Goal: Communication & Community: Answer question/provide support

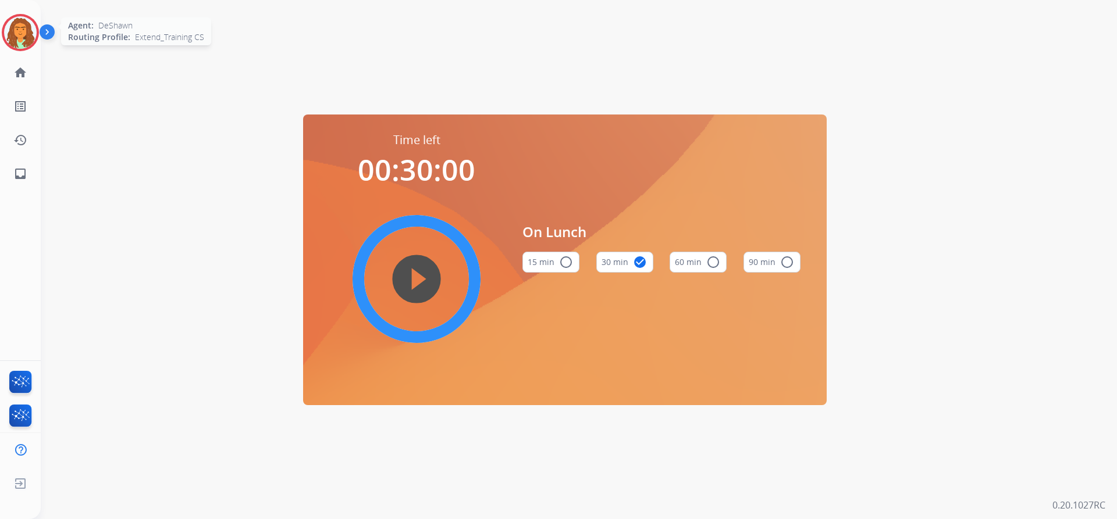
click at [15, 29] on img at bounding box center [20, 32] width 33 height 33
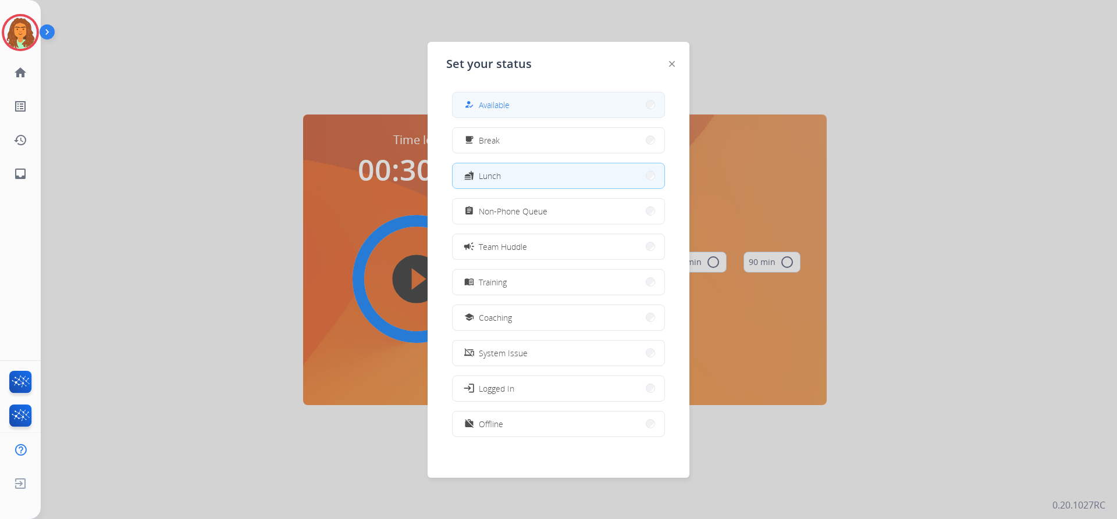
click at [546, 102] on button "how_to_reg Available" at bounding box center [559, 104] width 212 height 25
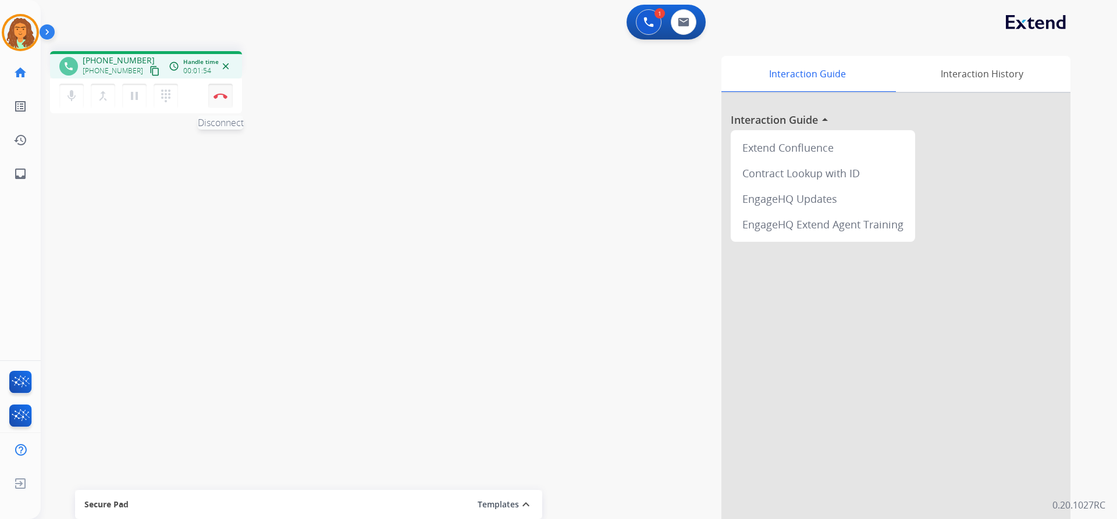
click at [220, 99] on button "Disconnect" at bounding box center [220, 96] width 24 height 24
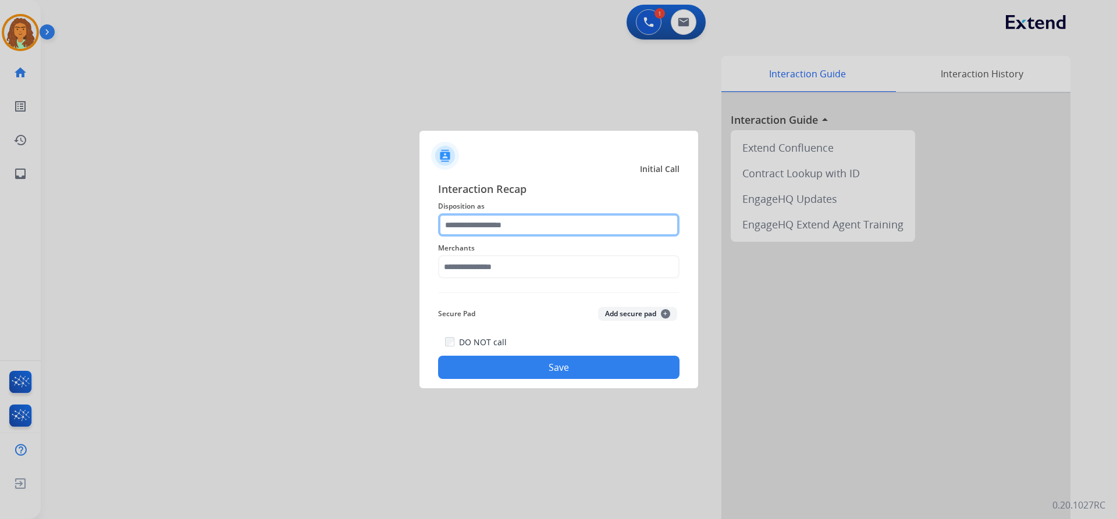
click at [500, 226] on input "text" at bounding box center [558, 224] width 241 height 23
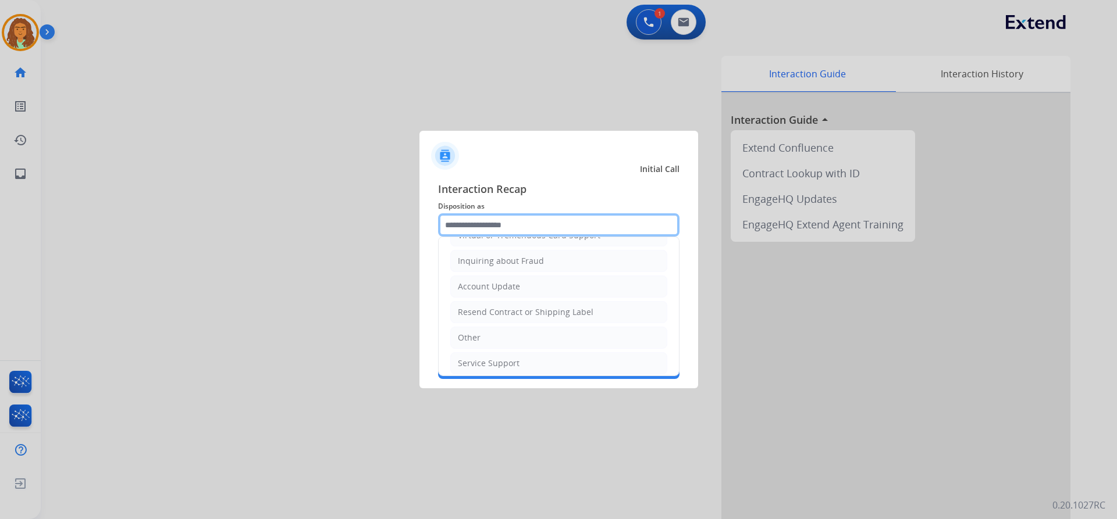
scroll to position [181, 0]
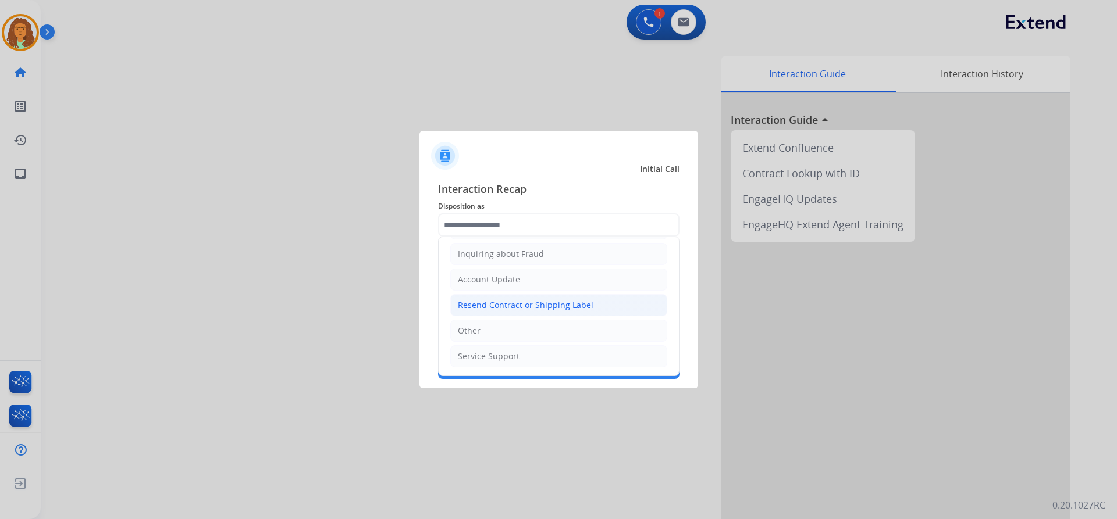
click at [522, 303] on div "Resend Contract or Shipping Label" at bounding box center [526, 306] width 136 height 12
type input "**********"
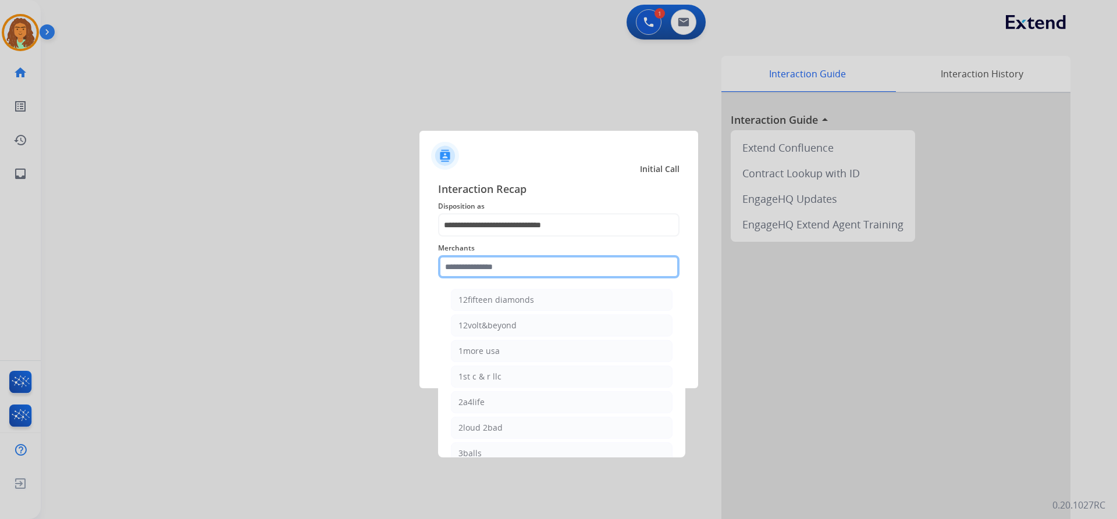
click at [498, 266] on input "text" at bounding box center [558, 266] width 241 height 23
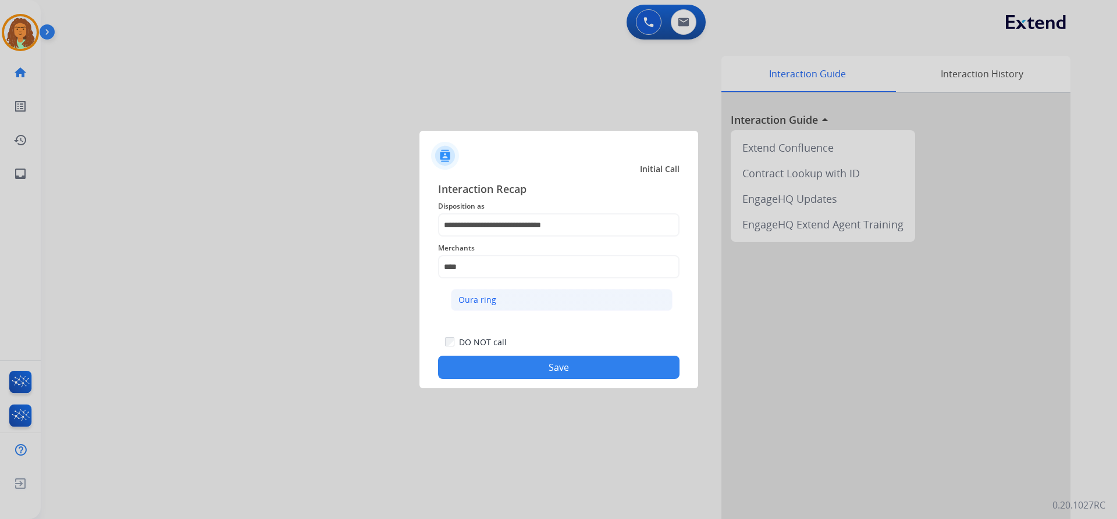
click at [470, 301] on div "Oura ring" at bounding box center [477, 300] width 38 height 12
type input "*********"
click at [557, 369] on button "Save" at bounding box center [558, 367] width 241 height 23
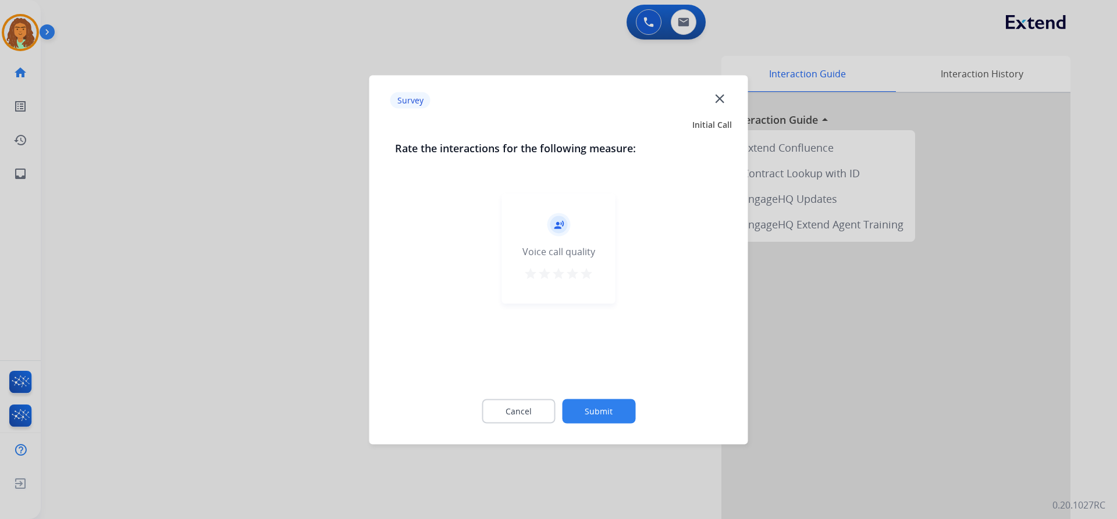
click at [588, 273] on mat-icon "star" at bounding box center [586, 273] width 14 height 14
click at [608, 401] on button "Submit" at bounding box center [598, 411] width 73 height 24
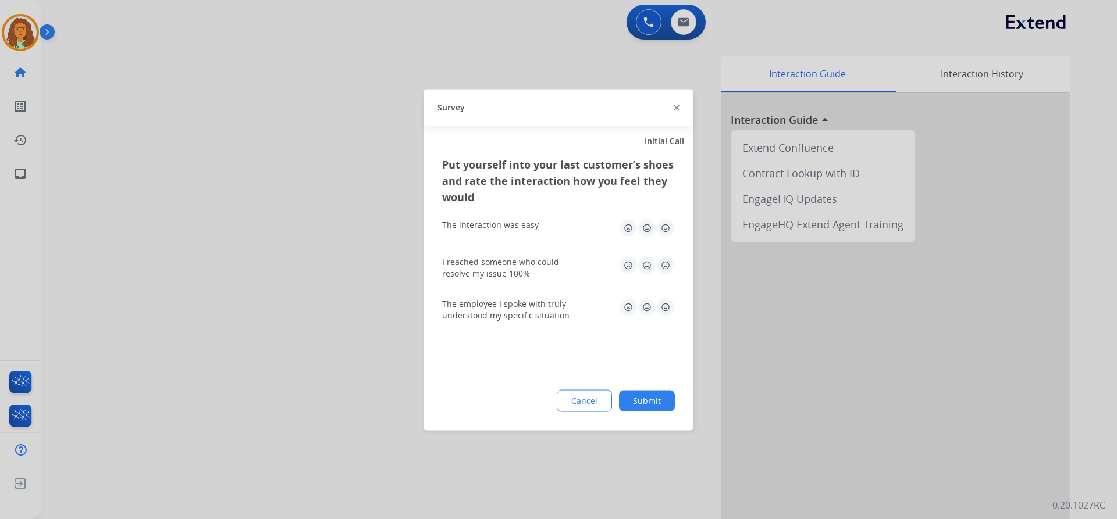
click at [667, 227] on img at bounding box center [665, 228] width 19 height 19
click at [666, 257] on div "I reached someone who could resolve my issue 100%" at bounding box center [558, 268] width 233 height 42
click at [665, 262] on img at bounding box center [665, 265] width 19 height 19
click at [667, 302] on img at bounding box center [665, 307] width 19 height 19
click at [597, 281] on div "I reached someone who could resolve my issue 100%" at bounding box center [558, 268] width 233 height 42
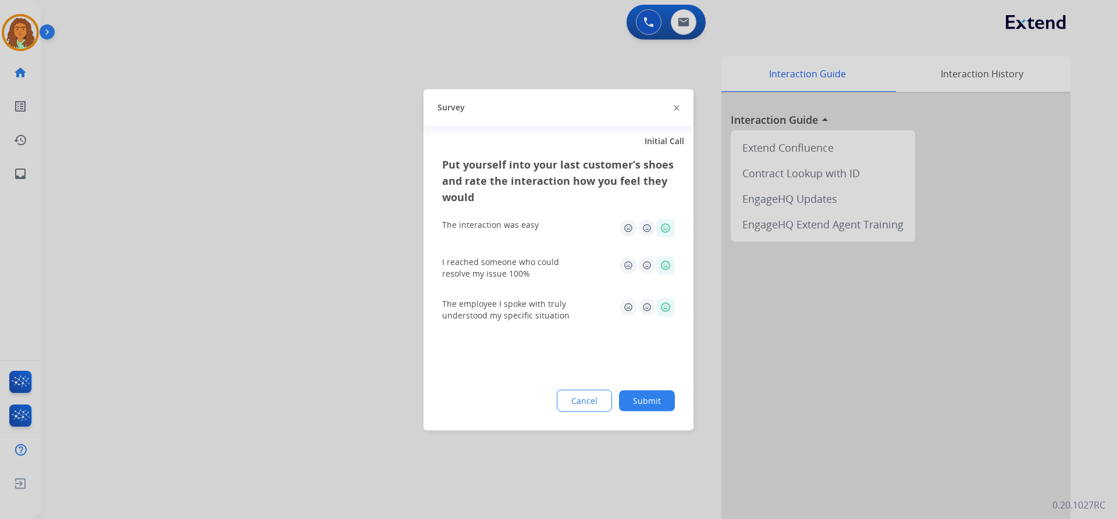
click at [651, 404] on button "Submit" at bounding box center [647, 400] width 56 height 21
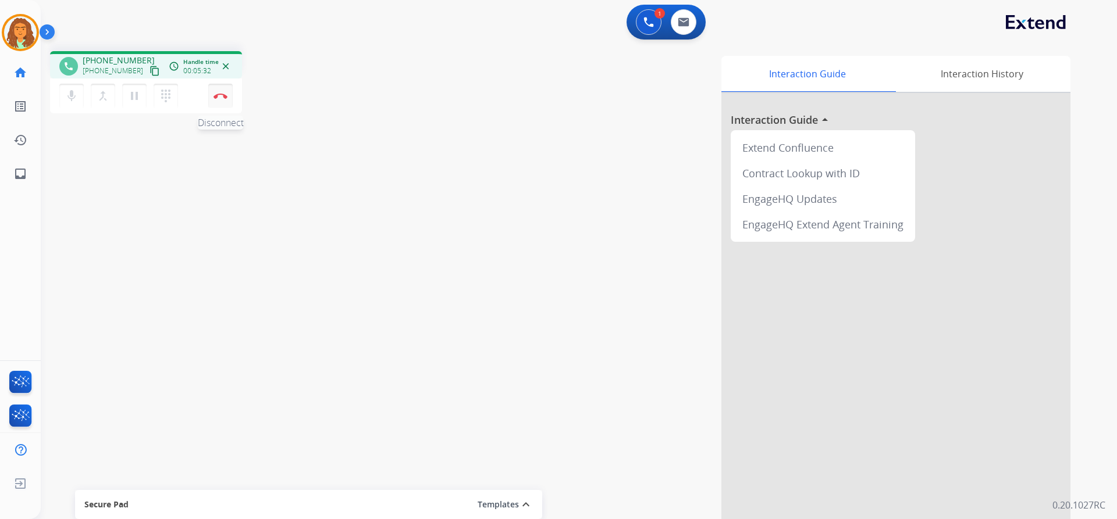
click at [228, 95] on button "Disconnect" at bounding box center [220, 96] width 24 height 24
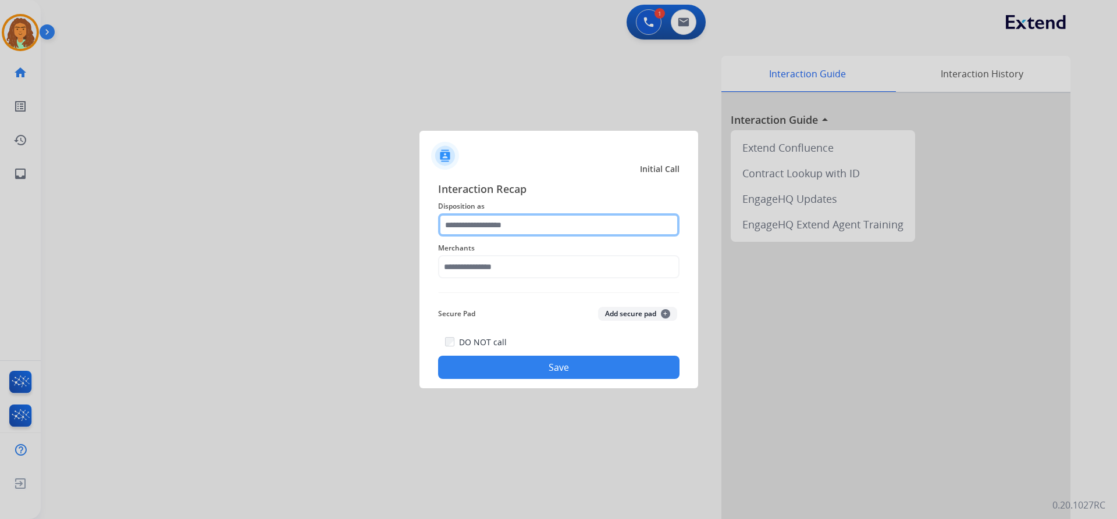
click at [498, 224] on input "text" at bounding box center [558, 224] width 241 height 23
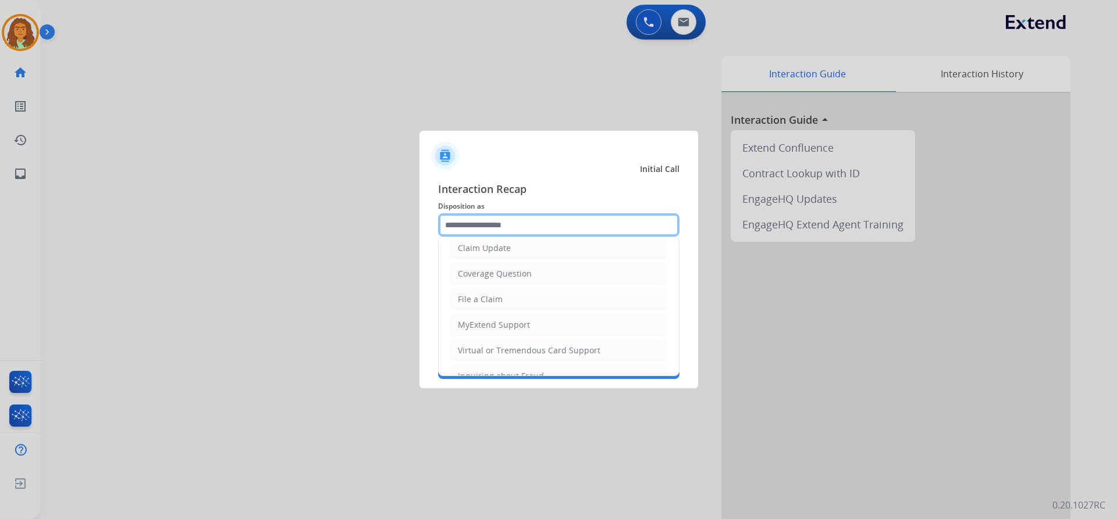
scroll to position [58, 0]
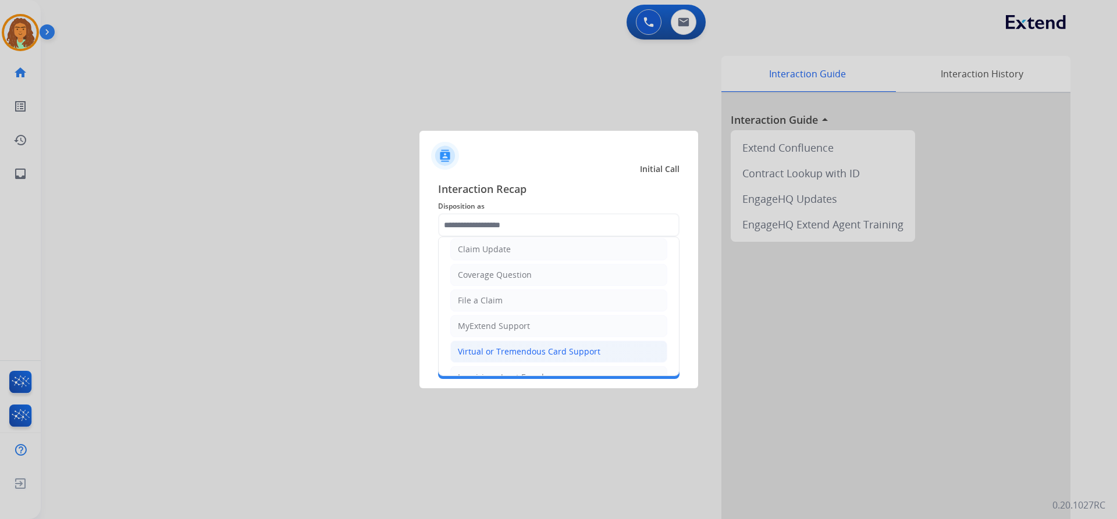
click at [526, 350] on div "Virtual or Tremendous Card Support" at bounding box center [529, 352] width 143 height 12
type input "**********"
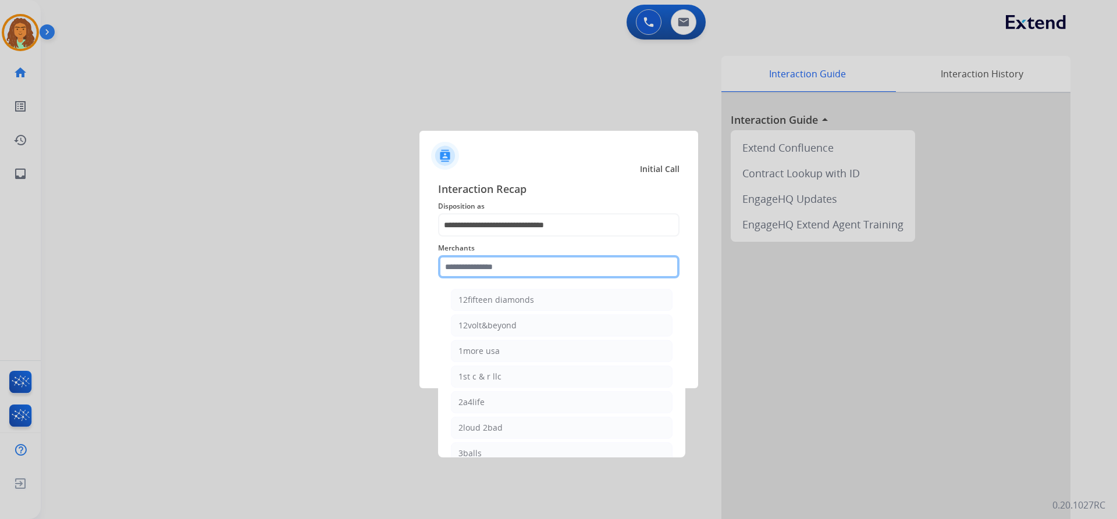
click at [468, 268] on input "text" at bounding box center [558, 266] width 241 height 23
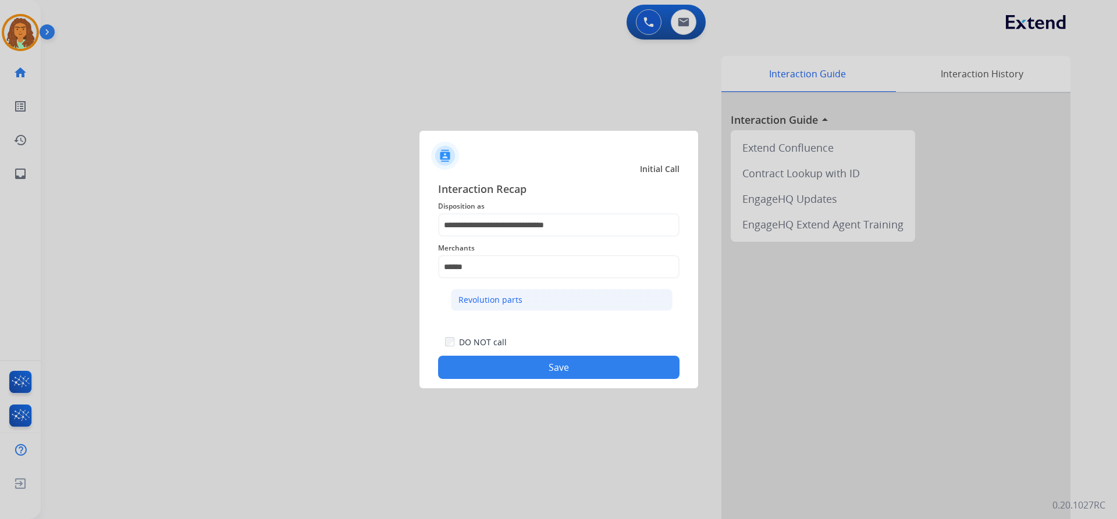
click at [524, 304] on li "Revolution parts" at bounding box center [562, 300] width 222 height 22
type input "**********"
click at [491, 359] on button "Save" at bounding box center [558, 367] width 241 height 23
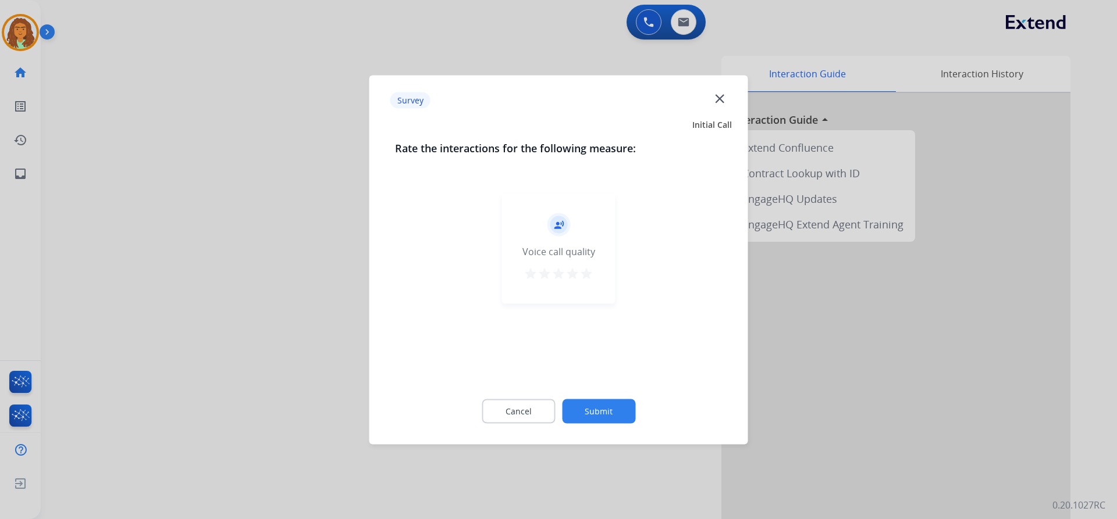
click at [586, 275] on mat-icon "star" at bounding box center [586, 273] width 14 height 14
click at [594, 405] on button "Submit" at bounding box center [598, 411] width 73 height 24
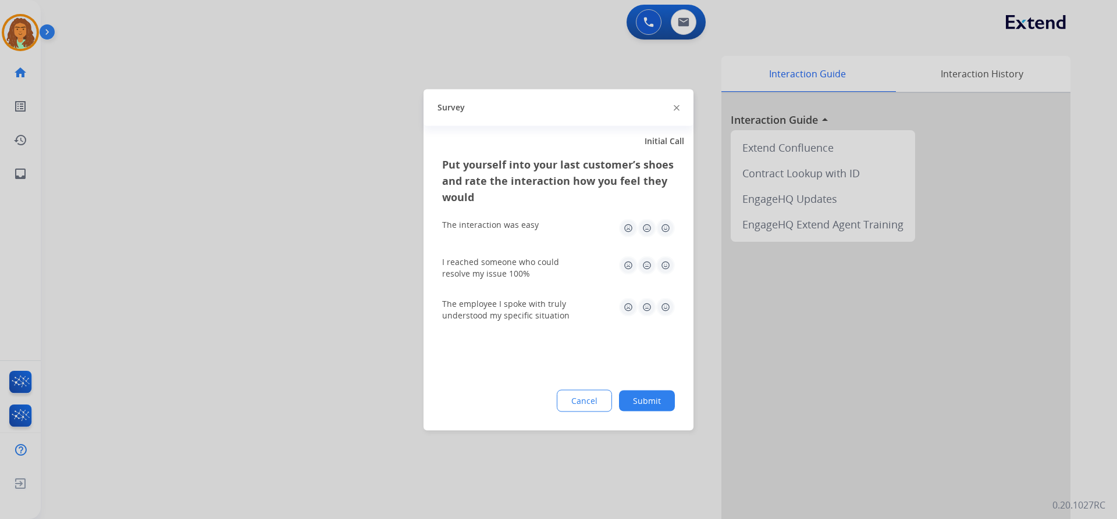
click at [666, 227] on img at bounding box center [665, 228] width 19 height 19
click at [665, 266] on img at bounding box center [665, 265] width 19 height 19
click at [668, 308] on img at bounding box center [665, 307] width 19 height 19
click at [664, 396] on button "Submit" at bounding box center [647, 400] width 56 height 21
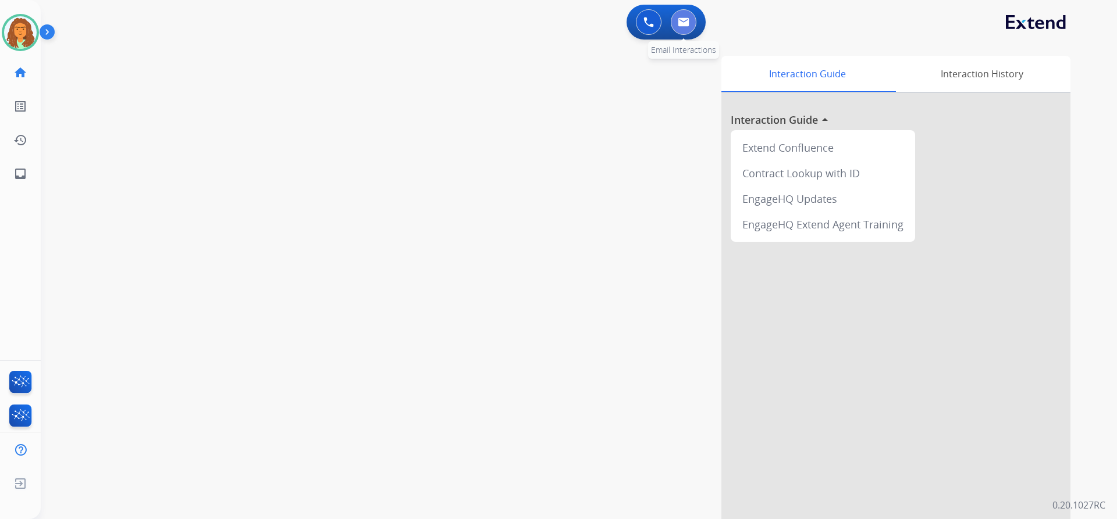
click at [693, 20] on button at bounding box center [684, 22] width 26 height 26
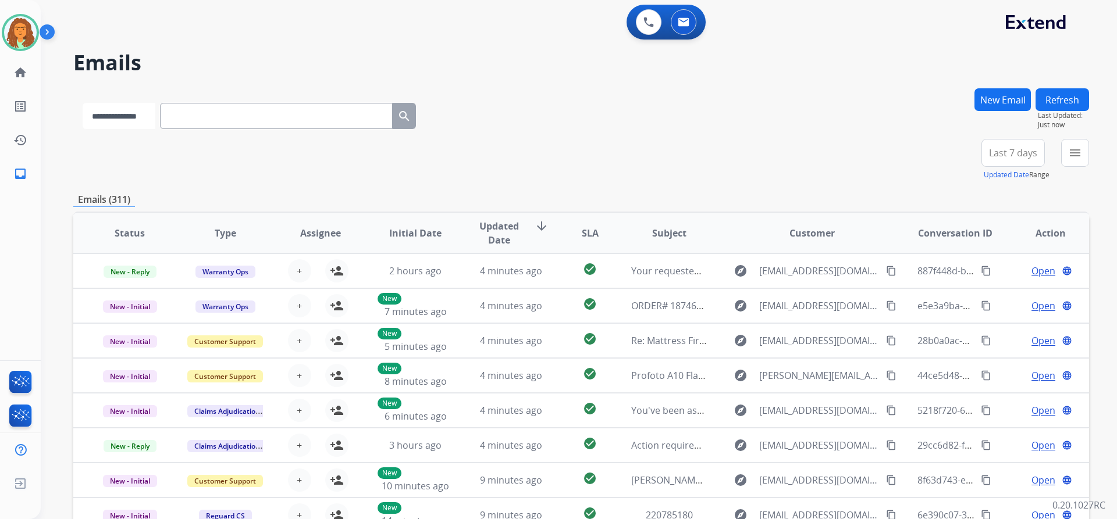
click at [152, 122] on select "**********" at bounding box center [119, 116] width 73 height 26
select select "**********"
click at [83, 103] on select "**********" at bounding box center [119, 116] width 73 height 26
click at [179, 117] on input "text" at bounding box center [277, 116] width 233 height 26
paste input "**********"
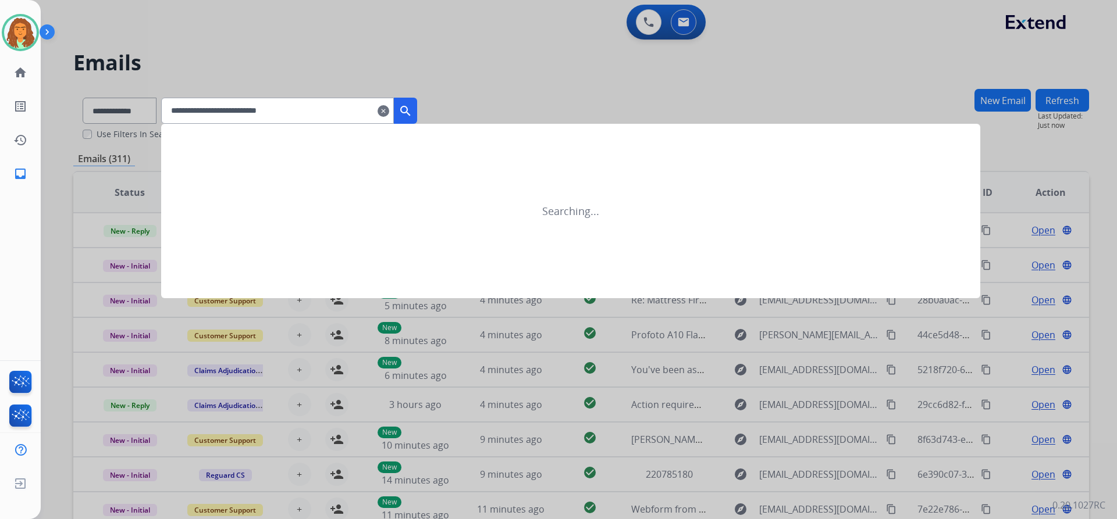
type input "**********"
click at [412, 110] on mat-icon "search" at bounding box center [405, 111] width 14 height 14
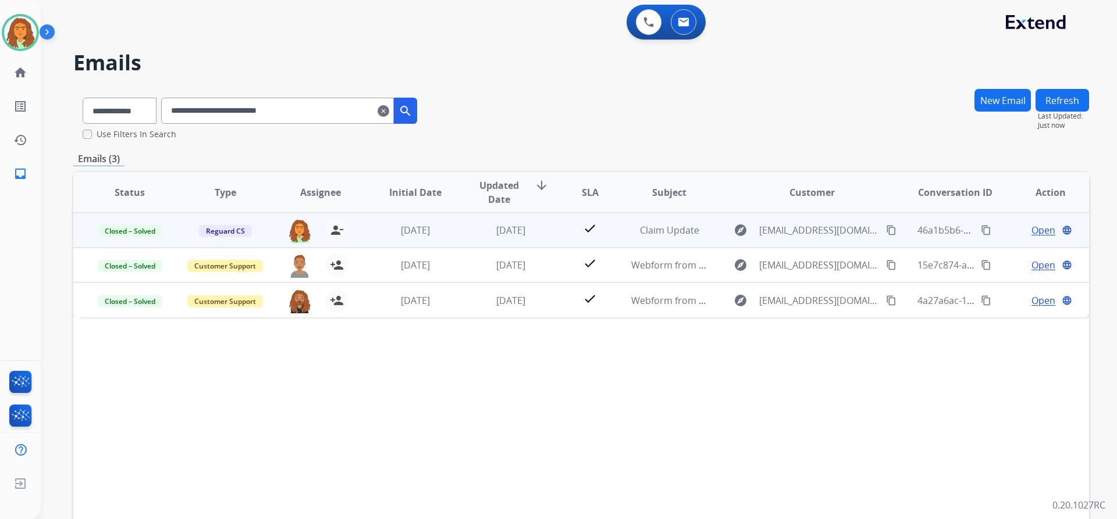
click at [497, 241] on td "[DATE]" at bounding box center [501, 230] width 95 height 35
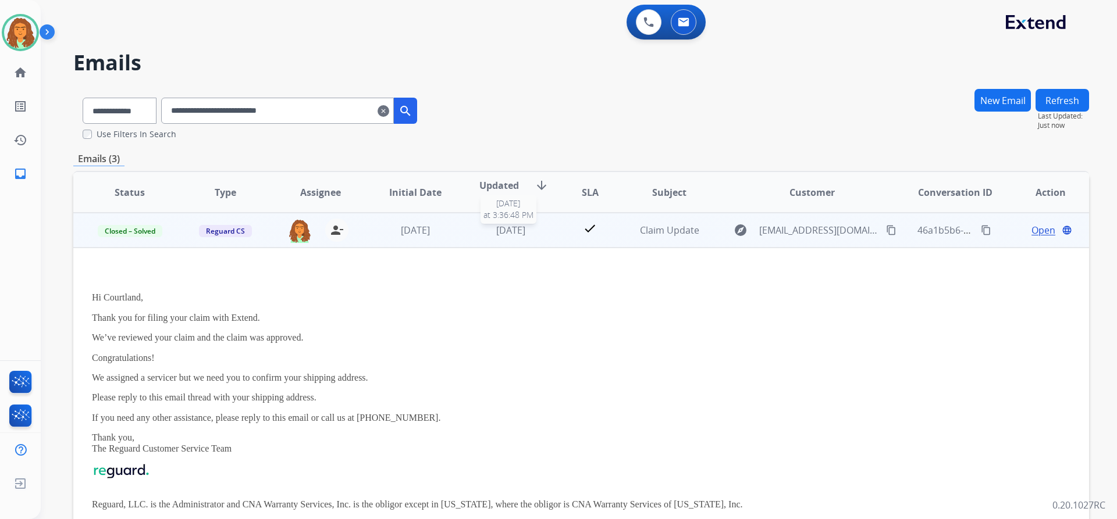
click at [502, 236] on span "[DATE]" at bounding box center [510, 230] width 29 height 13
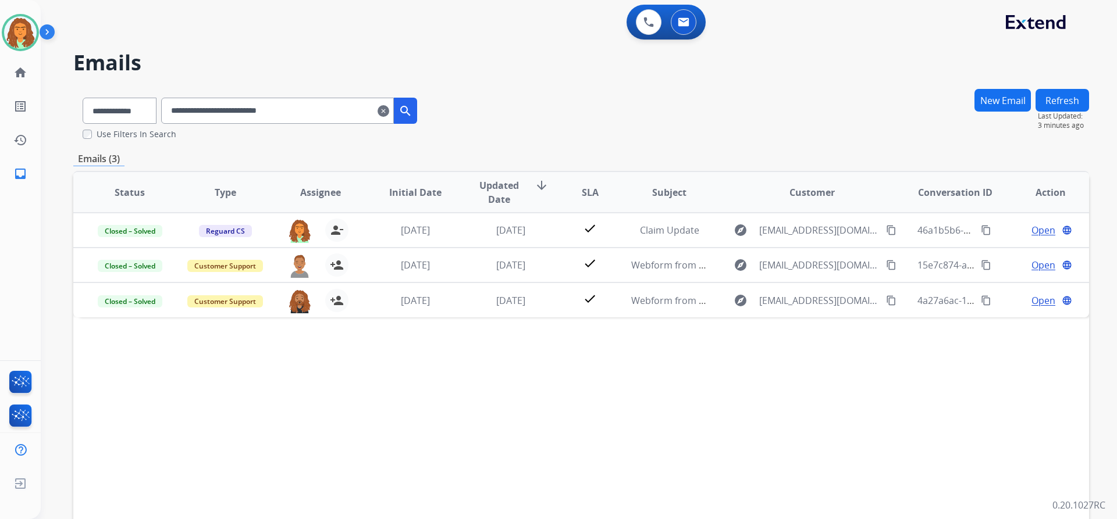
click at [389, 109] on mat-icon "clear" at bounding box center [384, 111] width 12 height 14
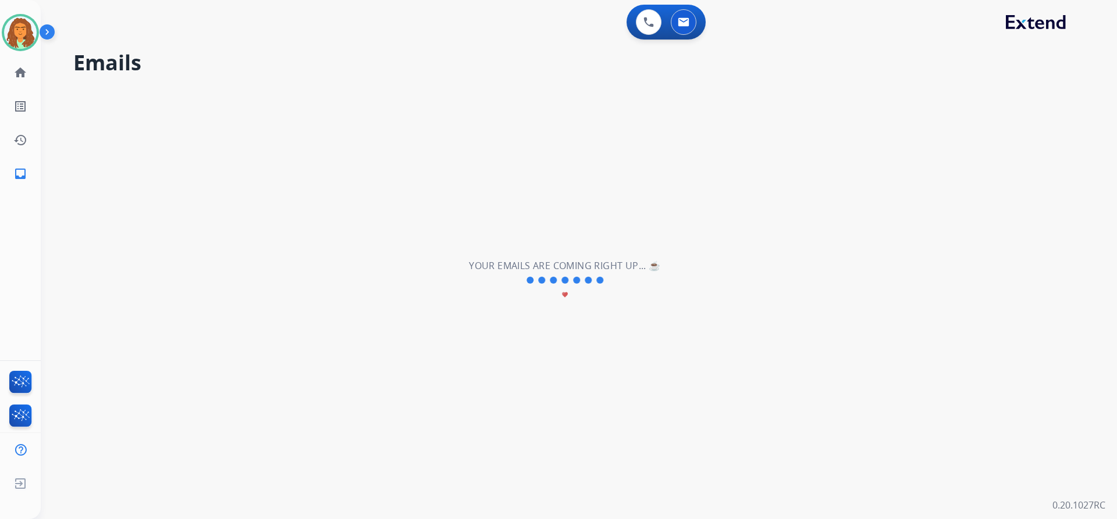
select select "**********"
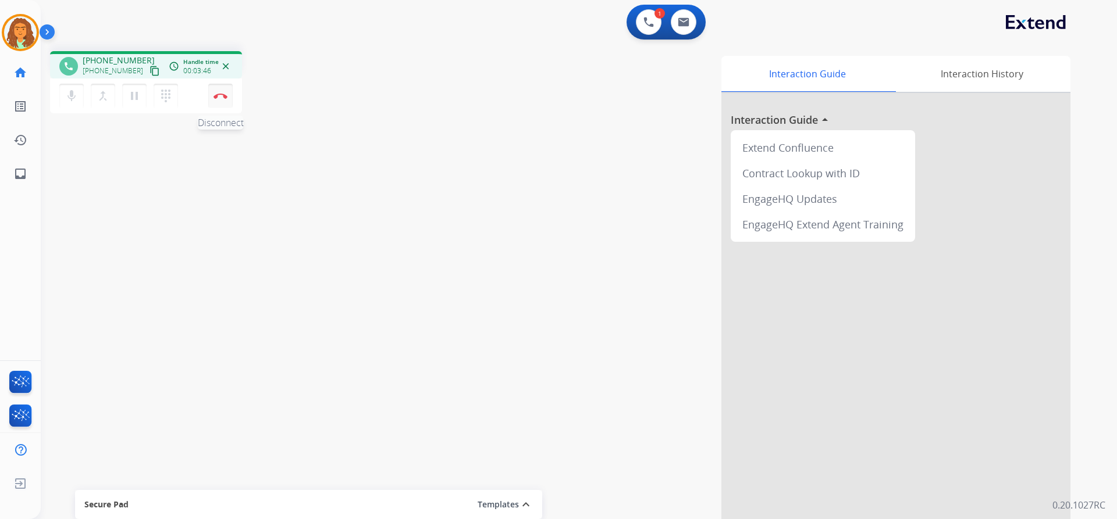
click at [220, 91] on button "Disconnect" at bounding box center [220, 96] width 24 height 24
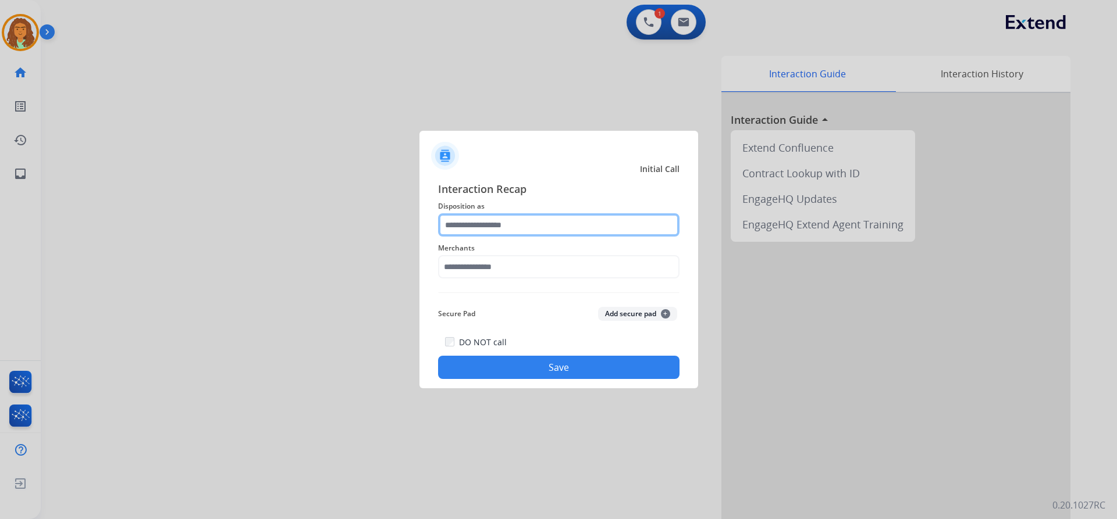
click at [467, 222] on input "text" at bounding box center [558, 224] width 241 height 23
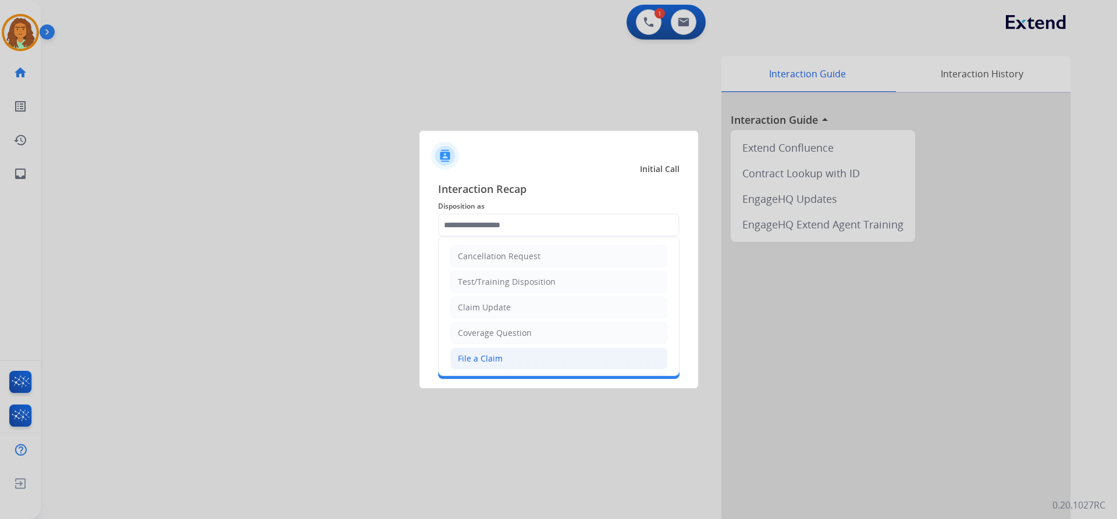
click at [490, 364] on div "File a Claim" at bounding box center [480, 359] width 45 height 12
type input "**********"
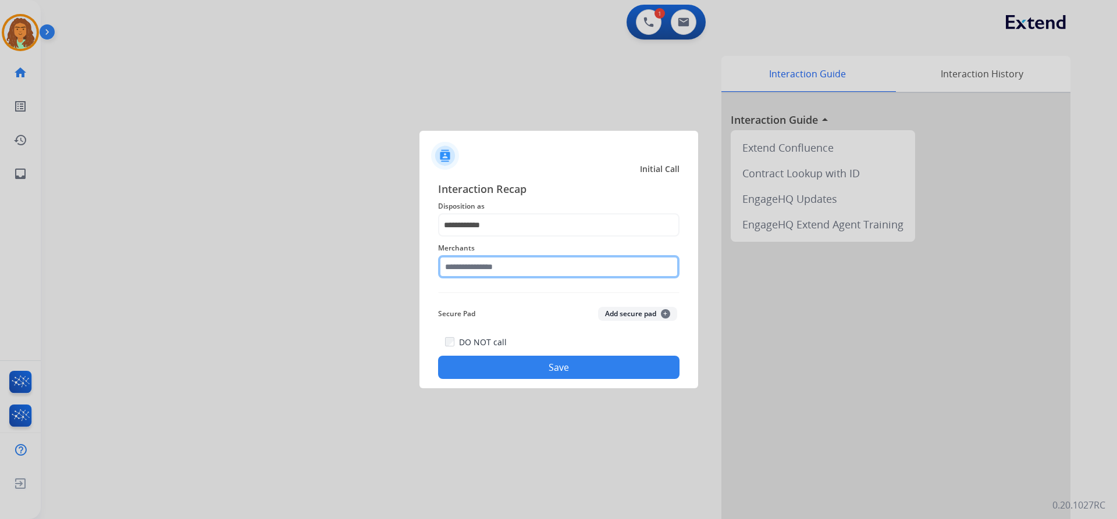
click at [478, 268] on input "text" at bounding box center [558, 266] width 241 height 23
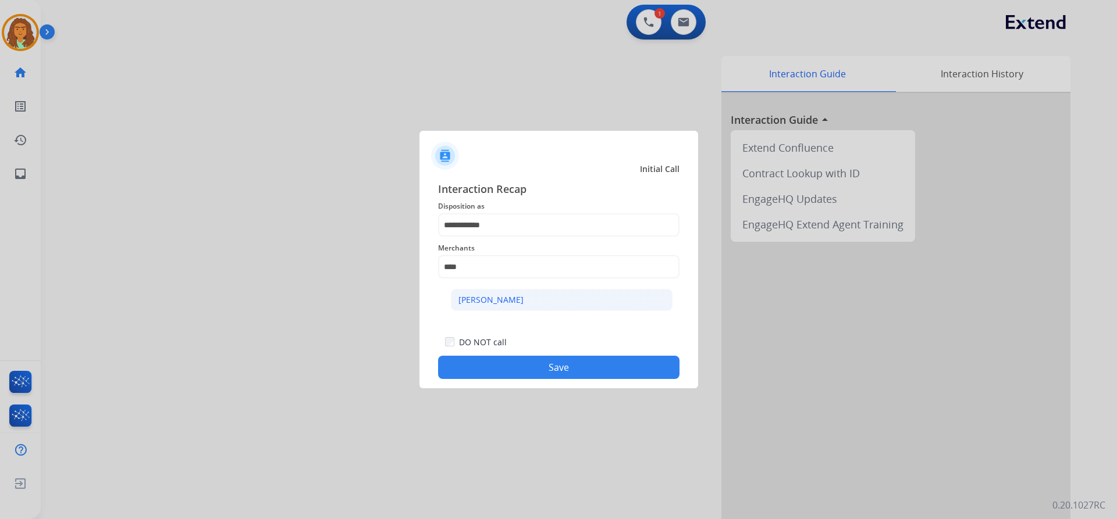
click at [496, 300] on div "[PERSON_NAME]" at bounding box center [490, 300] width 65 height 12
type input "**********"
click at [505, 362] on button "Save" at bounding box center [558, 367] width 241 height 23
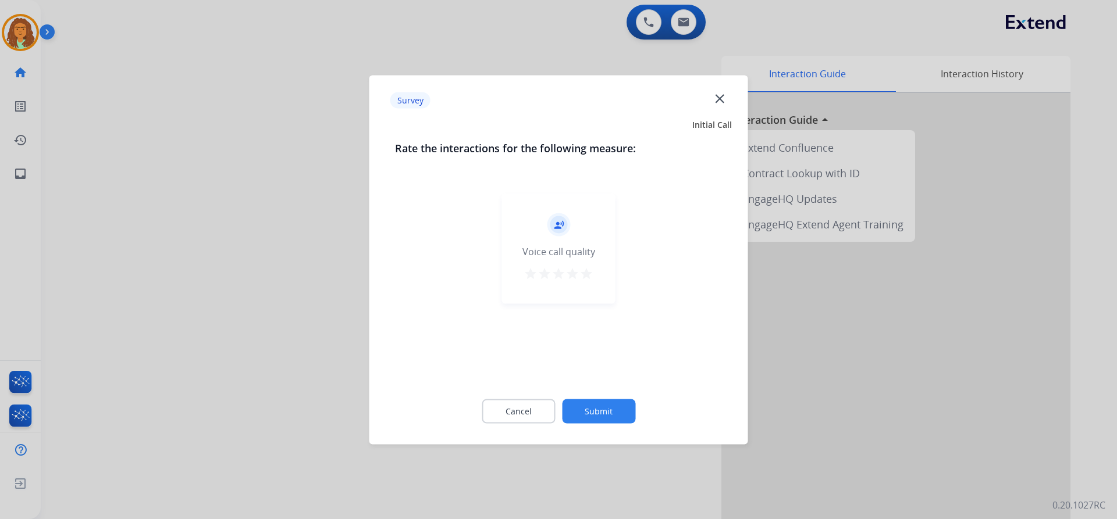
click at [586, 276] on mat-icon "star" at bounding box center [586, 273] width 14 height 14
click at [600, 410] on button "Submit" at bounding box center [598, 411] width 73 height 24
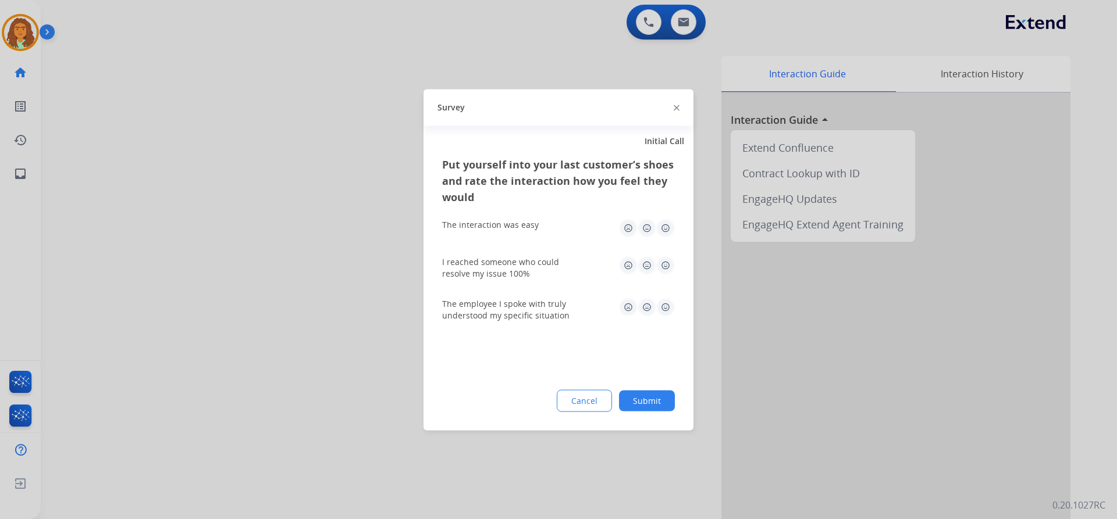
click at [665, 231] on img at bounding box center [665, 228] width 19 height 19
click at [662, 266] on img at bounding box center [665, 265] width 19 height 19
click at [670, 308] on img at bounding box center [665, 307] width 19 height 19
click at [651, 400] on button "Submit" at bounding box center [647, 400] width 56 height 21
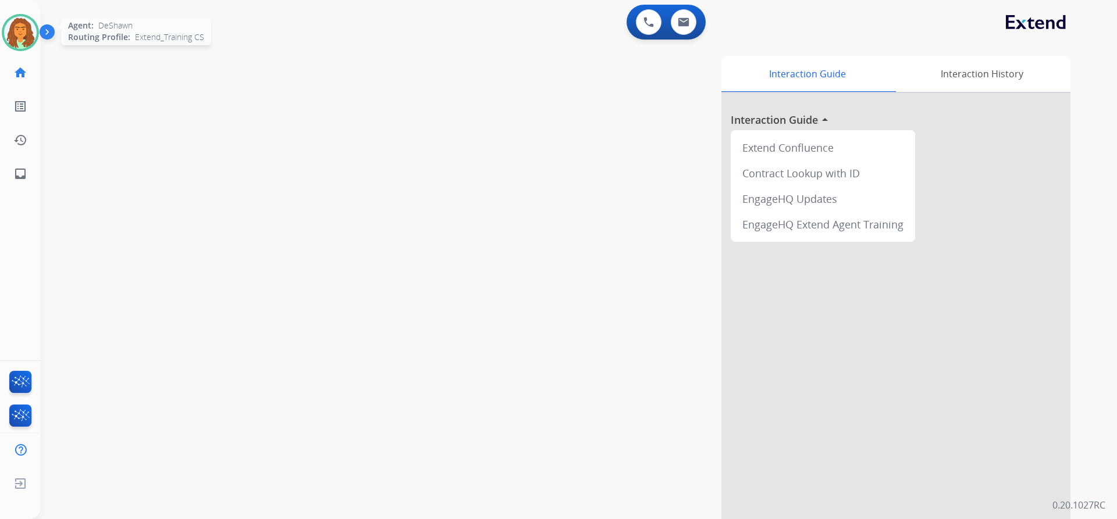
click at [17, 27] on img at bounding box center [20, 32] width 33 height 33
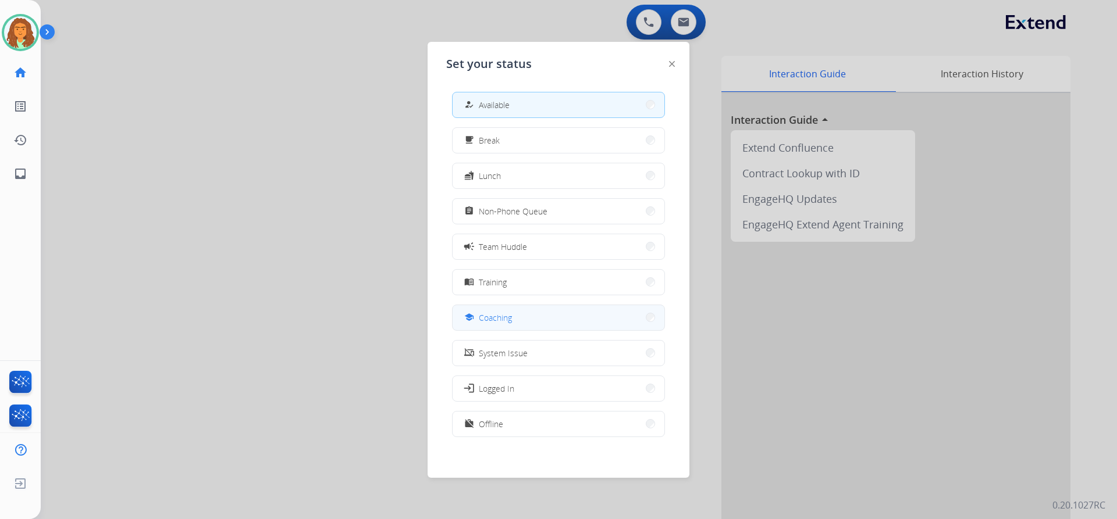
click at [493, 314] on span "Coaching" at bounding box center [495, 318] width 33 height 12
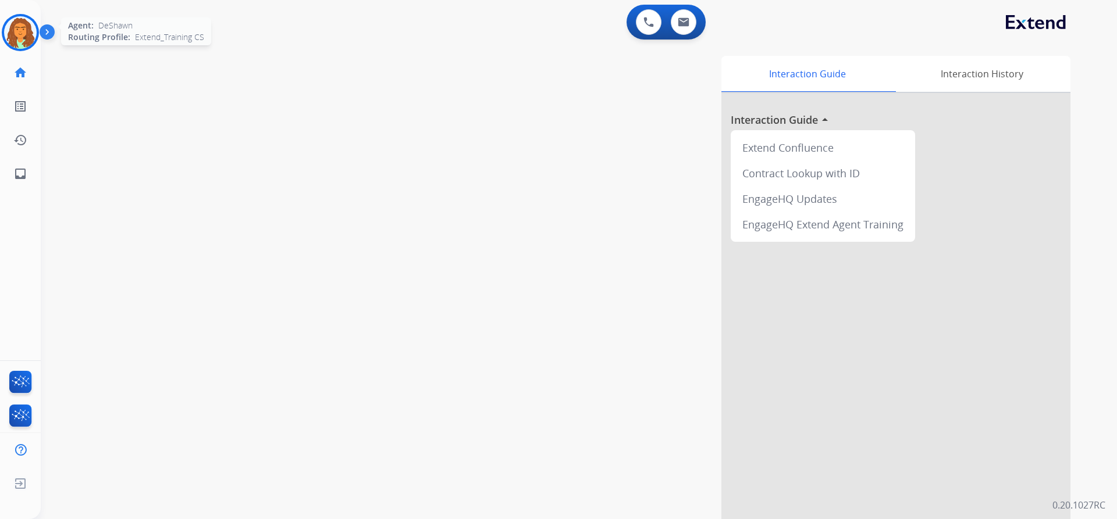
click at [31, 27] on img at bounding box center [20, 32] width 33 height 33
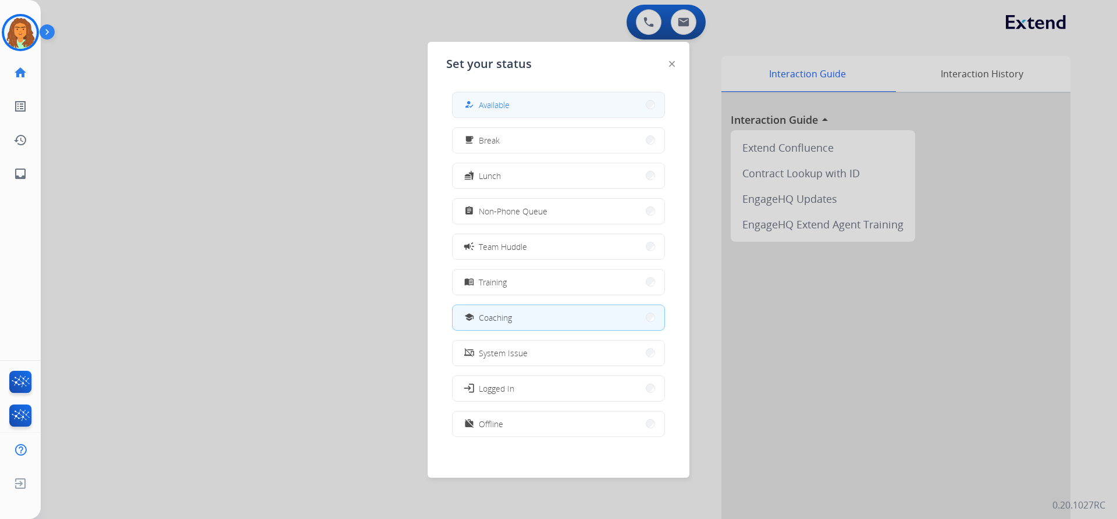
click at [521, 109] on button "how_to_reg Available" at bounding box center [559, 104] width 212 height 25
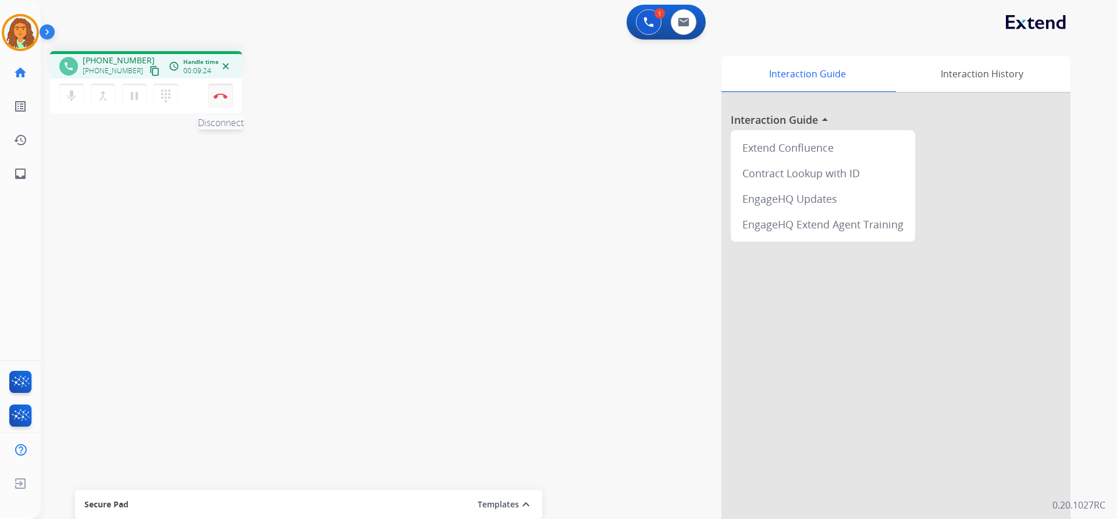
click at [222, 95] on img at bounding box center [220, 96] width 14 height 6
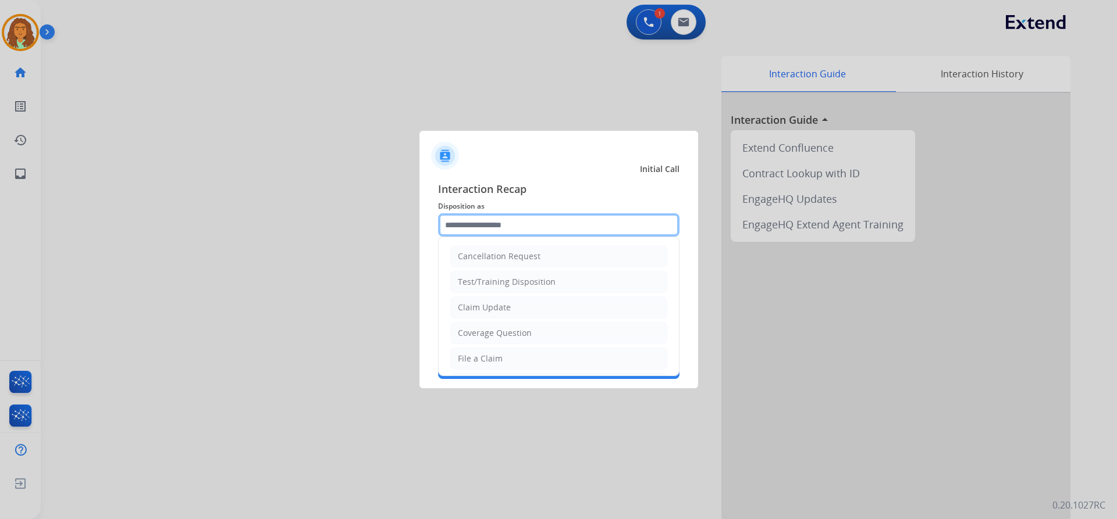
click at [563, 230] on input "text" at bounding box center [558, 224] width 241 height 23
click at [487, 358] on div "File a Claim" at bounding box center [480, 359] width 45 height 12
type input "**********"
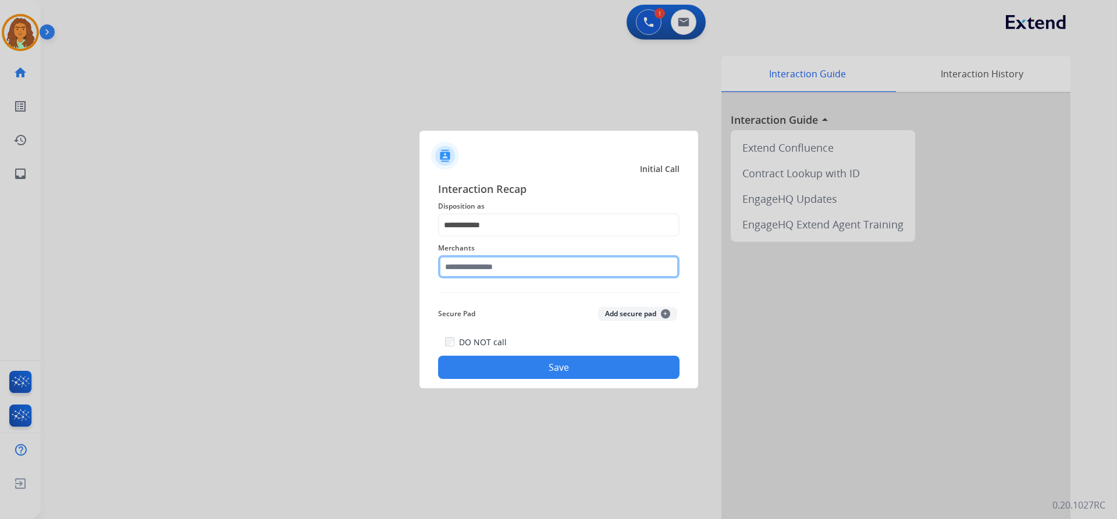
click at [483, 267] on input "text" at bounding box center [558, 266] width 241 height 23
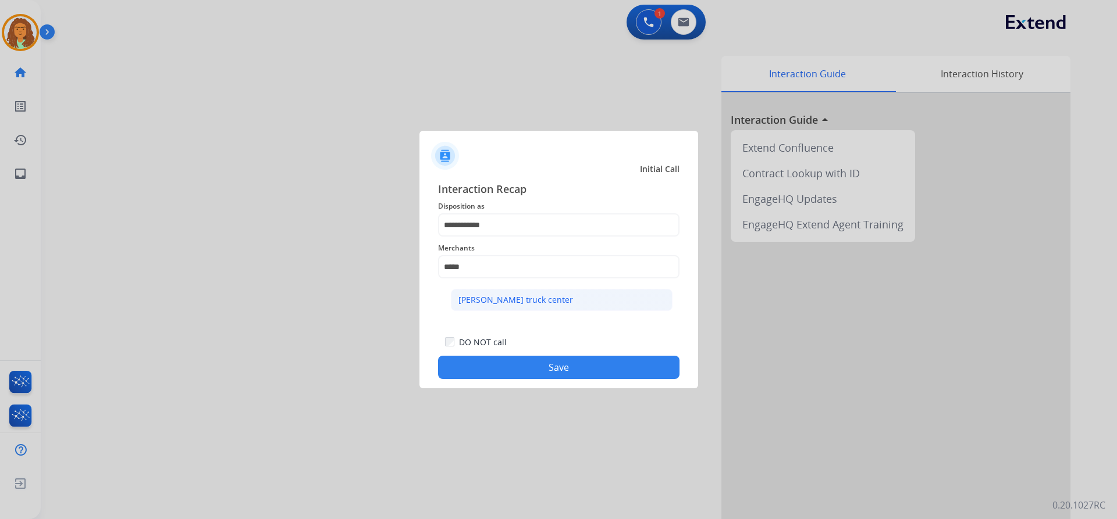
click at [486, 299] on div "[PERSON_NAME] truck center" at bounding box center [515, 300] width 115 height 12
type input "**********"
click at [573, 370] on button "Save" at bounding box center [558, 367] width 241 height 23
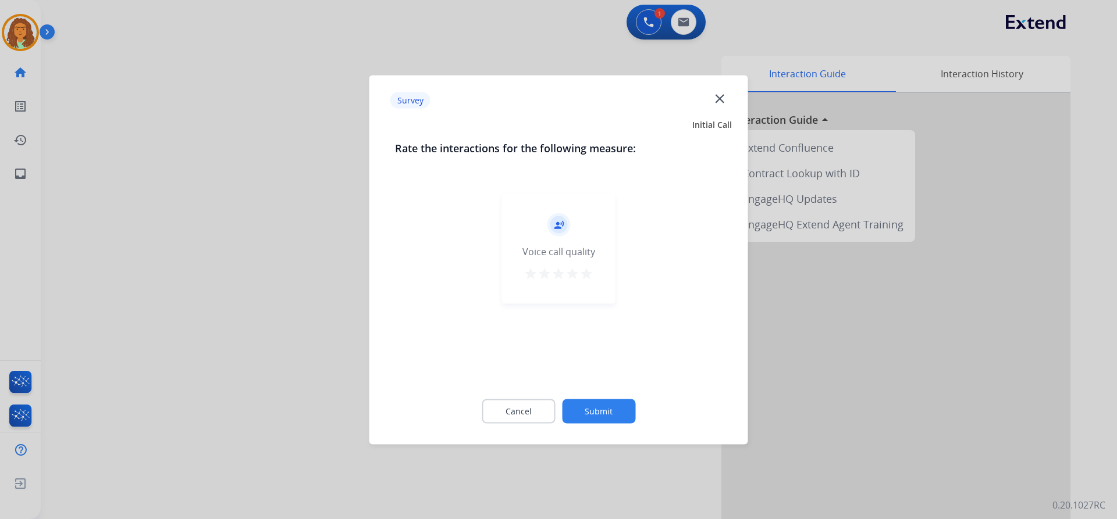
click at [586, 275] on mat-icon "star" at bounding box center [586, 273] width 14 height 14
click at [590, 404] on button "Submit" at bounding box center [598, 411] width 73 height 24
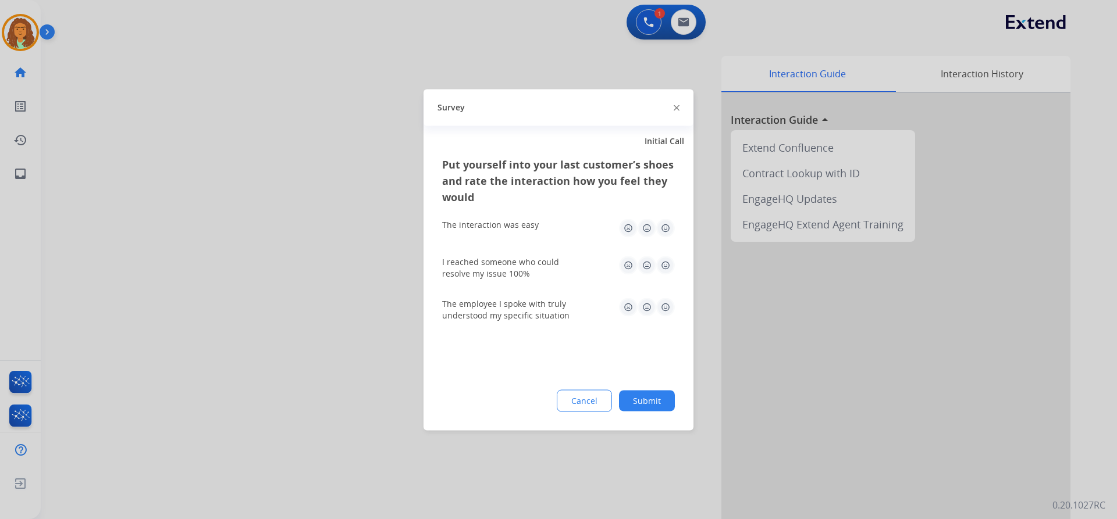
click at [664, 227] on img at bounding box center [665, 228] width 19 height 19
click at [664, 265] on img at bounding box center [665, 265] width 19 height 19
drag, startPoint x: 667, startPoint y: 308, endPoint x: 669, endPoint y: 322, distance: 13.5
click at [667, 308] on img at bounding box center [665, 307] width 19 height 19
click at [657, 400] on button "Submit" at bounding box center [647, 400] width 56 height 21
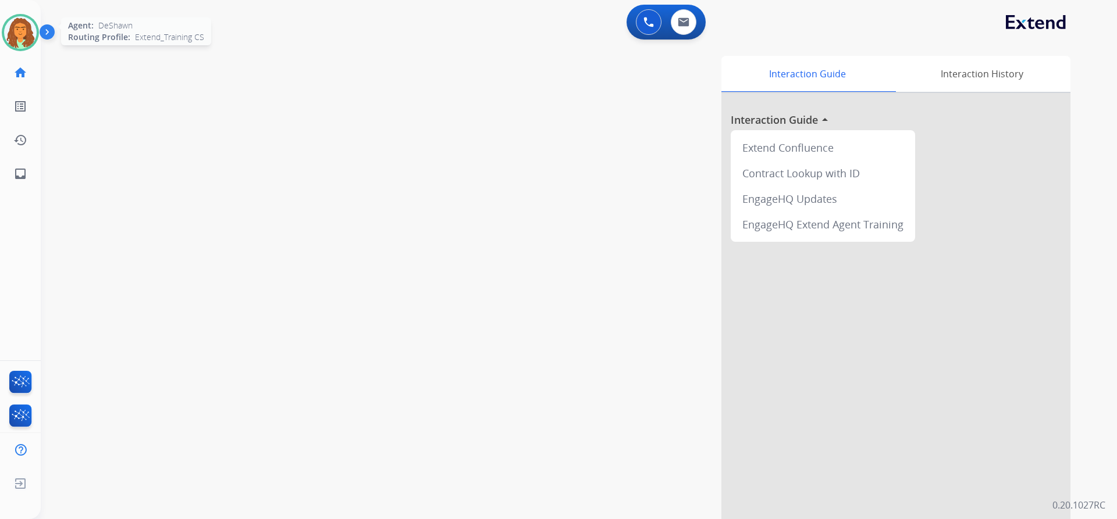
click at [29, 30] on img at bounding box center [20, 32] width 33 height 33
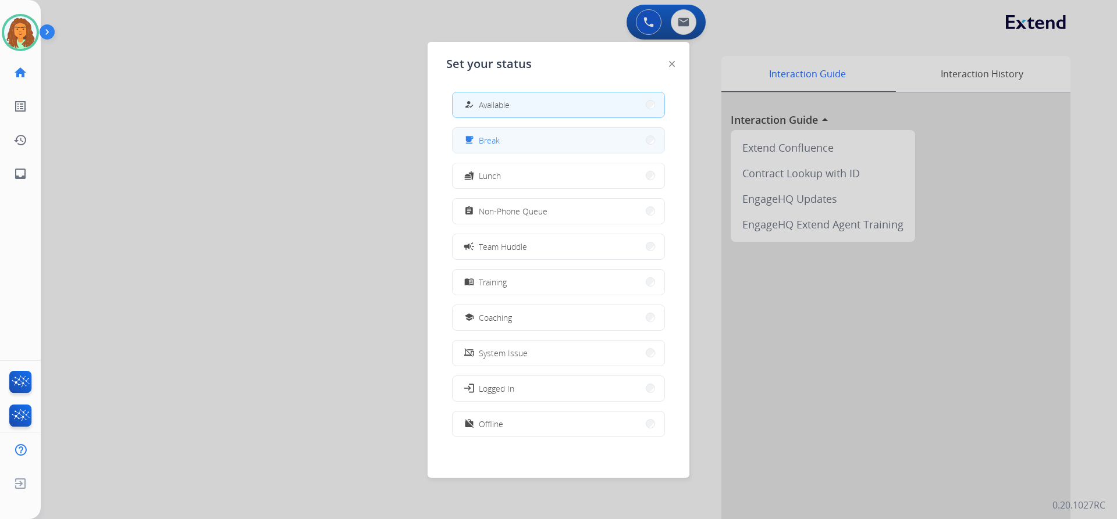
click at [529, 143] on button "free_breakfast Break" at bounding box center [559, 140] width 212 height 25
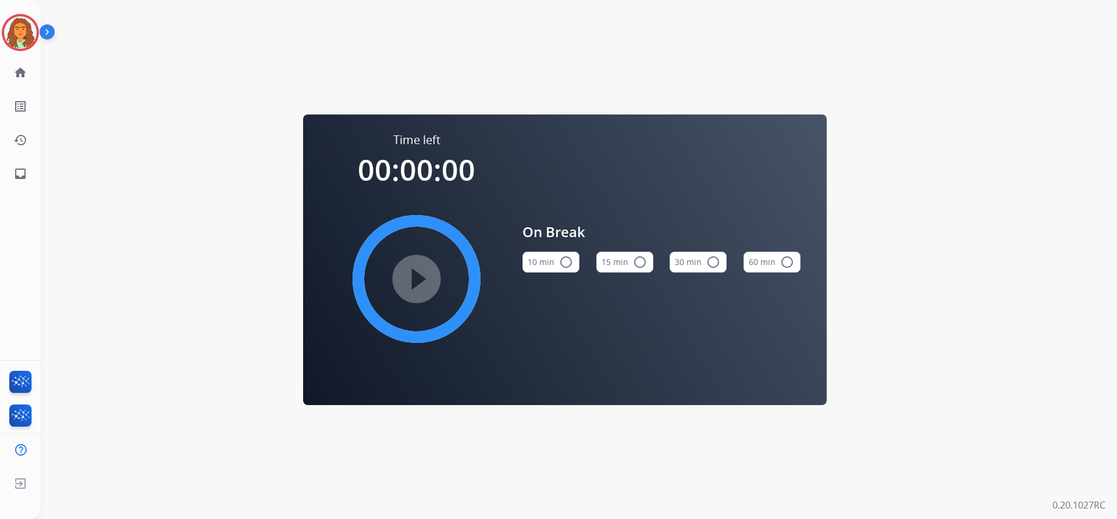
drag, startPoint x: 566, startPoint y: 262, endPoint x: 554, endPoint y: 260, distance: 12.4
click at [567, 262] on mat-icon "radio_button_unchecked" at bounding box center [566, 262] width 14 height 14
click at [416, 272] on mat-icon "play_circle_filled" at bounding box center [416, 279] width 14 height 14
click at [34, 24] on img at bounding box center [20, 32] width 33 height 33
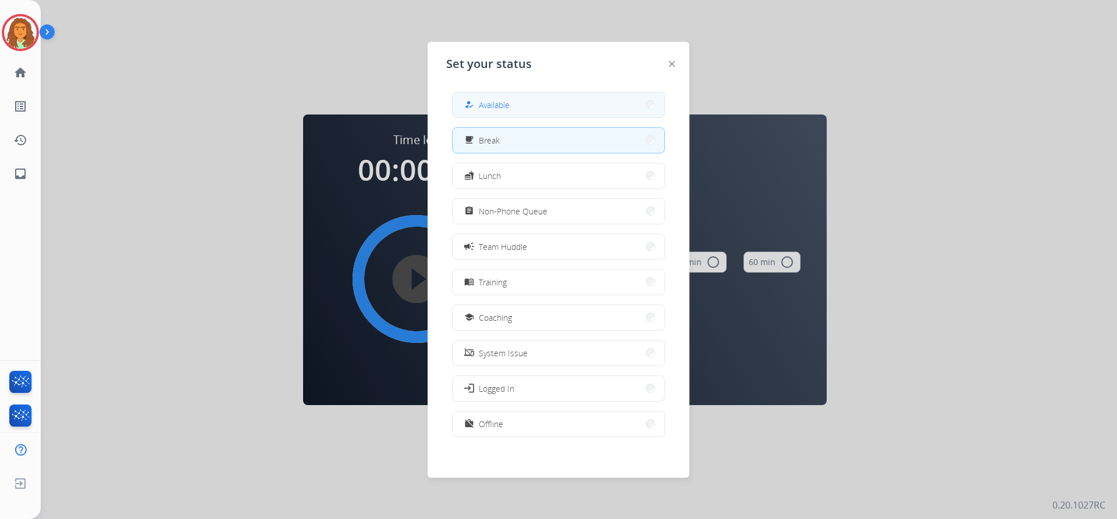
click at [529, 103] on button "how_to_reg Available" at bounding box center [559, 104] width 212 height 25
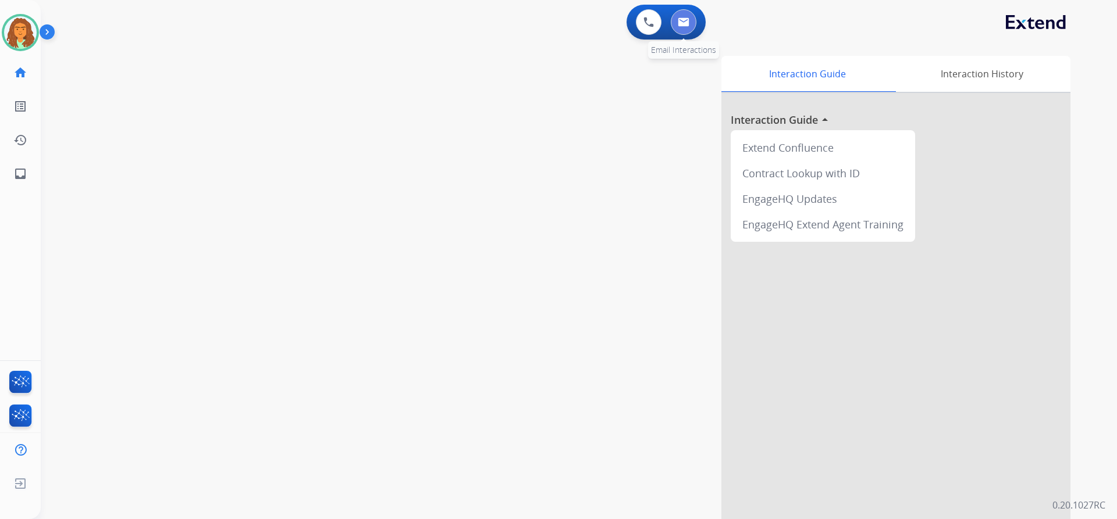
click at [687, 21] on img at bounding box center [684, 21] width 12 height 9
select select "**********"
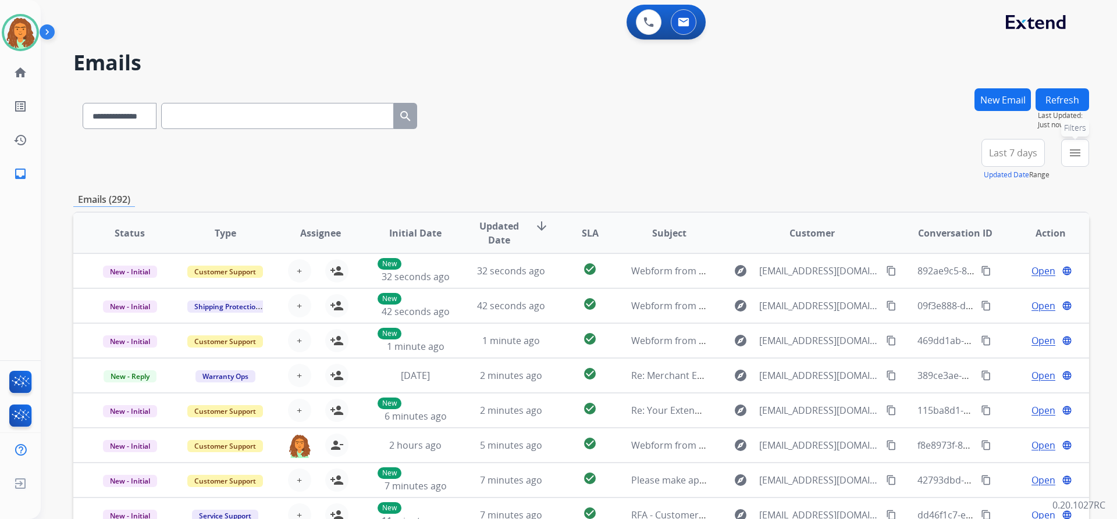
click at [1072, 152] on mat-icon "menu" at bounding box center [1075, 153] width 14 height 14
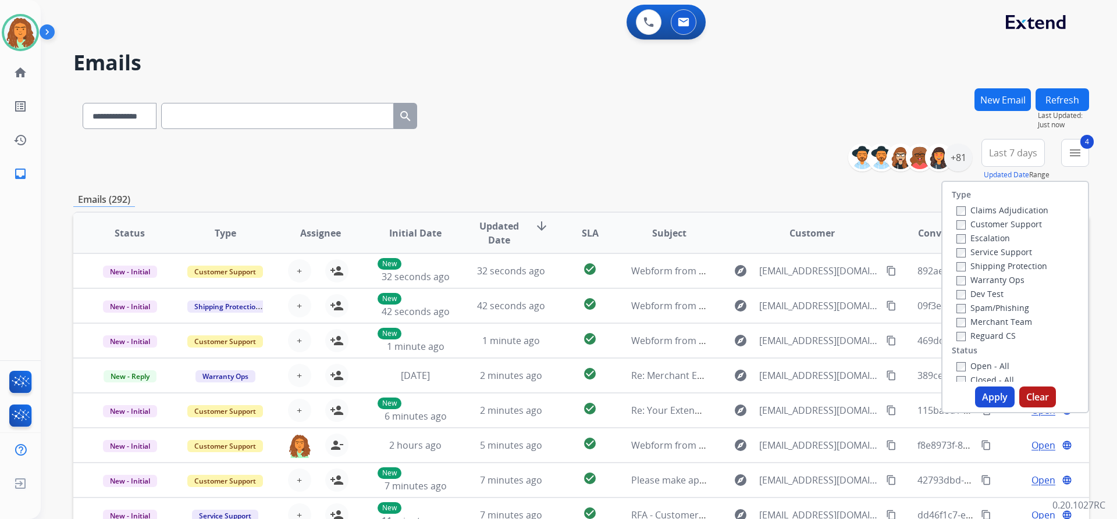
click at [983, 397] on button "Apply" at bounding box center [995, 397] width 40 height 21
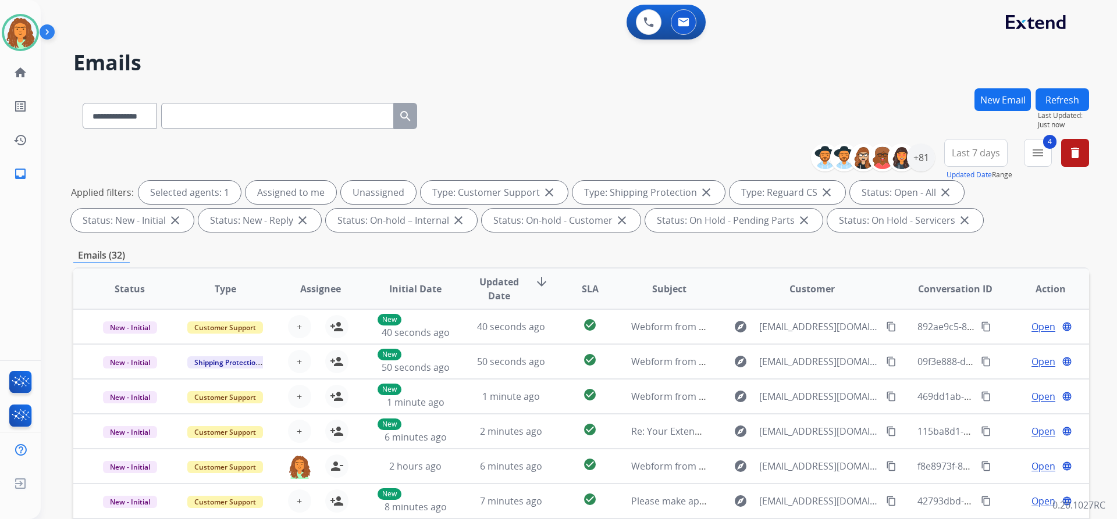
click at [895, 230] on div "Applied filters: Selected agents: 1 Assigned to me Unassigned Type: Customer Su…" at bounding box center [579, 206] width 1016 height 51
click at [918, 156] on div "+81" at bounding box center [921, 158] width 28 height 28
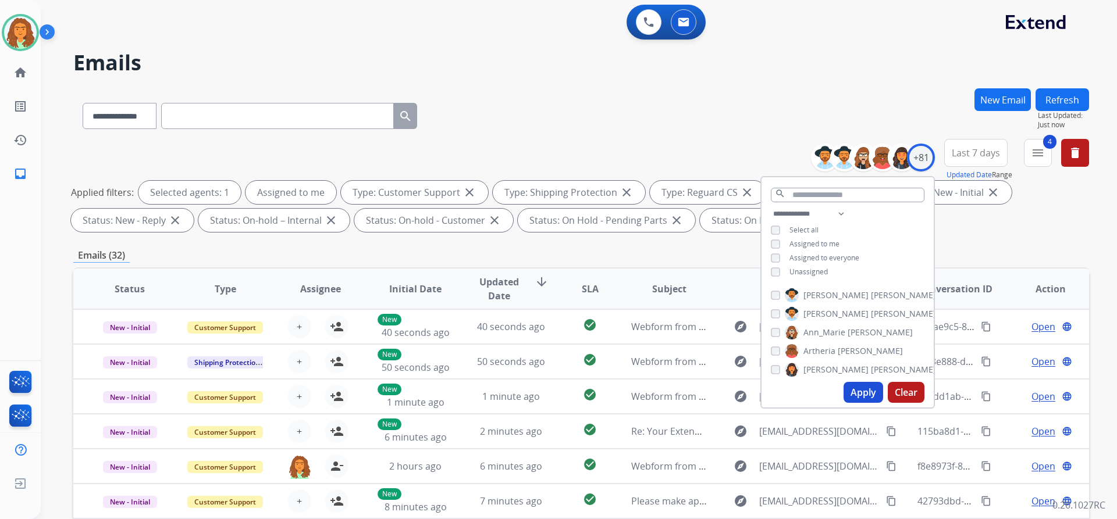
click at [858, 397] on button "Apply" at bounding box center [863, 392] width 40 height 21
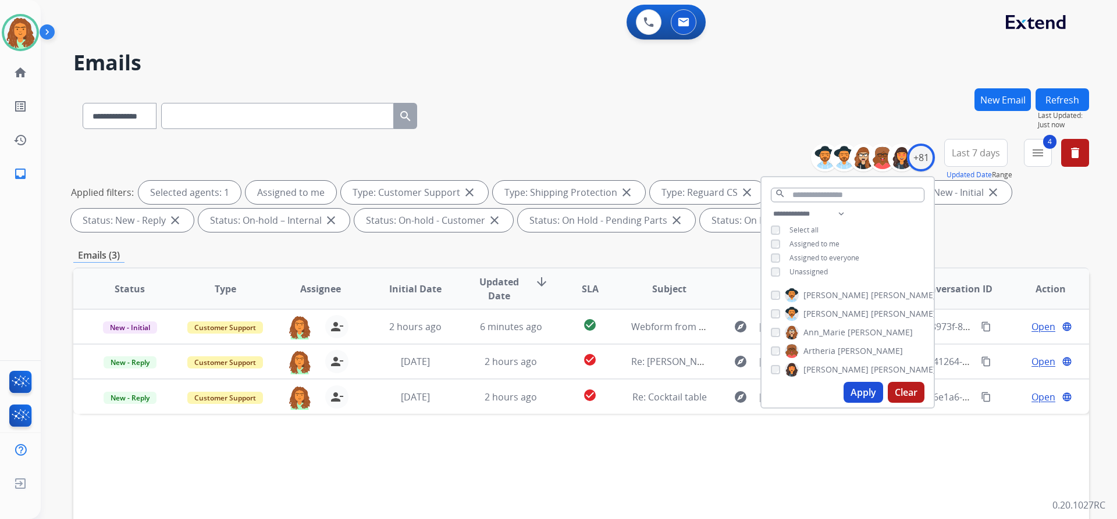
click at [987, 227] on div "Applied filters: Selected agents: 1 Assigned to me Type: Customer Support close…" at bounding box center [579, 206] width 1016 height 51
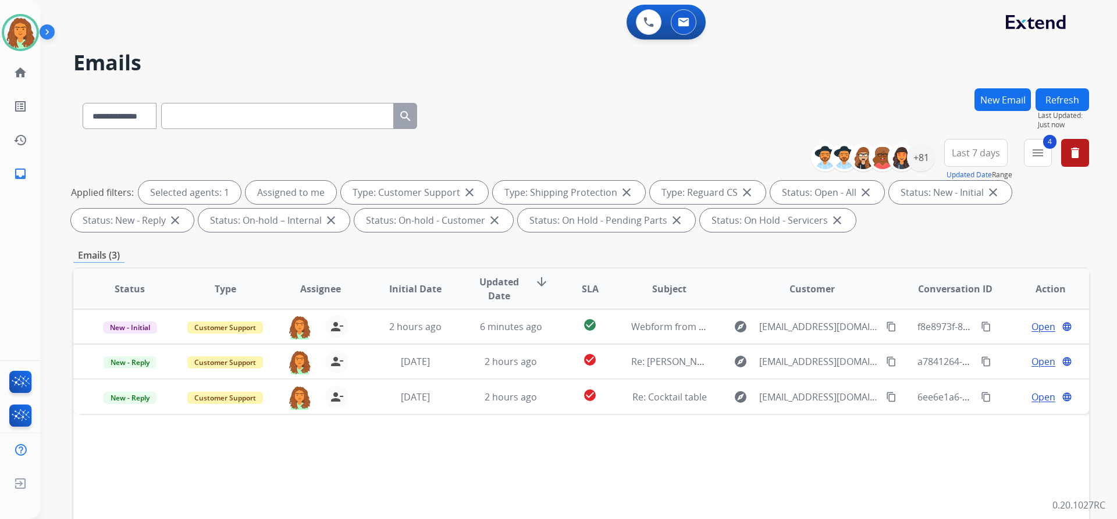
click at [968, 153] on span "Last 7 days" at bounding box center [976, 153] width 48 height 5
click at [950, 292] on div "Last 90 days" at bounding box center [972, 294] width 64 height 17
click at [871, 243] on div "**********" at bounding box center [581, 402] width 1016 height 629
click at [642, 19] on button at bounding box center [649, 22] width 26 height 26
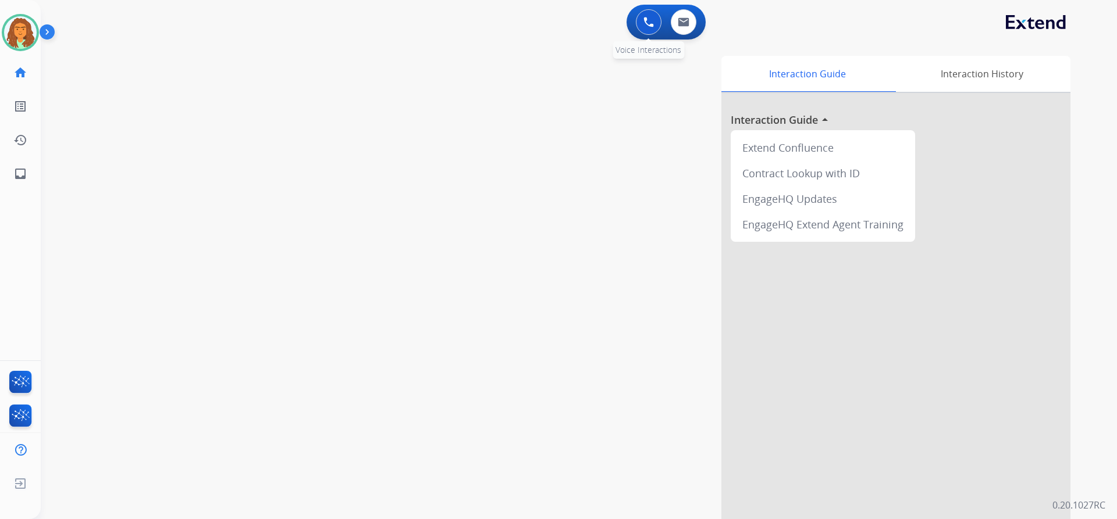
click at [648, 20] on img at bounding box center [648, 22] width 10 height 10
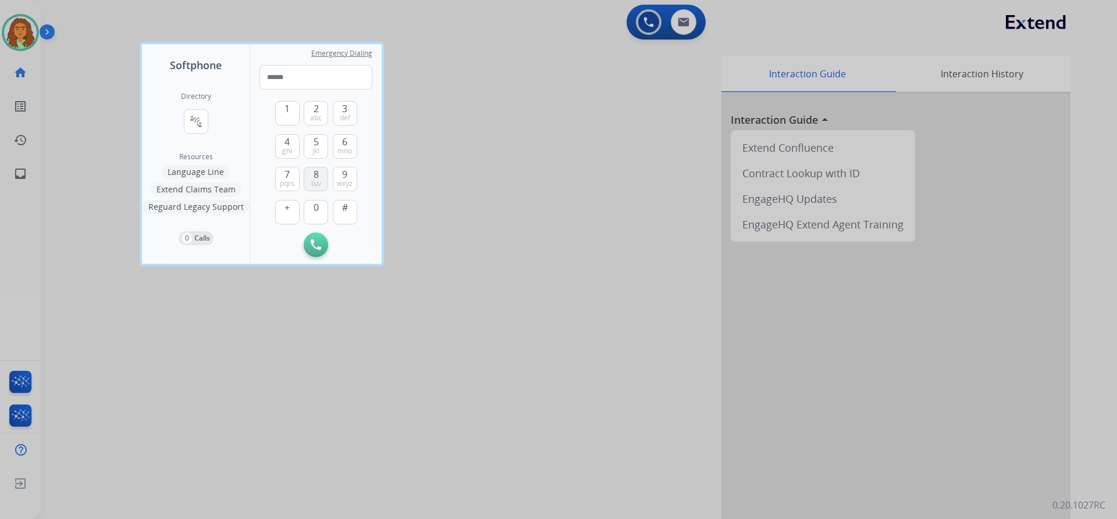
click at [321, 177] on button "8 tuv" at bounding box center [316, 179] width 24 height 24
drag, startPoint x: 314, startPoint y: 208, endPoint x: 304, endPoint y: 170, distance: 39.1
click at [314, 206] on span "0" at bounding box center [316, 208] width 5 height 14
click at [298, 115] on button "1" at bounding box center [287, 113] width 24 height 24
click at [346, 141] on span "6" at bounding box center [344, 142] width 5 height 14
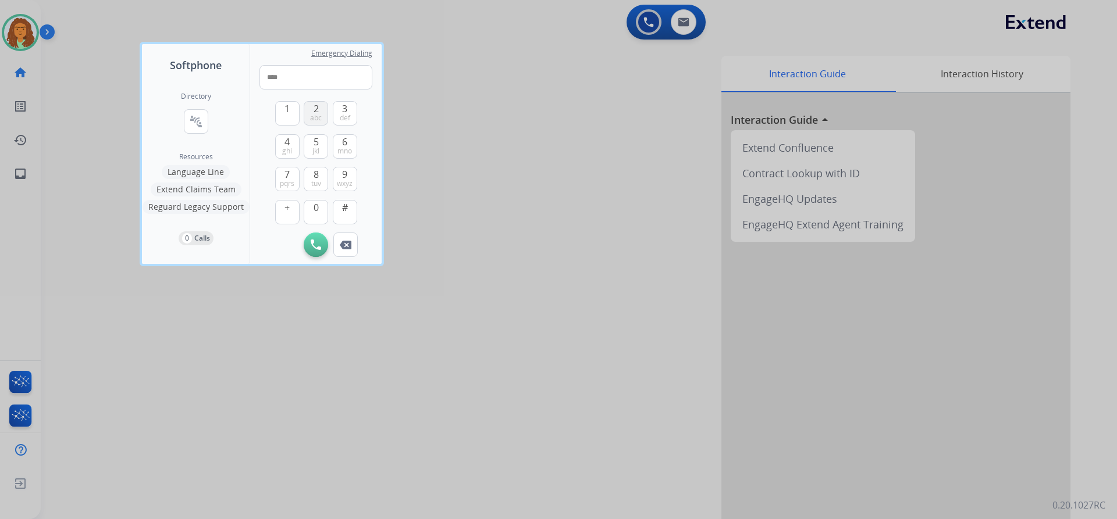
click at [318, 112] on span "2" at bounding box center [316, 109] width 5 height 14
click at [314, 176] on span "8" at bounding box center [316, 175] width 5 height 14
click at [316, 181] on span "tuv" at bounding box center [316, 183] width 10 height 9
click at [345, 180] on span "wxyz" at bounding box center [345, 183] width 16 height 9
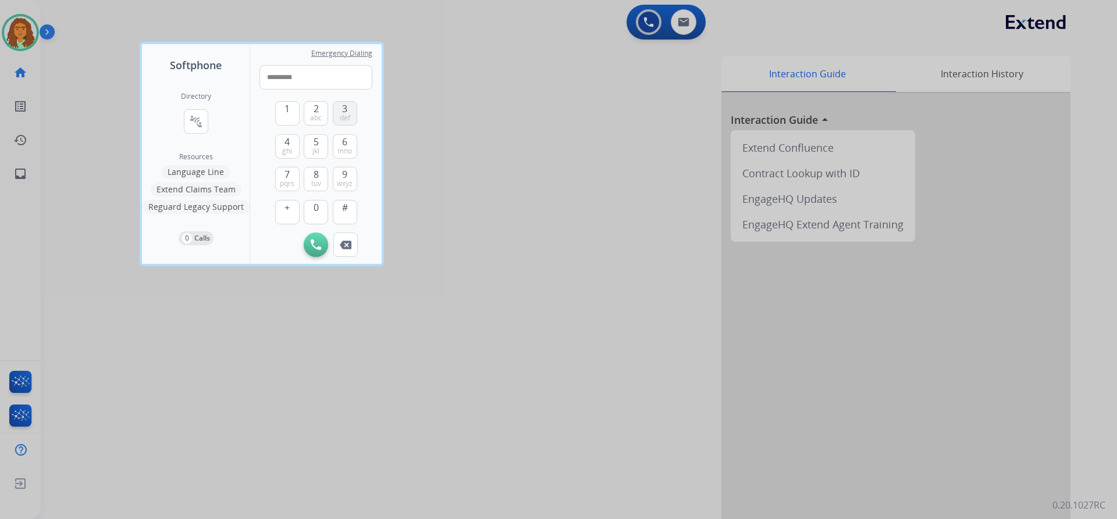
click at [343, 114] on span "def" at bounding box center [345, 117] width 10 height 9
type input "**********"
click at [313, 243] on img at bounding box center [316, 245] width 10 height 10
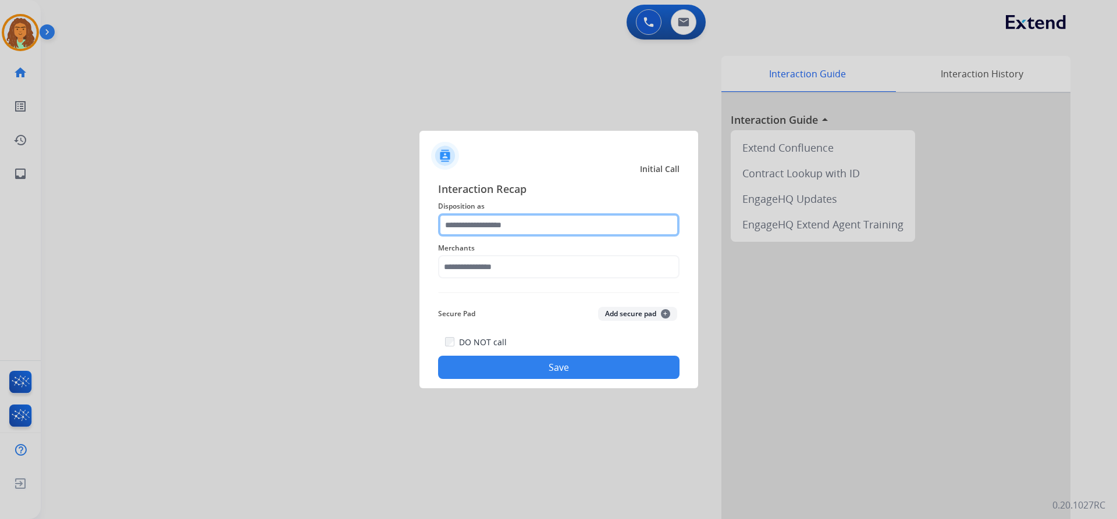
click at [485, 223] on input "text" at bounding box center [558, 224] width 241 height 23
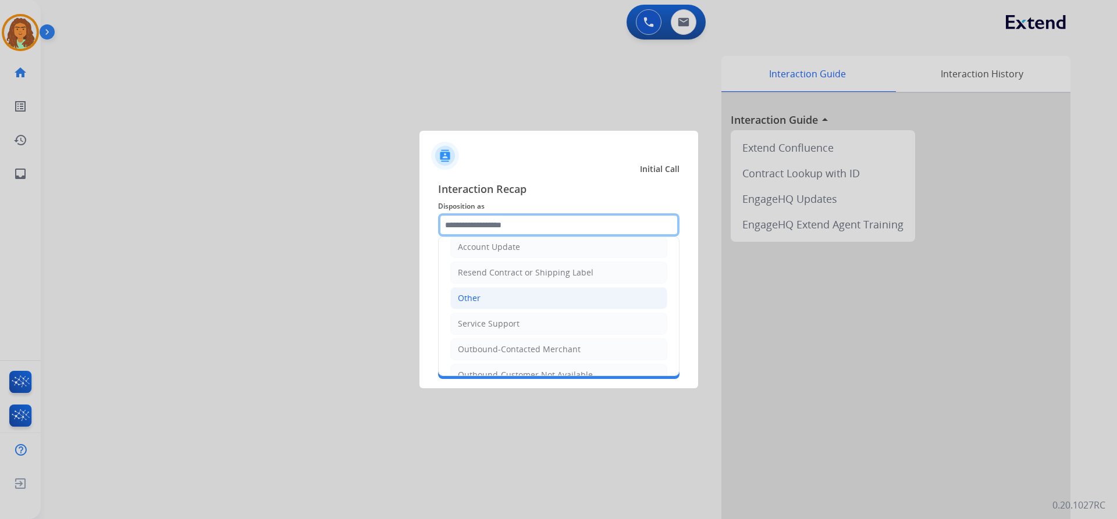
scroll to position [233, 0]
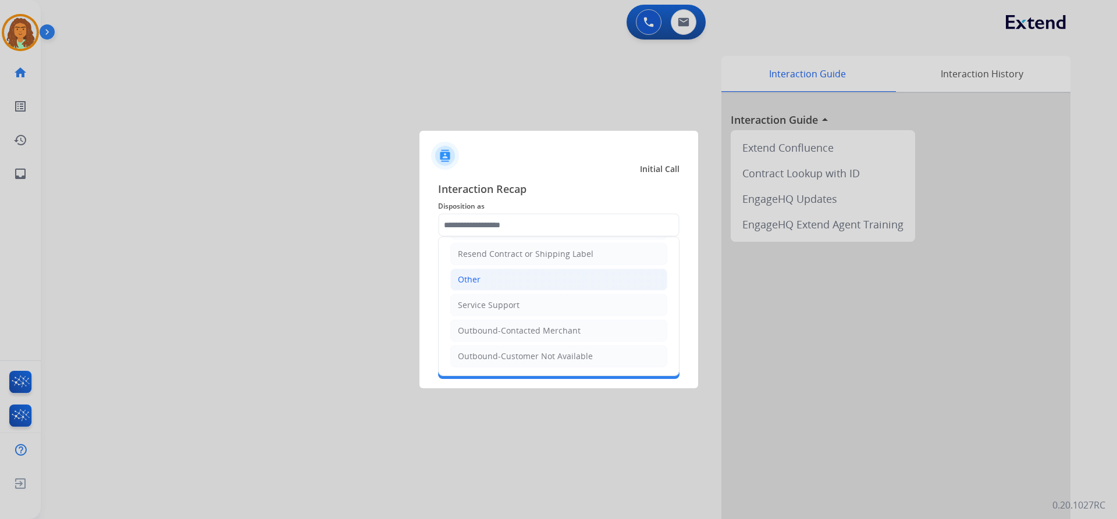
click at [490, 282] on li "Other" at bounding box center [558, 280] width 217 height 22
type input "*****"
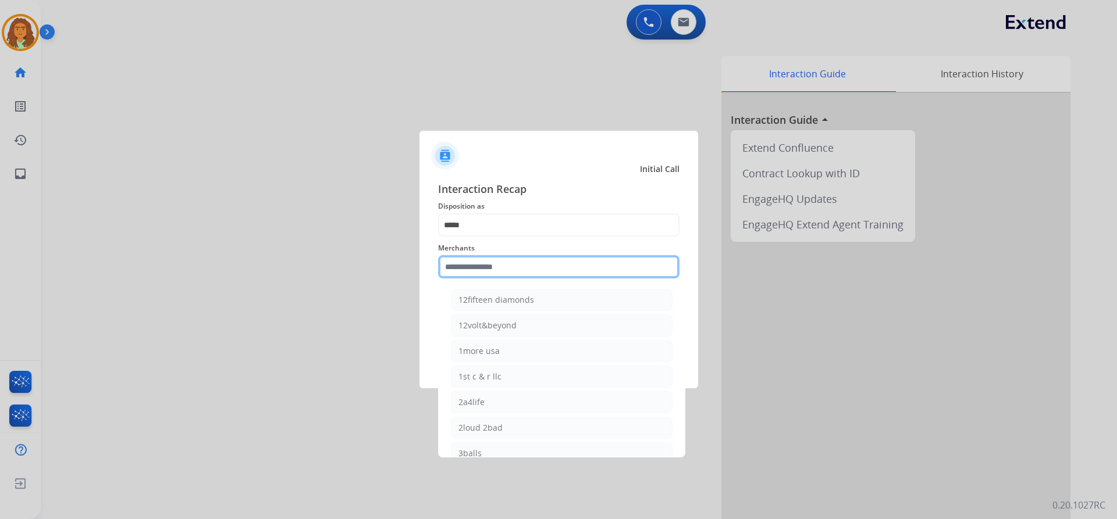
click at [478, 266] on input "text" at bounding box center [558, 266] width 241 height 23
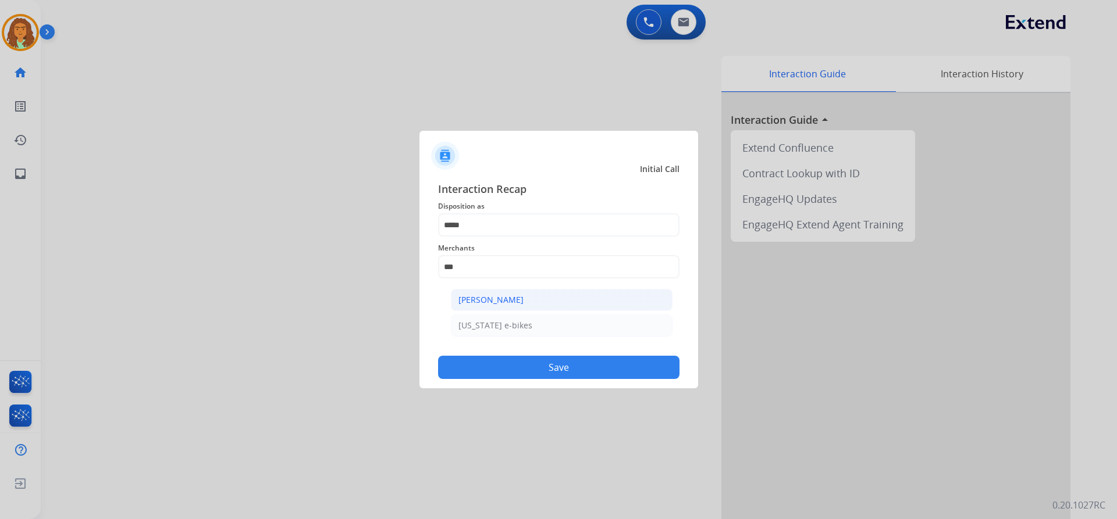
click at [494, 300] on div "[PERSON_NAME]" at bounding box center [490, 300] width 65 height 12
type input "**********"
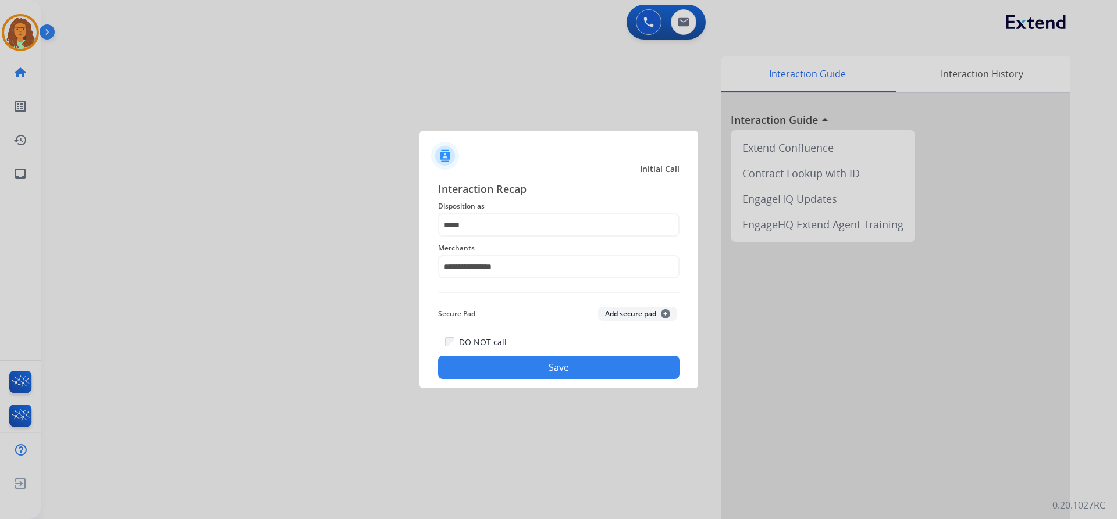
click at [554, 364] on button "Save" at bounding box center [558, 367] width 241 height 23
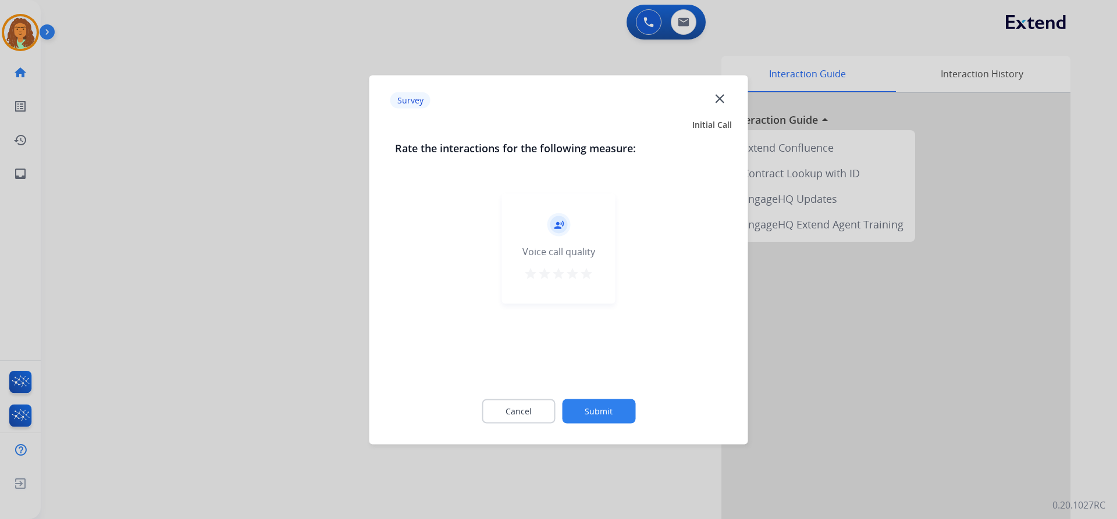
click at [586, 273] on mat-icon "star" at bounding box center [586, 273] width 14 height 14
click at [599, 411] on button "Submit" at bounding box center [598, 411] width 73 height 24
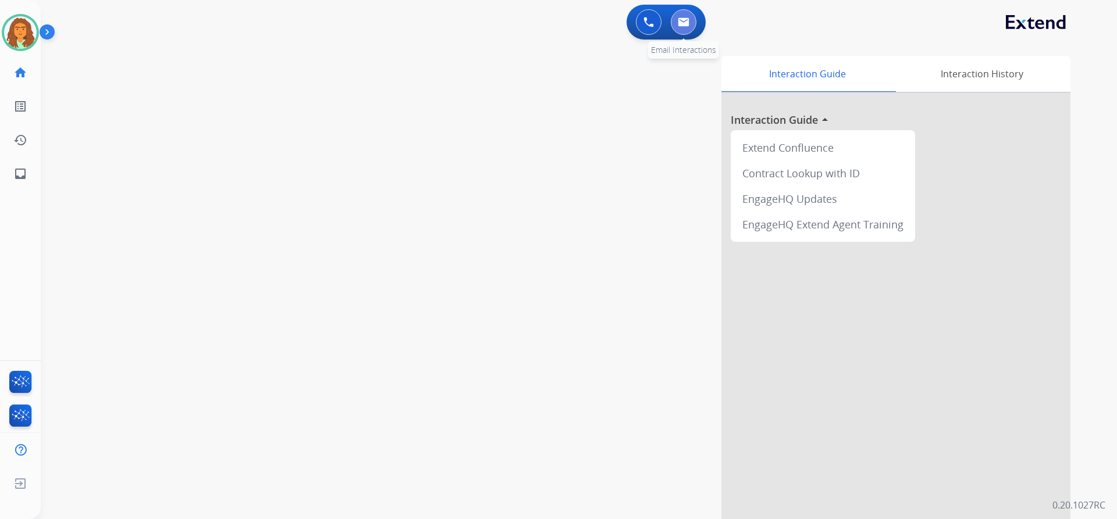
click at [686, 25] on img at bounding box center [684, 21] width 12 height 9
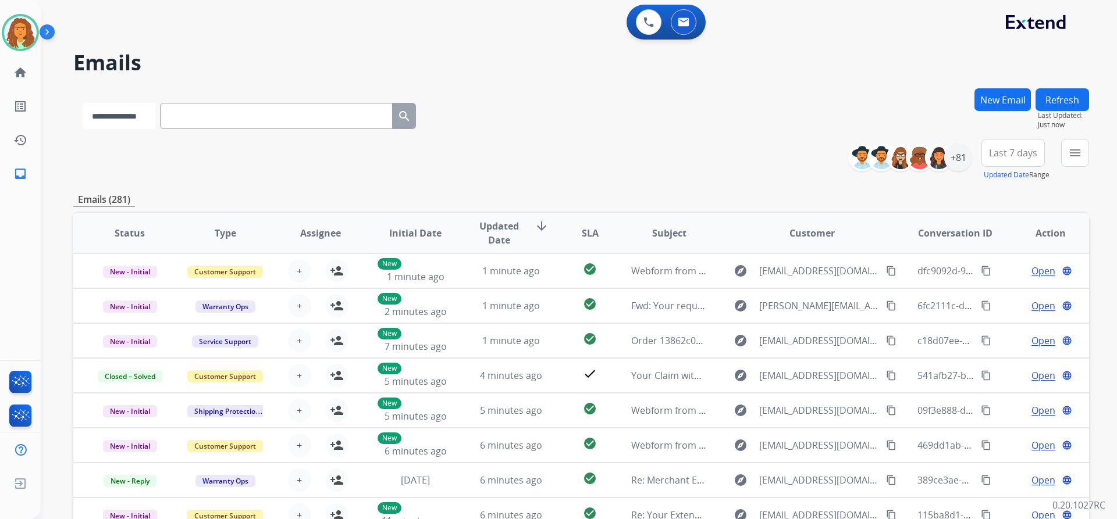
click at [152, 117] on select "**********" at bounding box center [119, 116] width 73 height 26
select select "**********"
click at [83, 103] on select "**********" at bounding box center [119, 116] width 73 height 26
click at [190, 112] on input "text" at bounding box center [277, 116] width 233 height 26
paste input "**********"
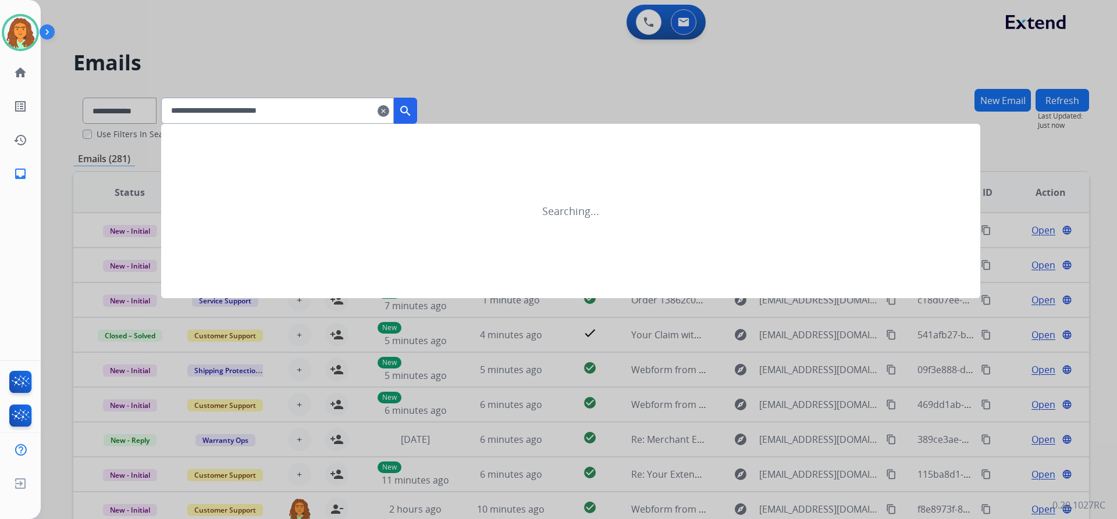
type input "**********"
click at [412, 108] on mat-icon "search" at bounding box center [405, 111] width 14 height 14
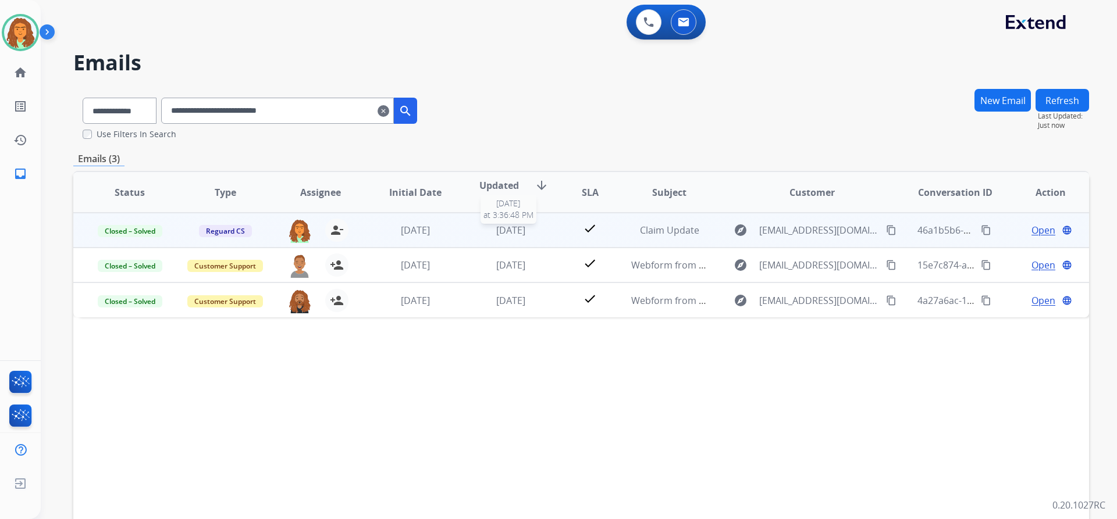
click at [479, 235] on div "[DATE]" at bounding box center [511, 230] width 76 height 14
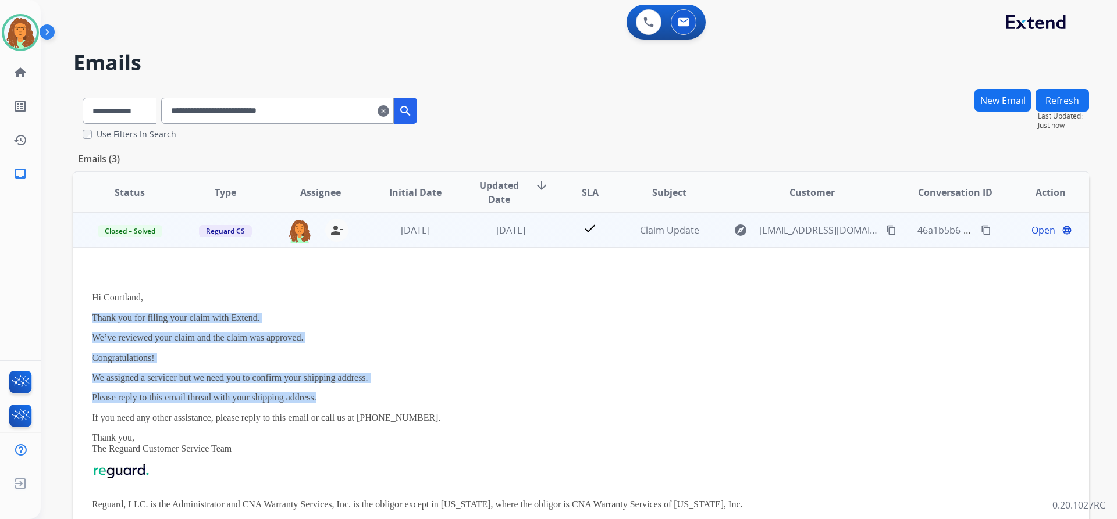
drag, startPoint x: 89, startPoint y: 311, endPoint x: 319, endPoint y: 403, distance: 247.5
click at [319, 403] on td "Hi [PERSON_NAME], Thank you for filing your claim with Extend. We’ve reviewed y…" at bounding box center [485, 400] width 825 height 304
copy div "Thank you for filing your claim with Extend. We’ve reviewed your claim and the …"
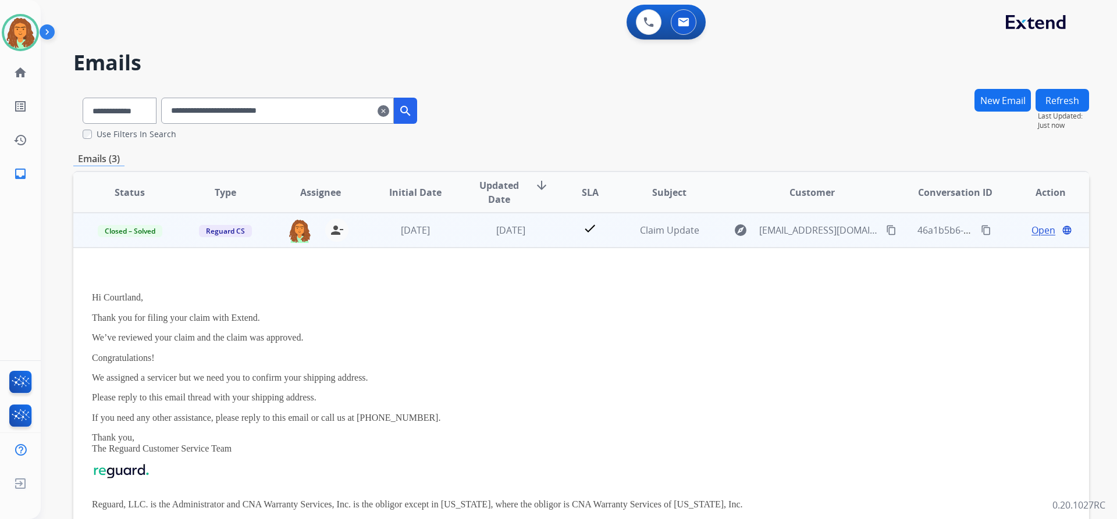
click at [444, 238] on td "[DATE]" at bounding box center [406, 230] width 95 height 35
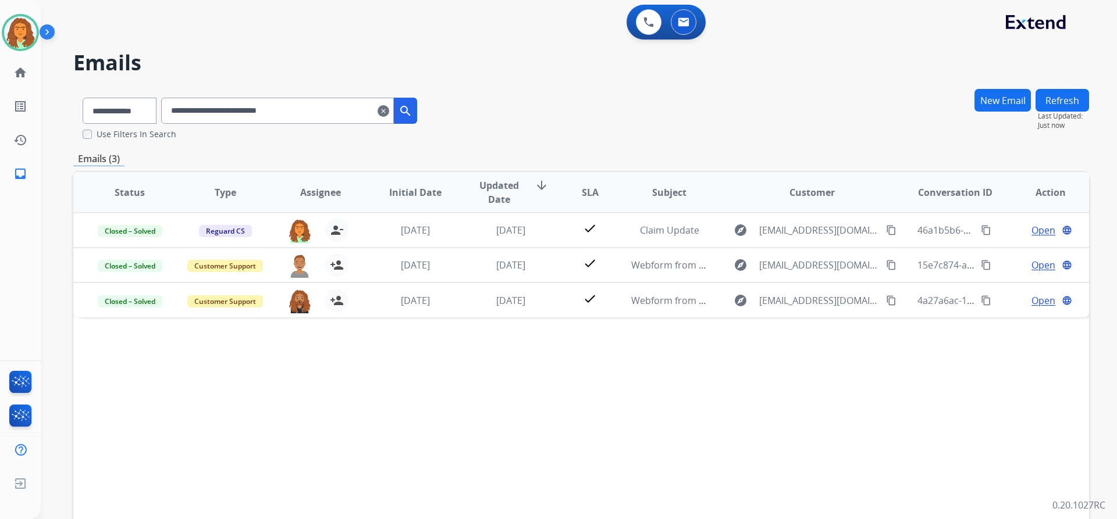
click at [389, 111] on mat-icon "clear" at bounding box center [384, 111] width 12 height 14
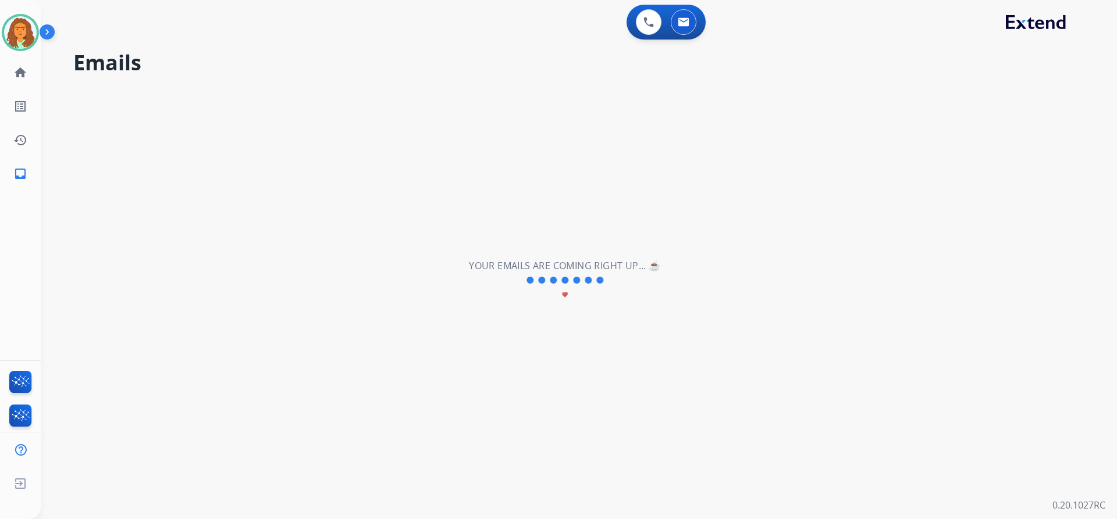
select select "**********"
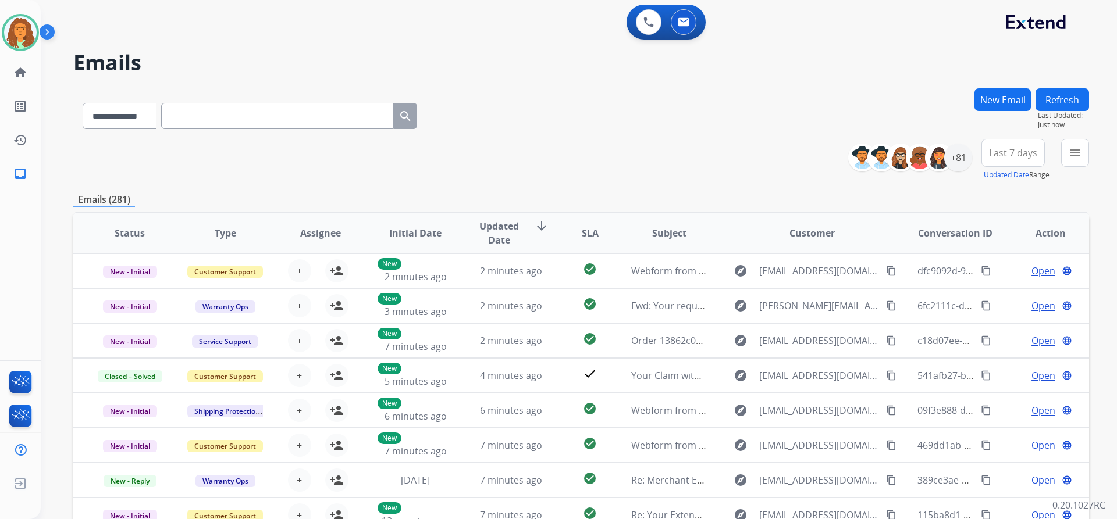
click at [991, 94] on button "New Email" at bounding box center [1002, 99] width 56 height 23
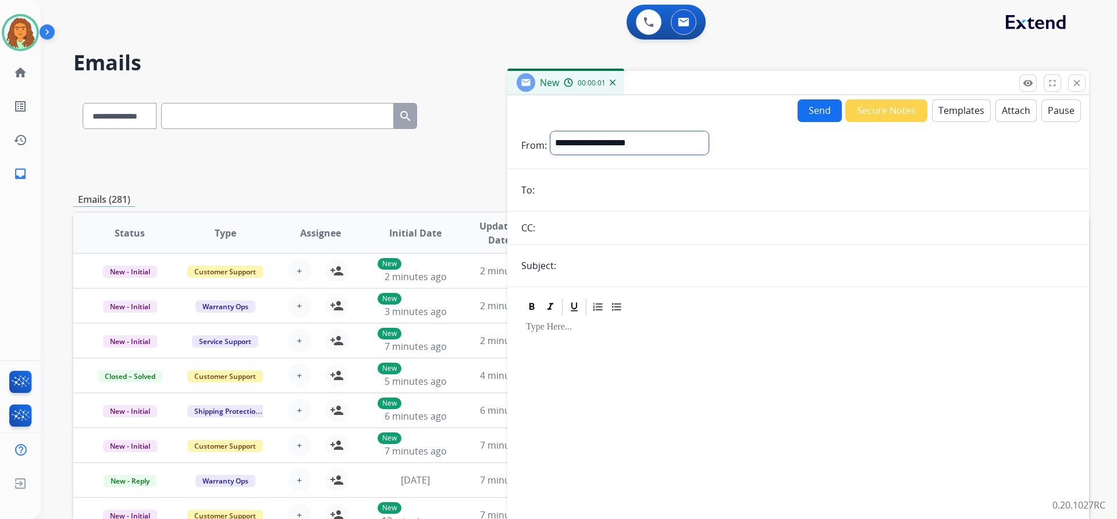
click at [610, 143] on select "**********" at bounding box center [629, 142] width 158 height 23
select select "**********"
click at [550, 131] on select "**********" at bounding box center [629, 142] width 158 height 23
click at [560, 197] on input "email" at bounding box center [806, 191] width 537 height 23
click at [558, 352] on div at bounding box center [798, 419] width 554 height 200
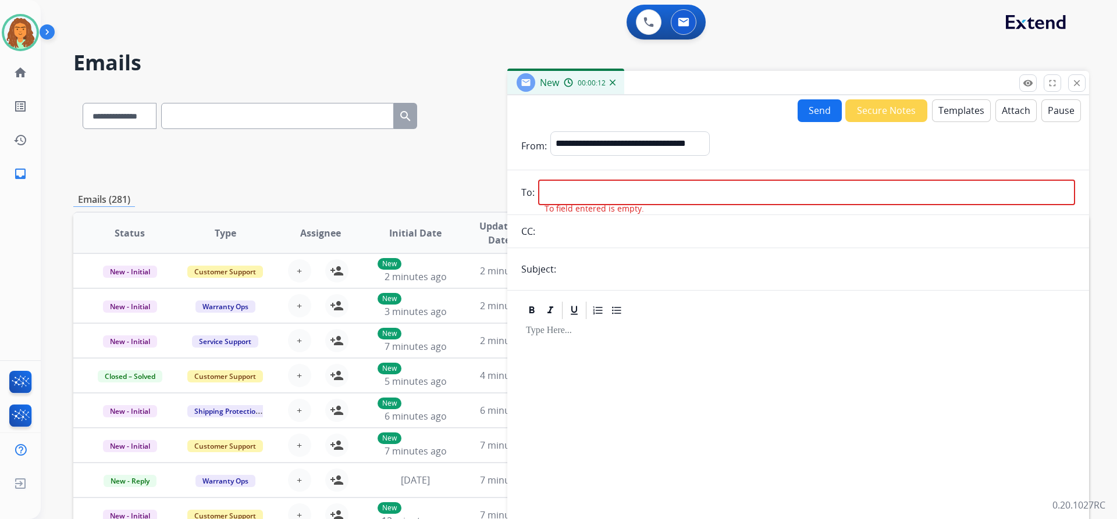
click at [553, 187] on input "email" at bounding box center [806, 193] width 537 height 26
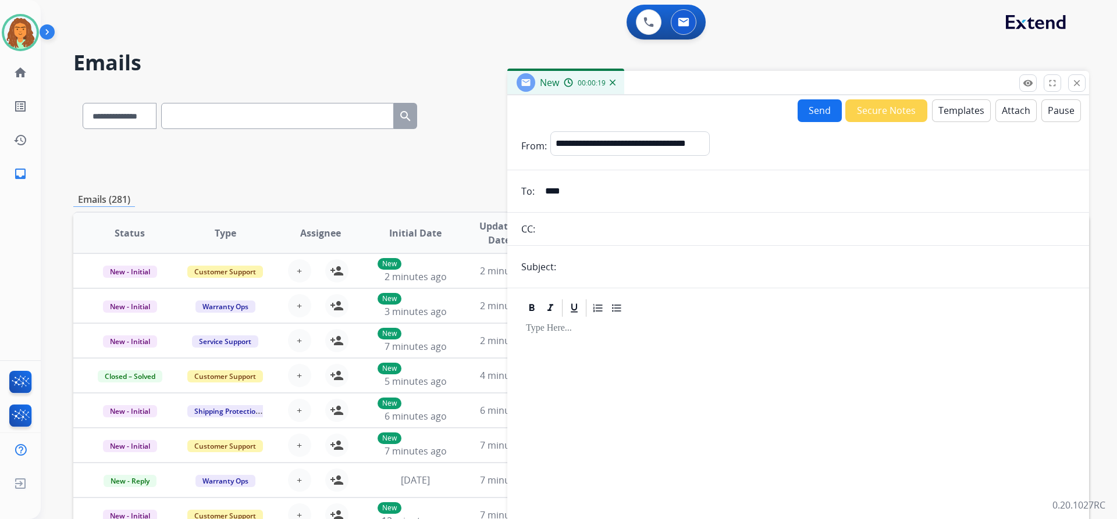
type input "**********"
click at [565, 268] on input "text" at bounding box center [817, 266] width 515 height 23
type input "**********"
click at [617, 344] on div at bounding box center [798, 419] width 554 height 200
click at [959, 106] on button "Templates" at bounding box center [961, 110] width 59 height 23
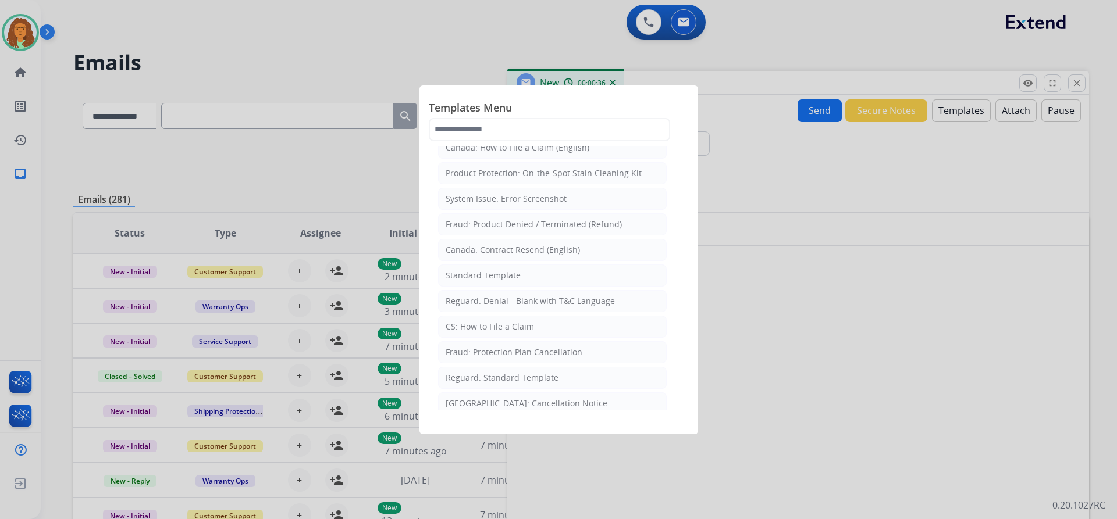
scroll to position [58, 0]
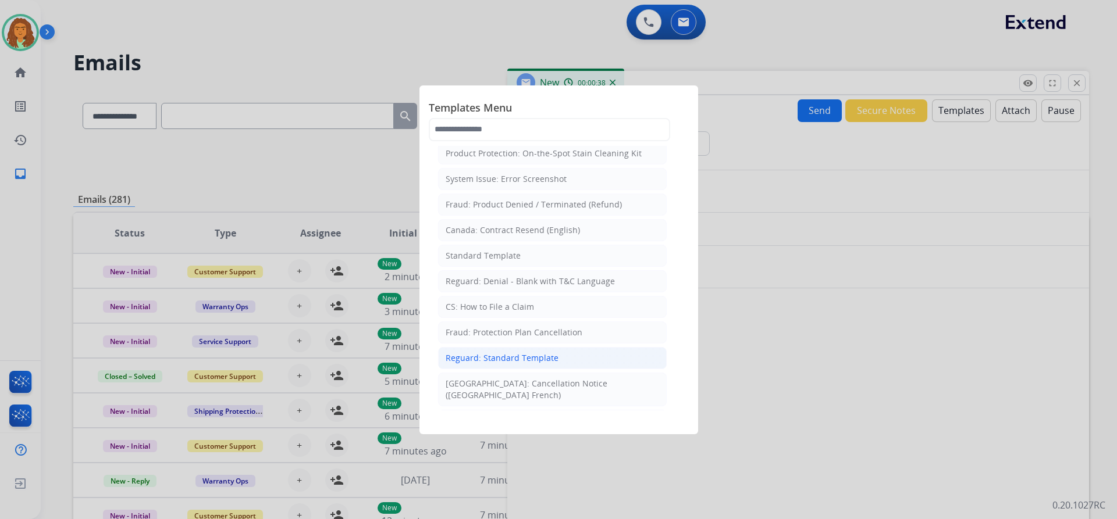
click at [482, 355] on div "Reguard: Standard Template" at bounding box center [502, 358] width 113 height 12
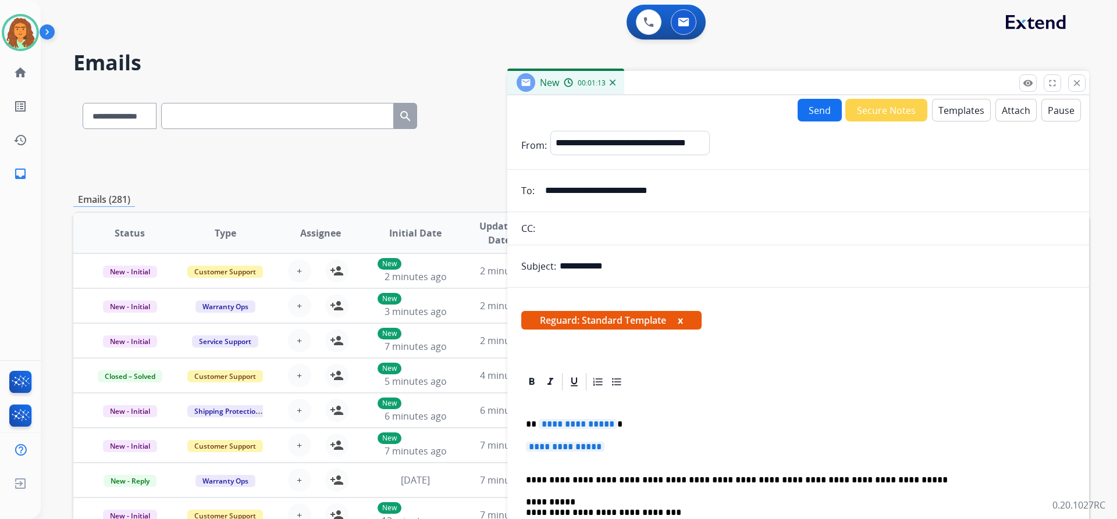
click at [608, 425] on span "**********" at bounding box center [578, 424] width 79 height 10
click at [537, 425] on p "****" at bounding box center [793, 424] width 535 height 10
click at [539, 446] on span "**********" at bounding box center [565, 447] width 79 height 10
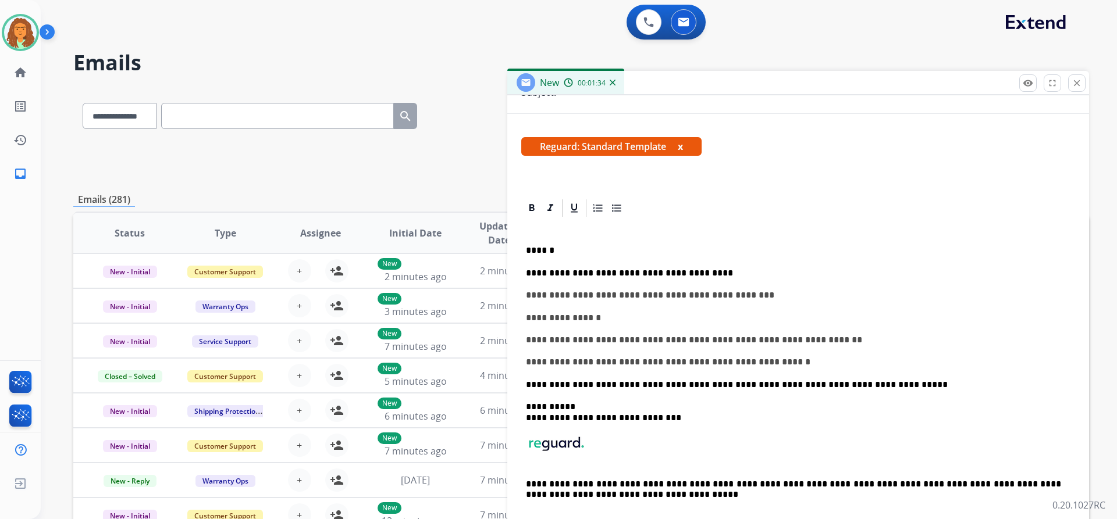
scroll to position [175, 0]
click at [753, 365] on p "**********" at bounding box center [793, 362] width 535 height 10
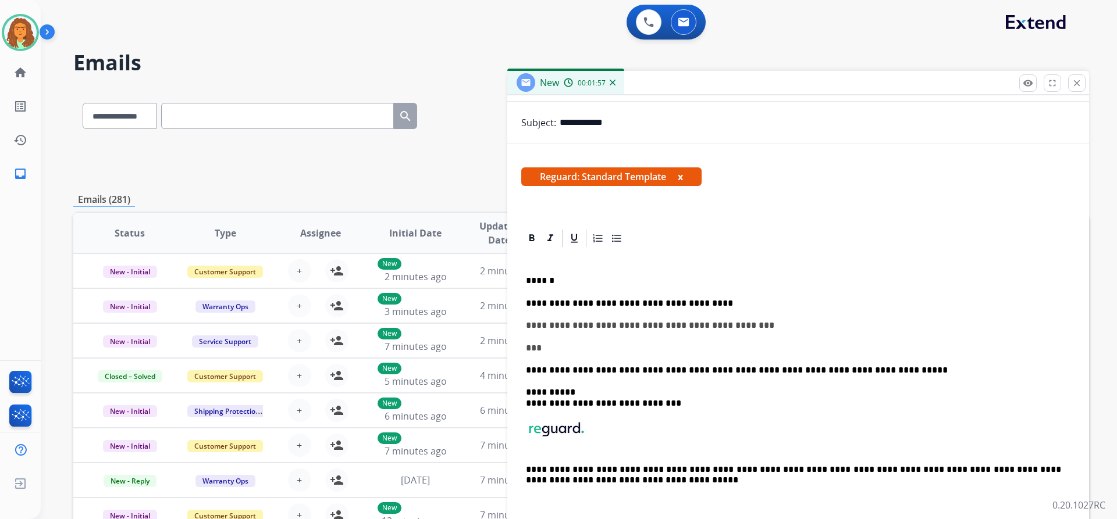
scroll to position [121, 0]
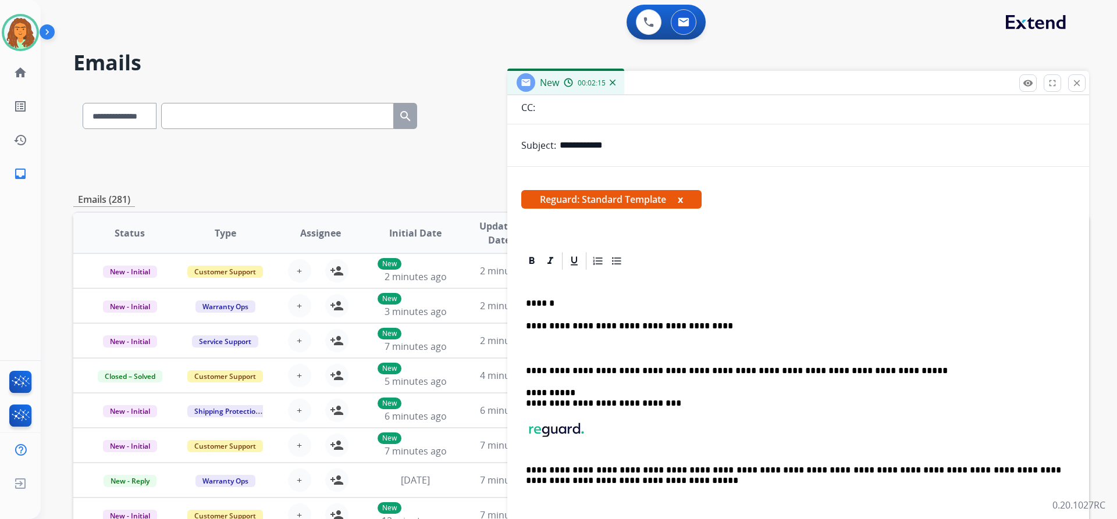
click at [694, 328] on p "**********" at bounding box center [793, 326] width 535 height 10
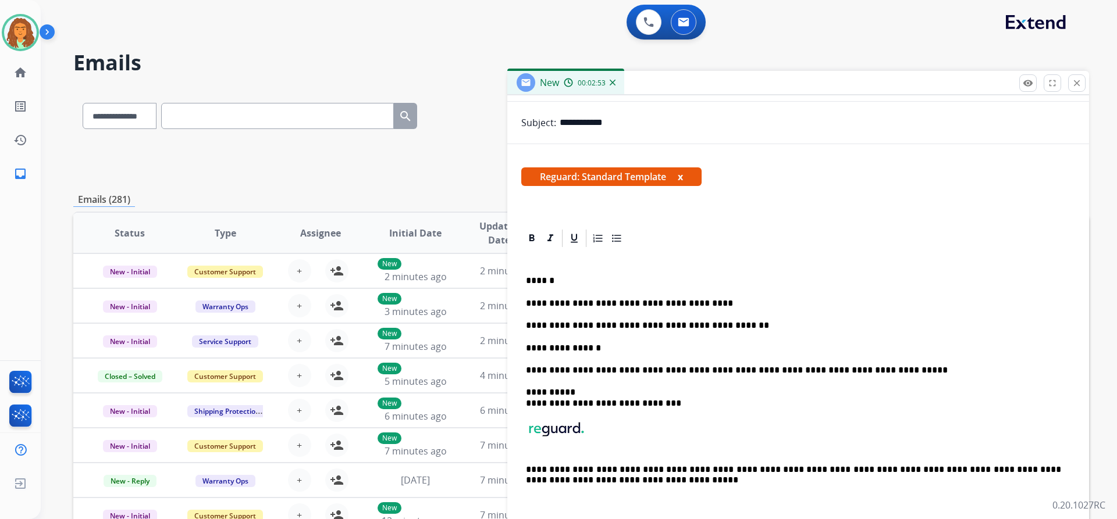
scroll to position [166, 0]
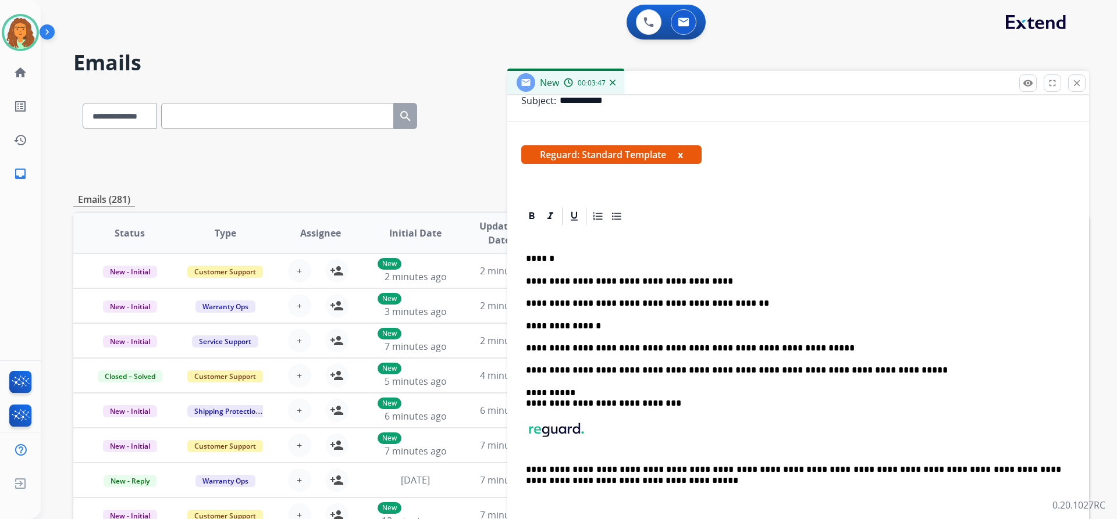
click at [796, 348] on p "**********" at bounding box center [793, 348] width 535 height 10
click at [851, 349] on p "**********" at bounding box center [793, 348] width 535 height 10
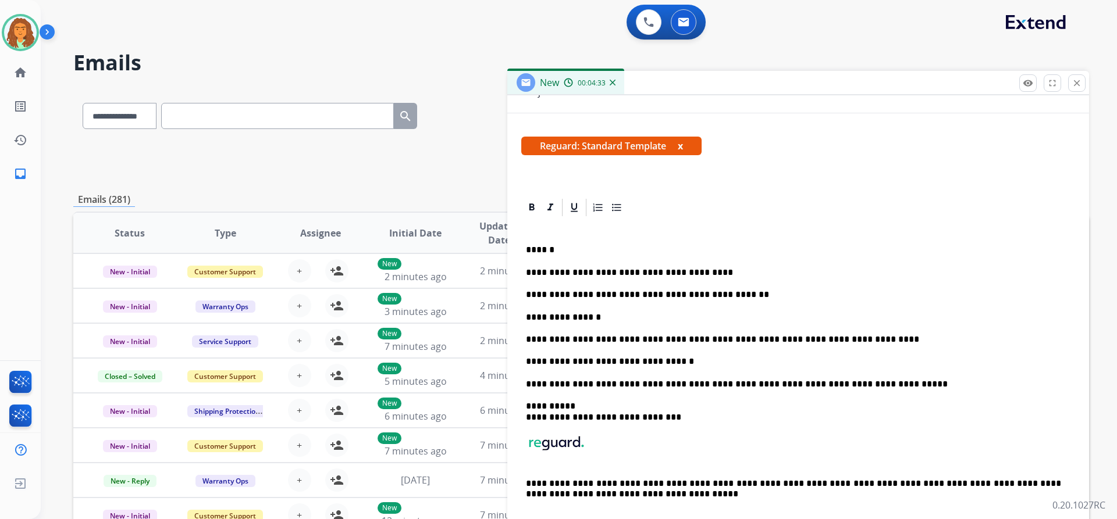
click at [660, 364] on p "**********" at bounding box center [793, 362] width 535 height 10
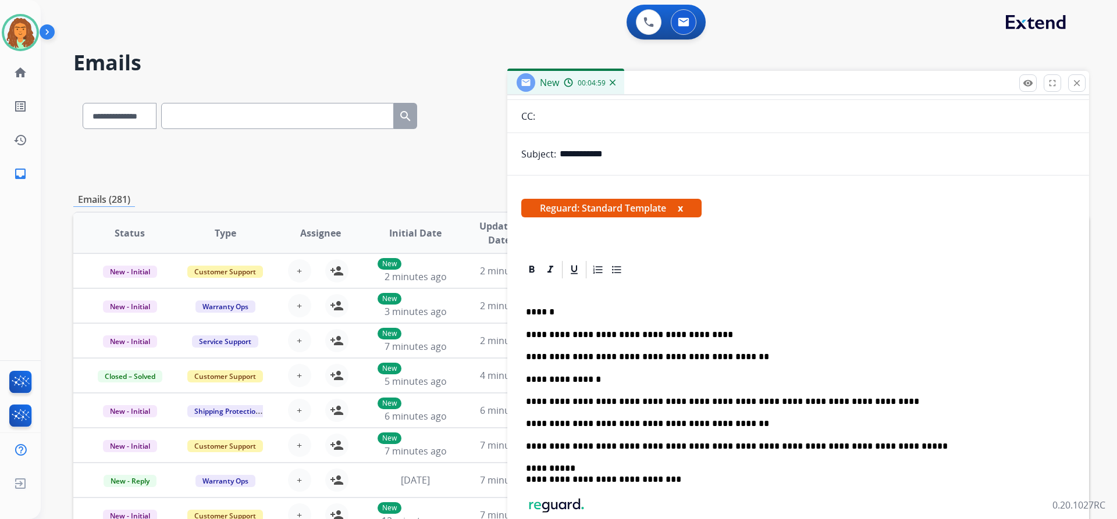
scroll to position [0, 0]
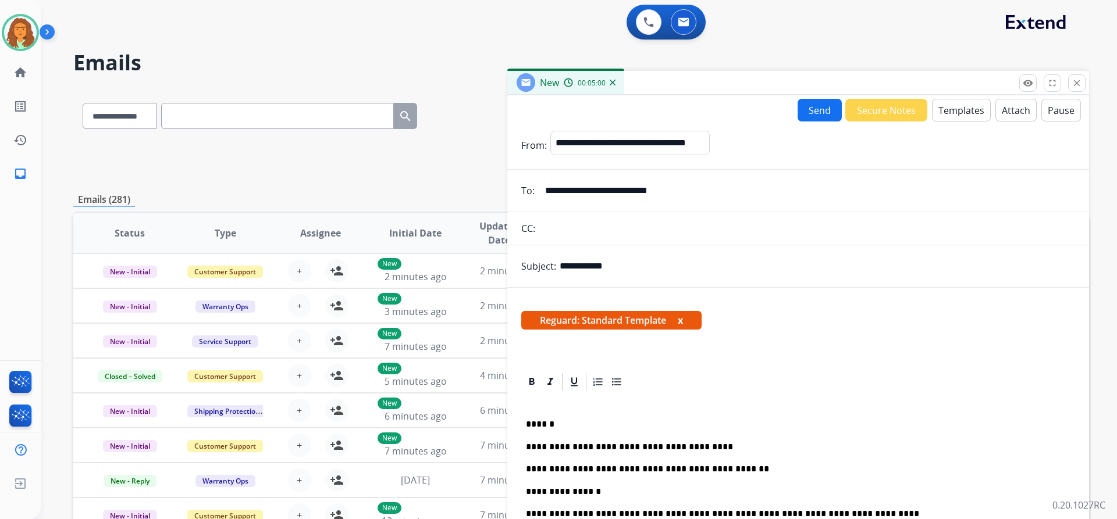
click at [807, 111] on button "Send" at bounding box center [819, 110] width 44 height 23
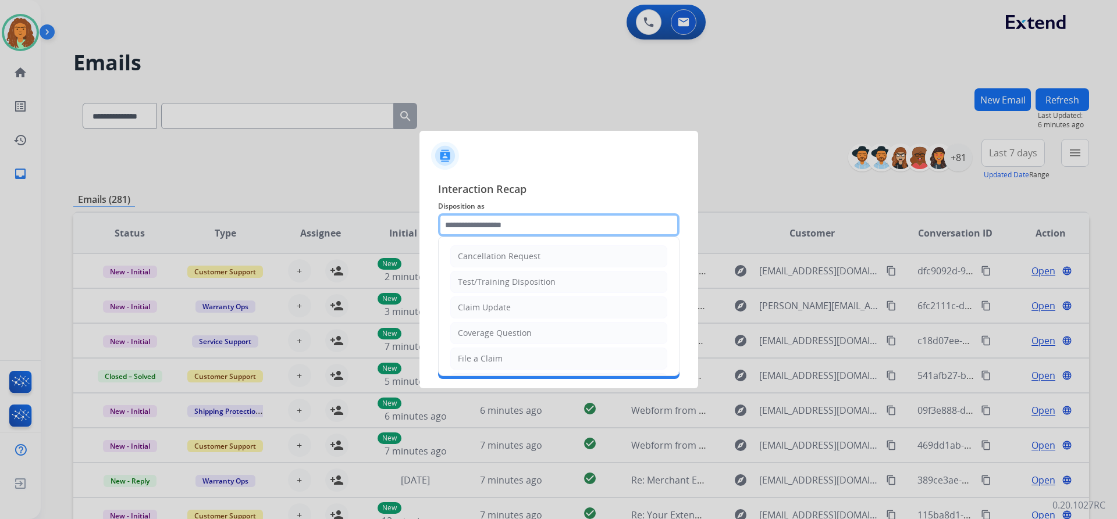
click at [453, 226] on input "text" at bounding box center [558, 224] width 241 height 23
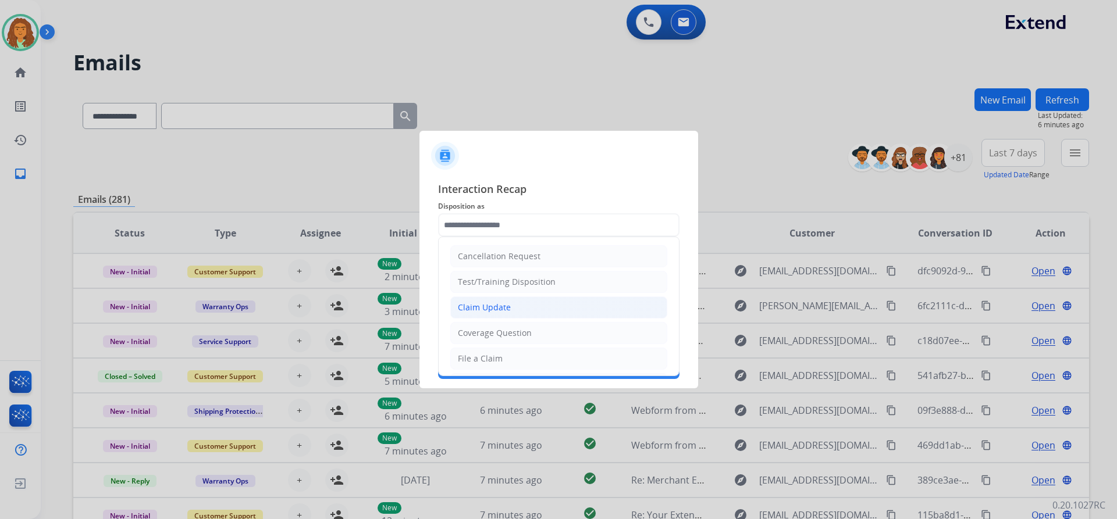
click at [511, 306] on li "Claim Update" at bounding box center [558, 308] width 217 height 22
type input "**********"
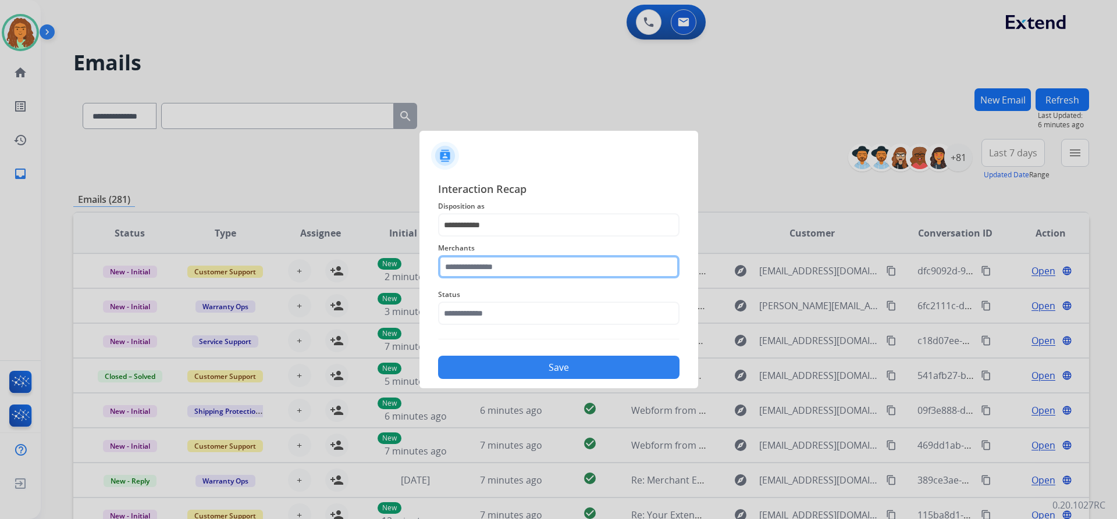
click at [485, 268] on input "text" at bounding box center [558, 266] width 241 height 23
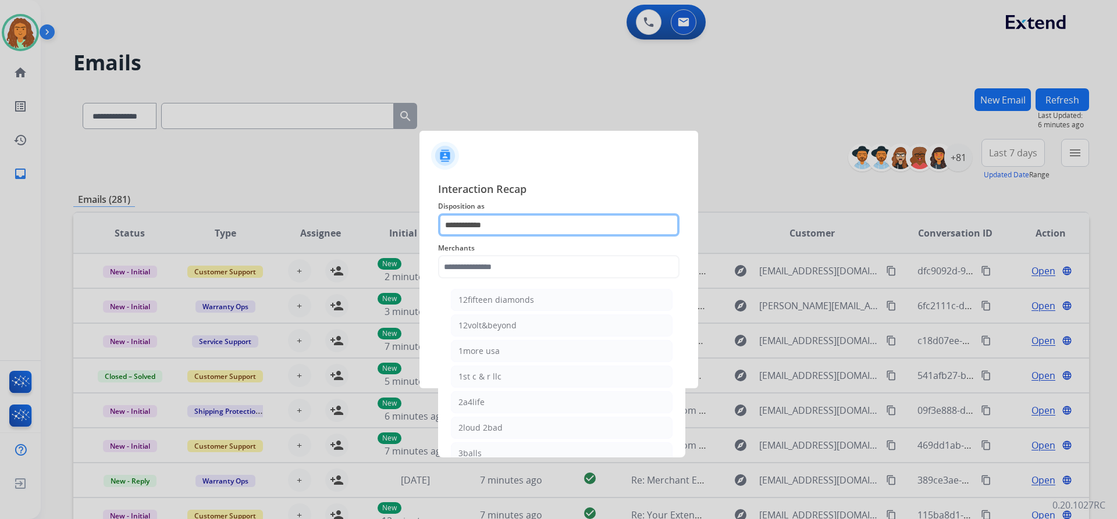
click at [498, 226] on input "**********" at bounding box center [558, 224] width 241 height 23
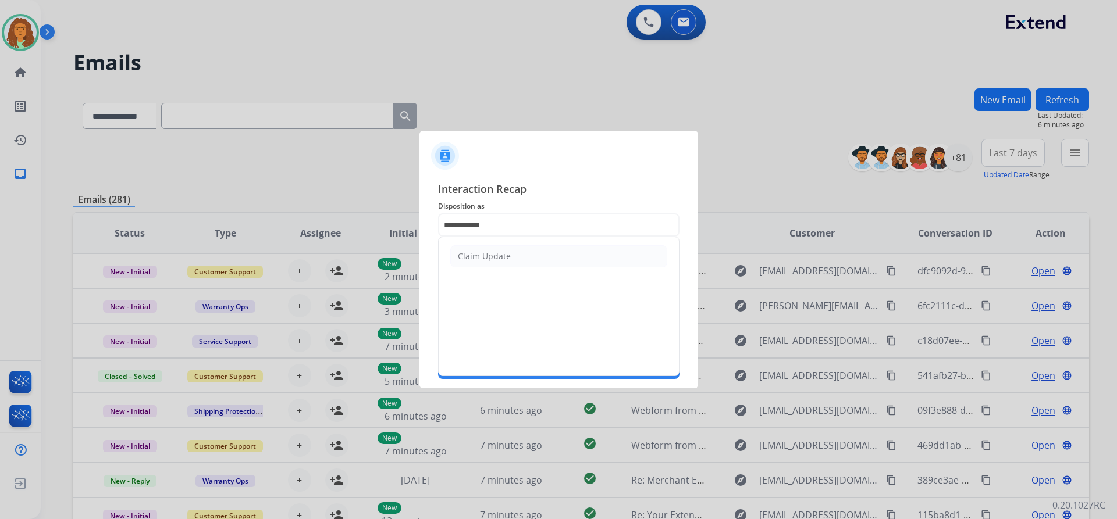
click at [498, 257] on div "Claim Update" at bounding box center [484, 257] width 53 height 12
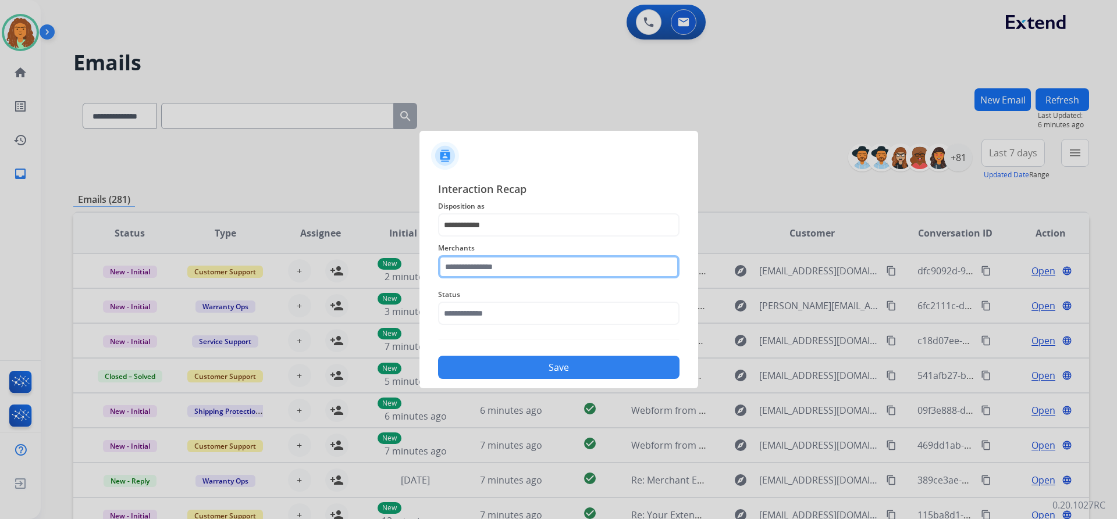
click at [487, 269] on input "text" at bounding box center [558, 266] width 241 height 23
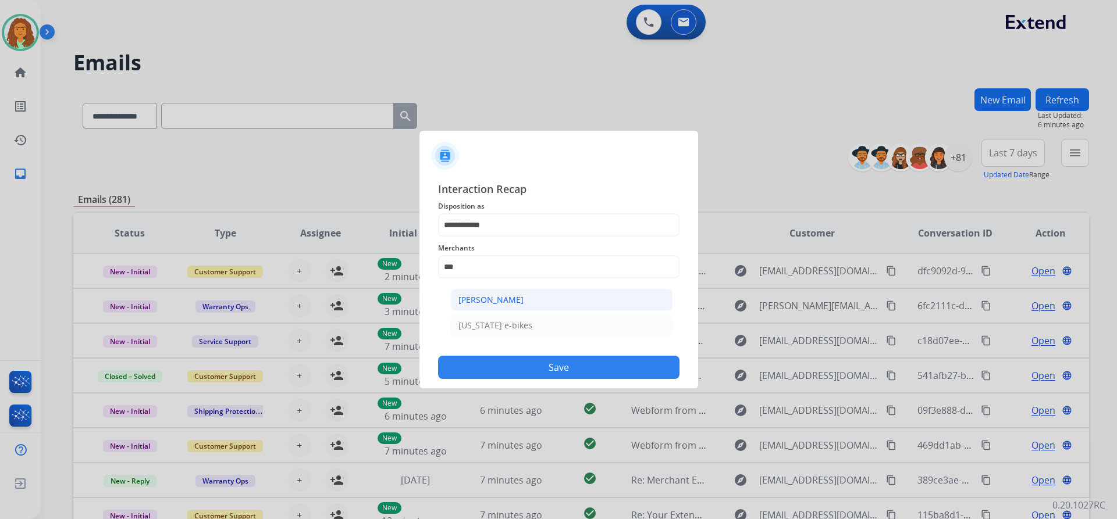
click at [501, 299] on div "[PERSON_NAME]" at bounding box center [490, 300] width 65 height 12
type input "**********"
click at [490, 313] on input "text" at bounding box center [558, 313] width 241 height 23
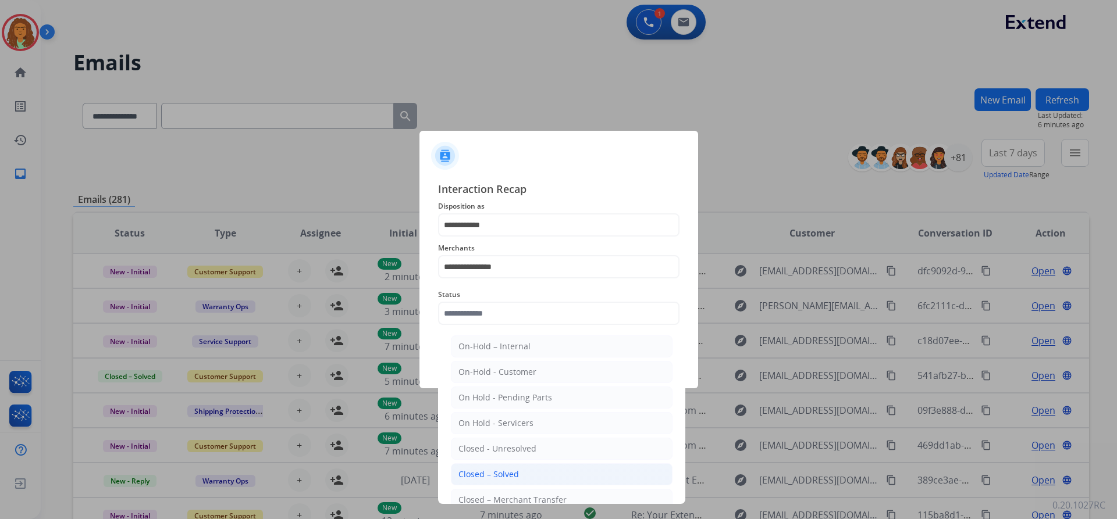
click at [486, 475] on div "Closed – Solved" at bounding box center [488, 475] width 60 height 12
type input "**********"
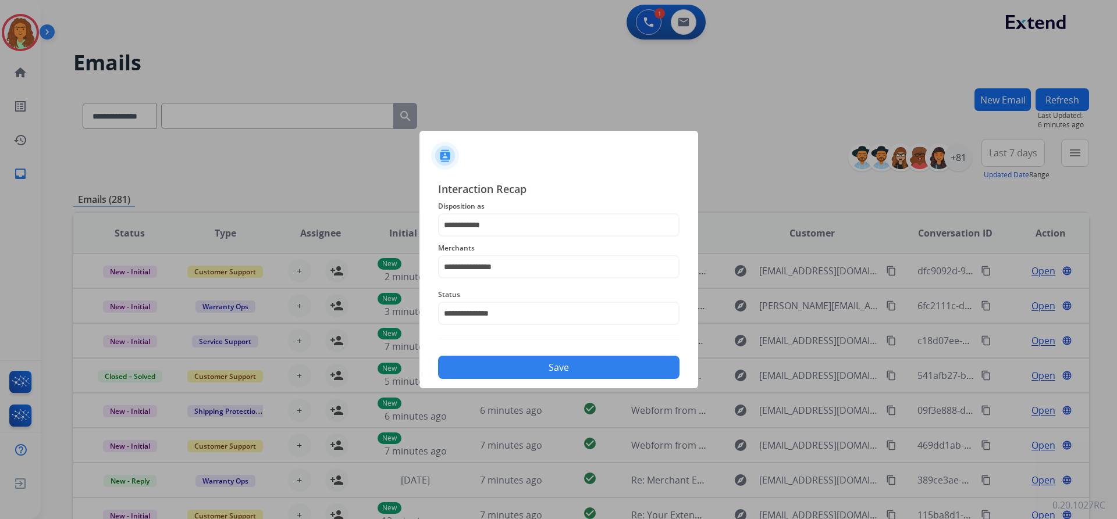
click at [535, 368] on button "Save" at bounding box center [558, 367] width 241 height 23
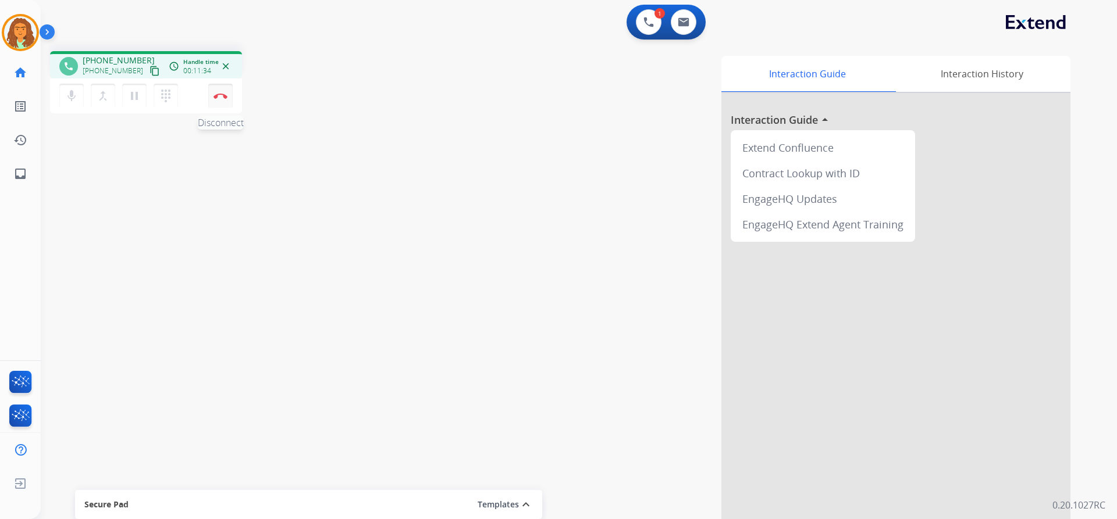
click at [222, 96] on img at bounding box center [220, 96] width 14 height 6
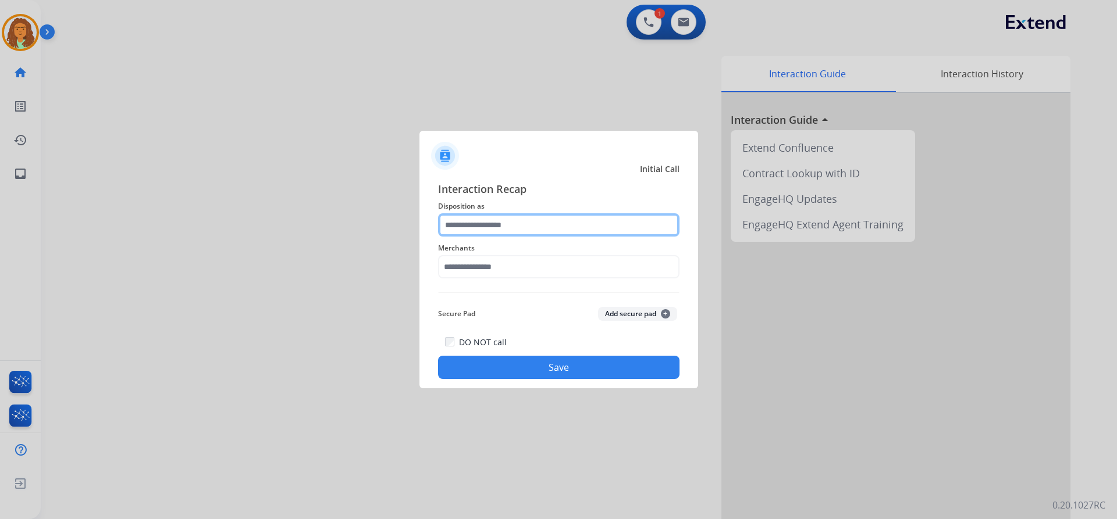
click at [486, 224] on input "text" at bounding box center [558, 224] width 241 height 23
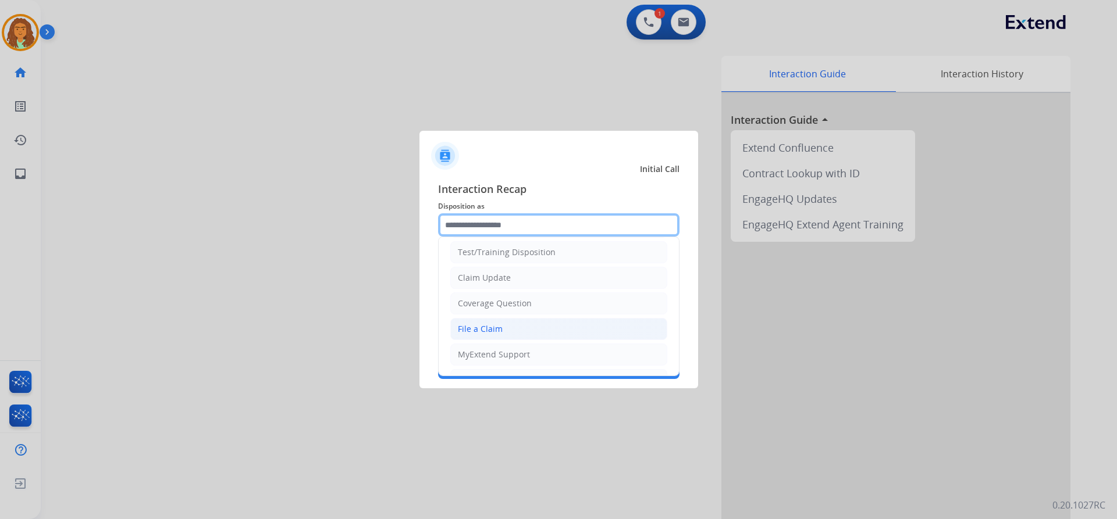
scroll to position [58, 0]
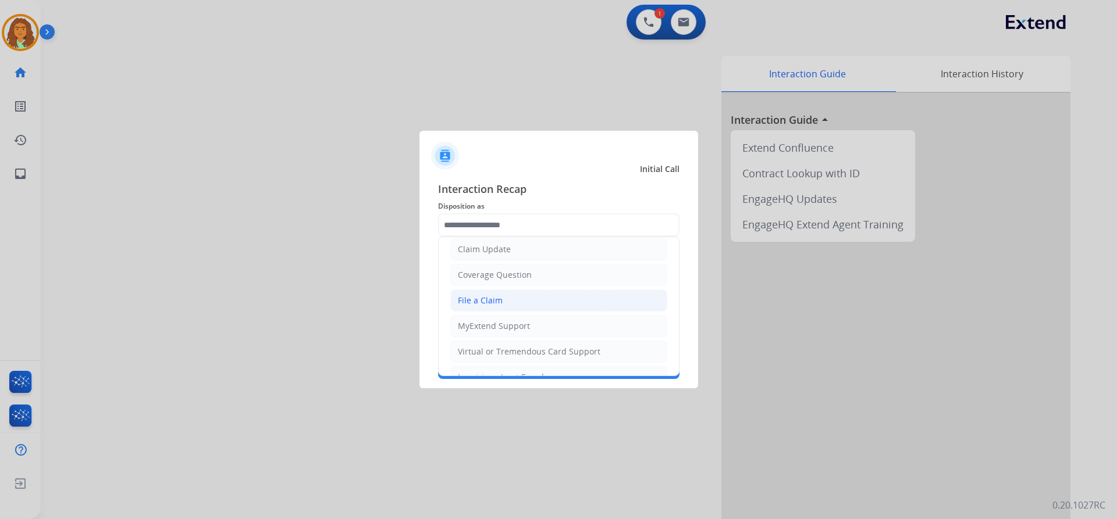
click at [484, 301] on div "File a Claim" at bounding box center [480, 301] width 45 height 12
type input "**********"
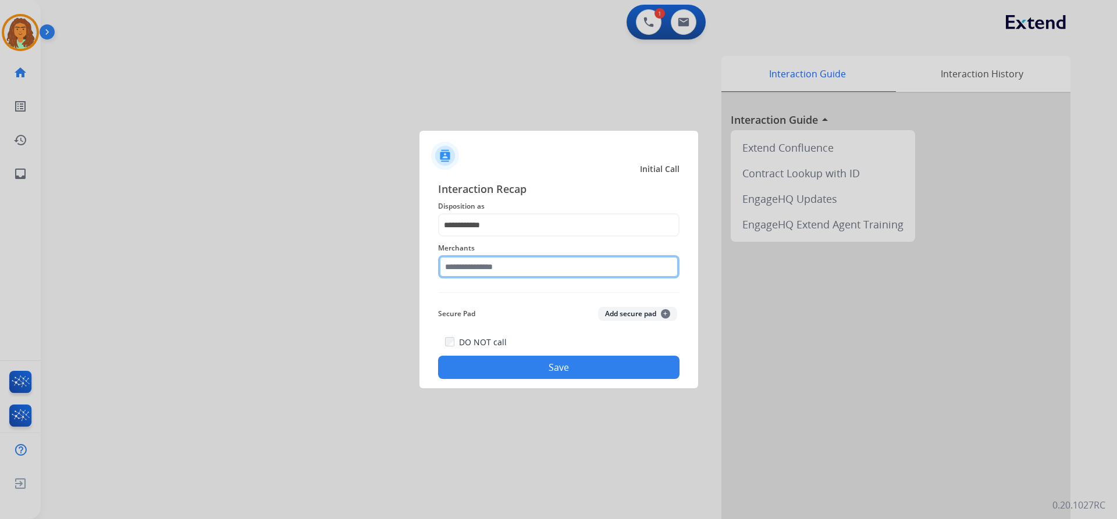
click at [501, 270] on input "text" at bounding box center [558, 266] width 241 height 23
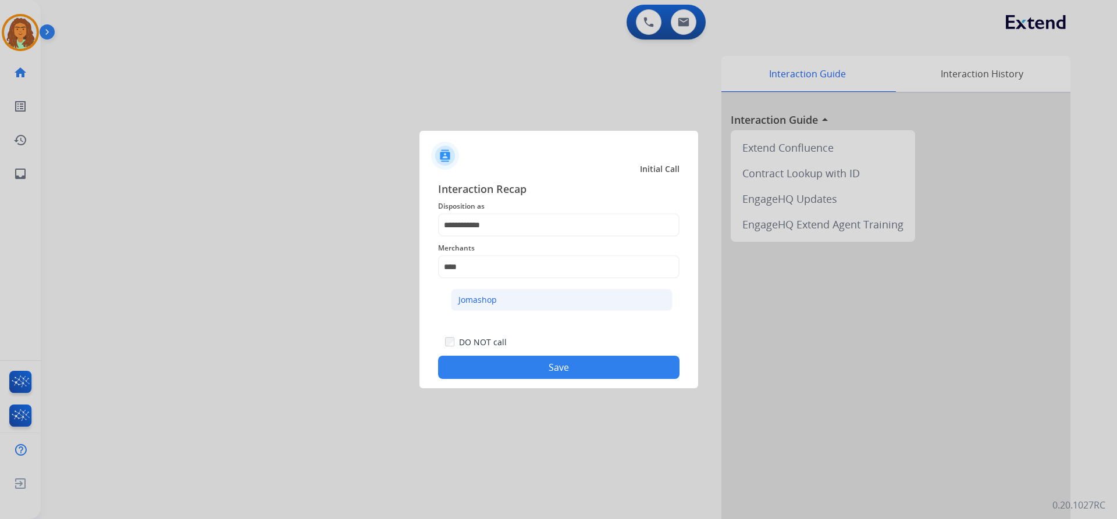
click at [480, 297] on div "Jomashop" at bounding box center [477, 300] width 38 height 12
type input "********"
click at [535, 361] on button "Save" at bounding box center [558, 367] width 241 height 23
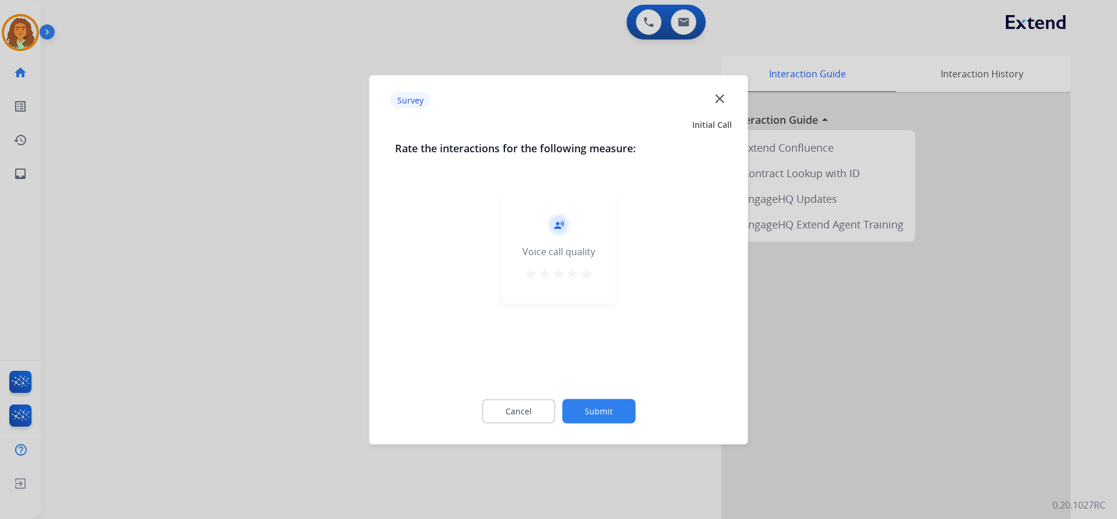
click at [583, 270] on mat-icon "star" at bounding box center [586, 273] width 14 height 14
click at [605, 407] on button "Submit" at bounding box center [598, 411] width 73 height 24
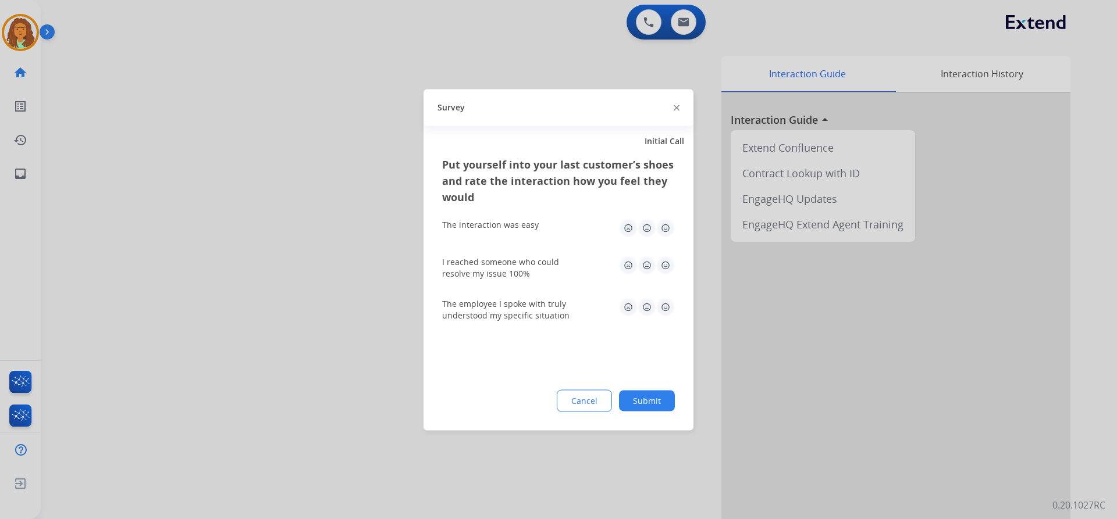
click at [665, 228] on img at bounding box center [665, 228] width 19 height 19
click at [666, 262] on img at bounding box center [665, 265] width 19 height 19
click at [667, 305] on img at bounding box center [665, 307] width 19 height 19
click at [654, 404] on button "Submit" at bounding box center [647, 400] width 56 height 21
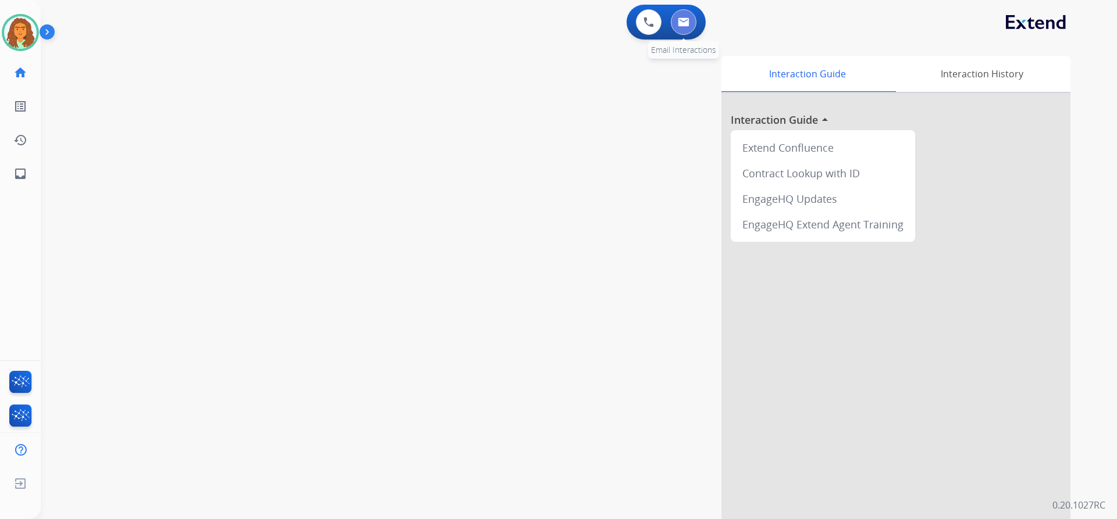
click at [689, 20] on button at bounding box center [684, 22] width 26 height 26
select select "**********"
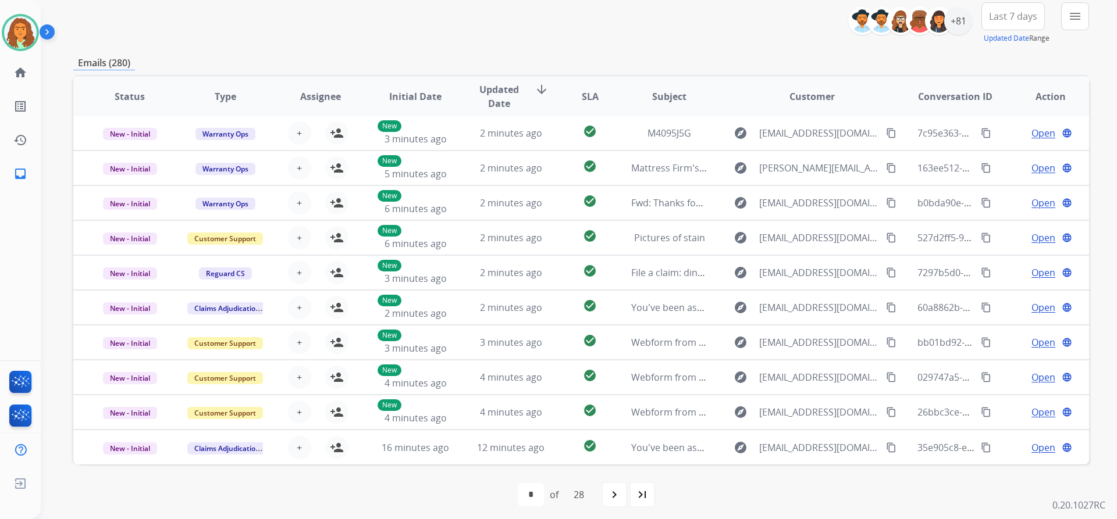
scroll to position [143, 0]
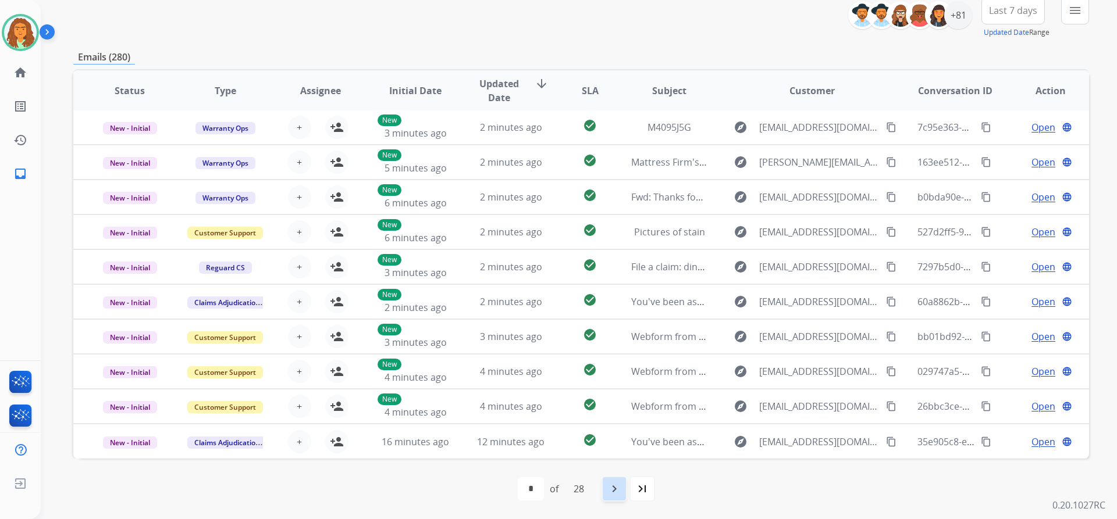
click at [616, 490] on mat-icon "navigate_next" at bounding box center [614, 489] width 14 height 14
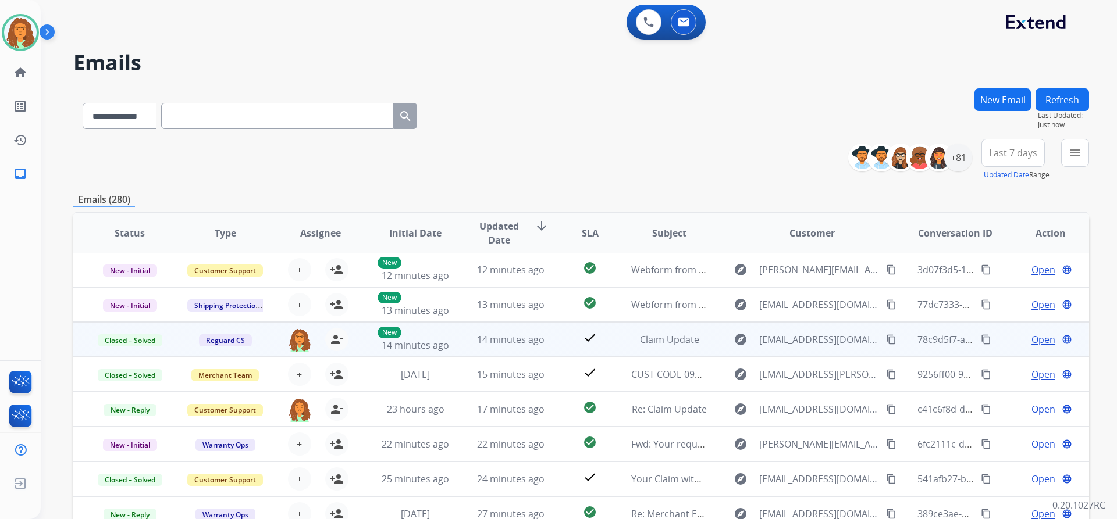
click at [981, 339] on mat-icon "content_copy" at bounding box center [986, 339] width 10 height 10
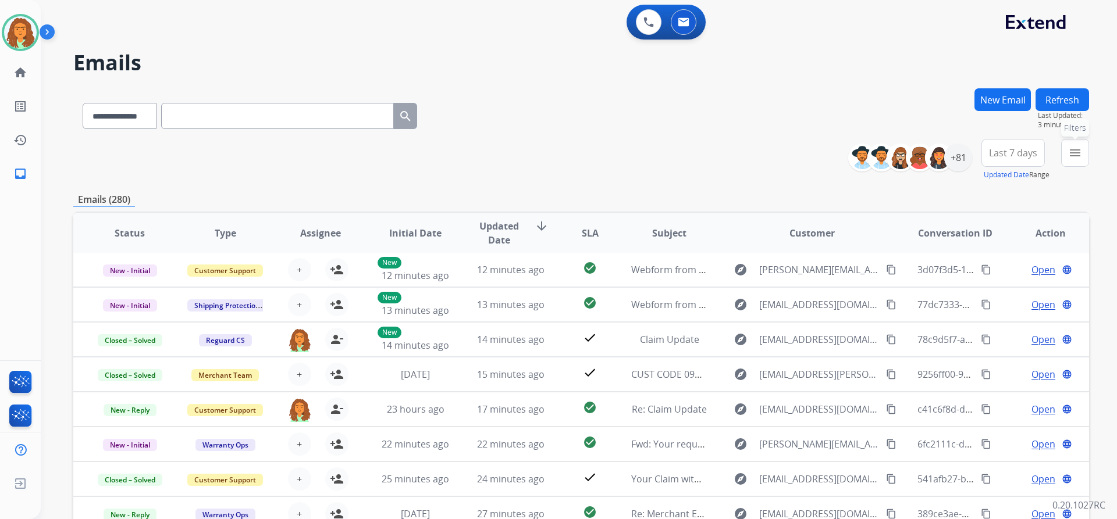
click at [1078, 153] on mat-icon "menu" at bounding box center [1075, 153] width 14 height 14
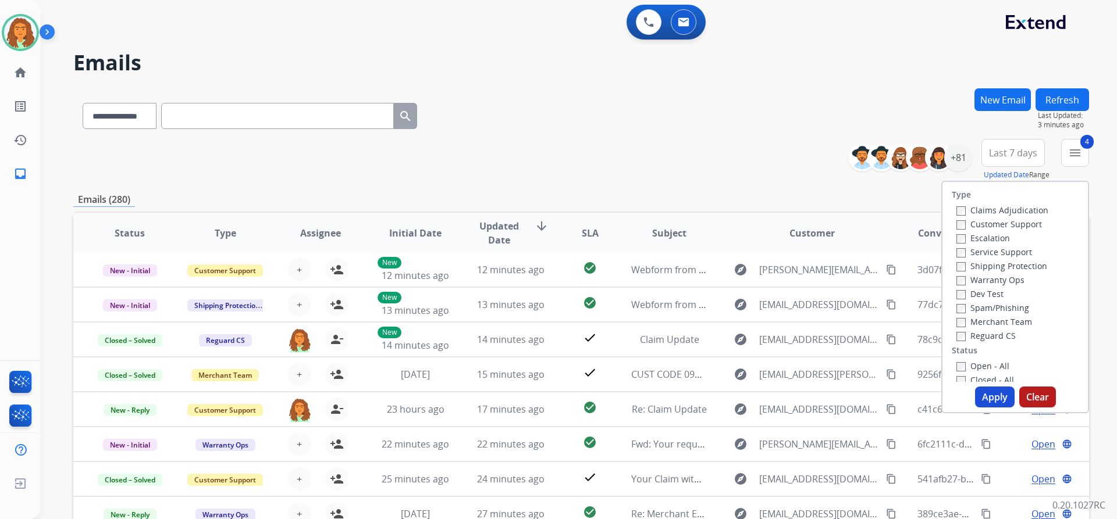
drag, startPoint x: 982, startPoint y: 396, endPoint x: 980, endPoint y: 386, distance: 10.2
click at [983, 396] on button "Apply" at bounding box center [995, 397] width 40 height 21
select select "*"
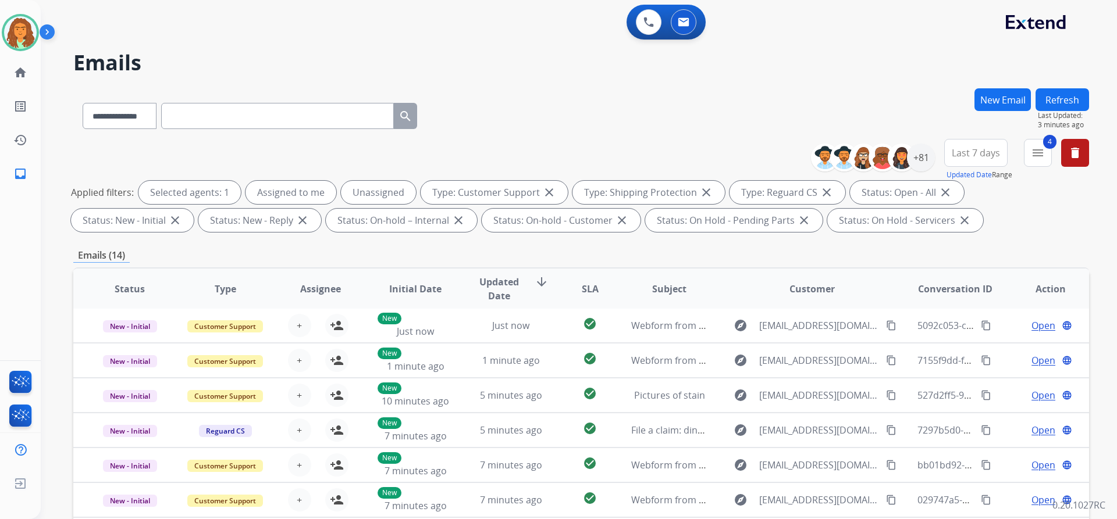
click at [945, 222] on div "Applied filters: Selected agents: 1 Assigned to me Unassigned Type: Customer Su…" at bounding box center [579, 206] width 1016 height 51
click at [924, 159] on div "+81" at bounding box center [921, 158] width 28 height 28
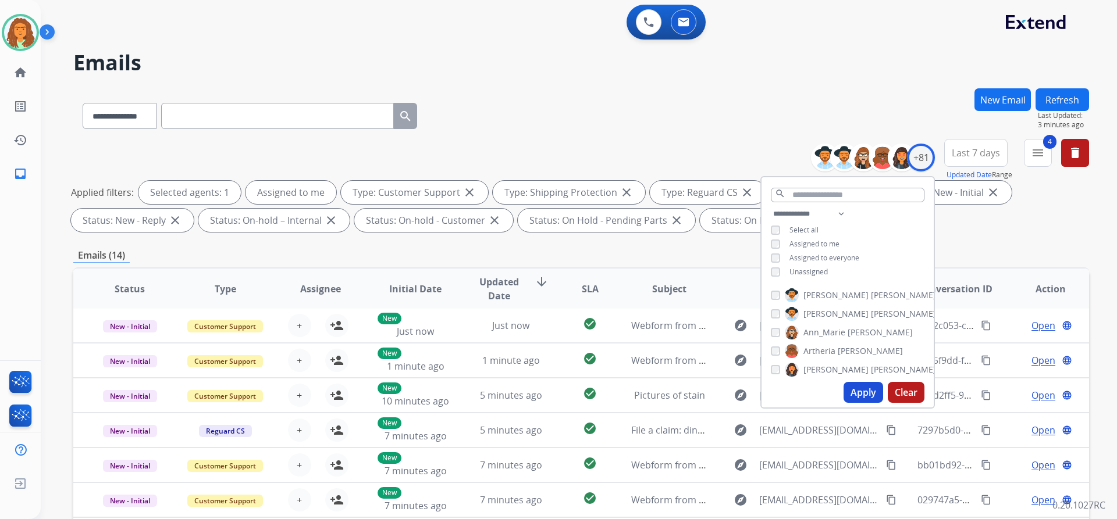
drag, startPoint x: 870, startPoint y: 390, endPoint x: 921, endPoint y: 326, distance: 81.9
click at [870, 389] on button "Apply" at bounding box center [863, 392] width 40 height 21
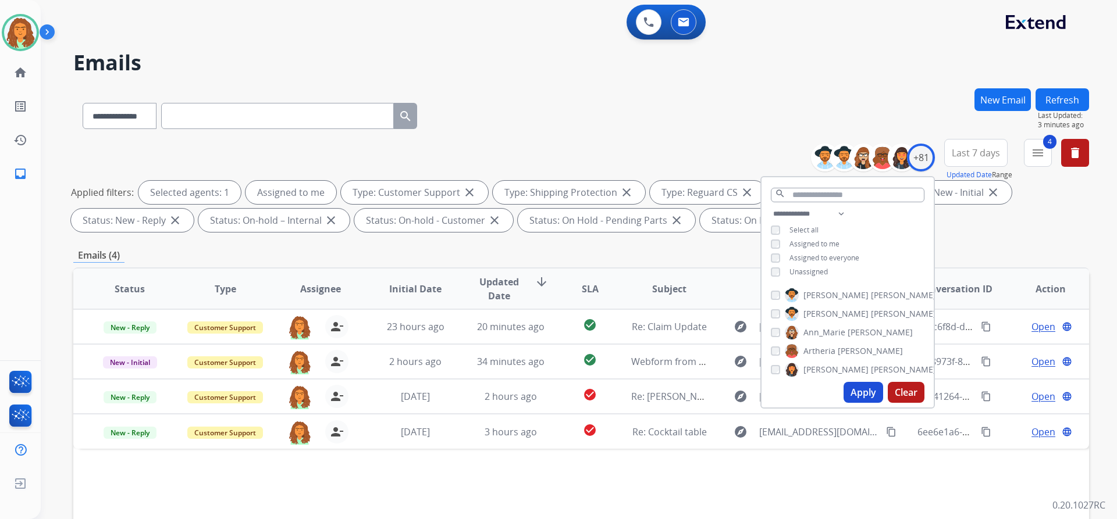
click at [1008, 238] on div "**********" at bounding box center [581, 402] width 1016 height 629
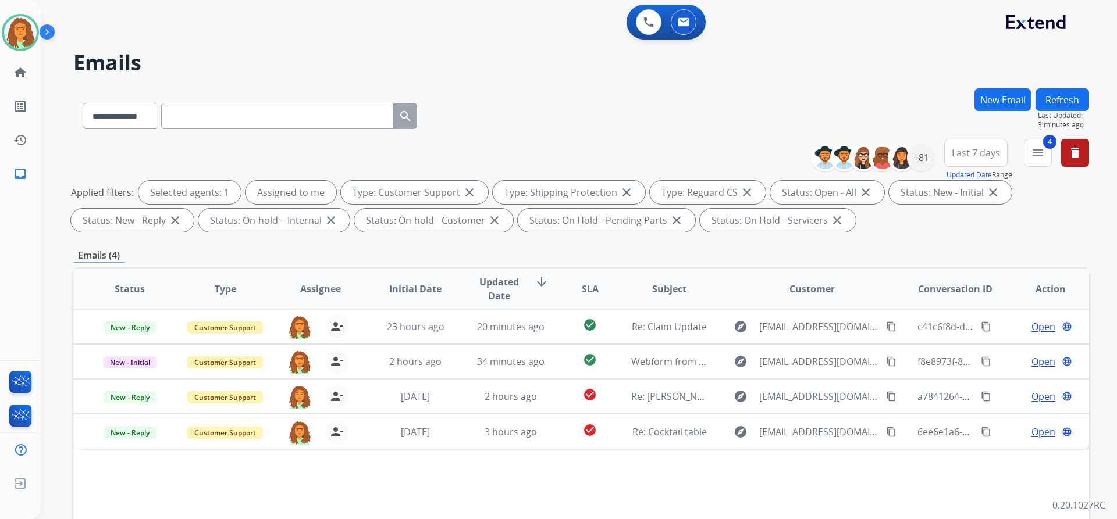
click at [991, 155] on span "Last 7 days" at bounding box center [976, 153] width 48 height 5
click at [960, 295] on div "Last 90 days" at bounding box center [972, 294] width 64 height 17
click at [874, 244] on div "**********" at bounding box center [581, 402] width 1016 height 629
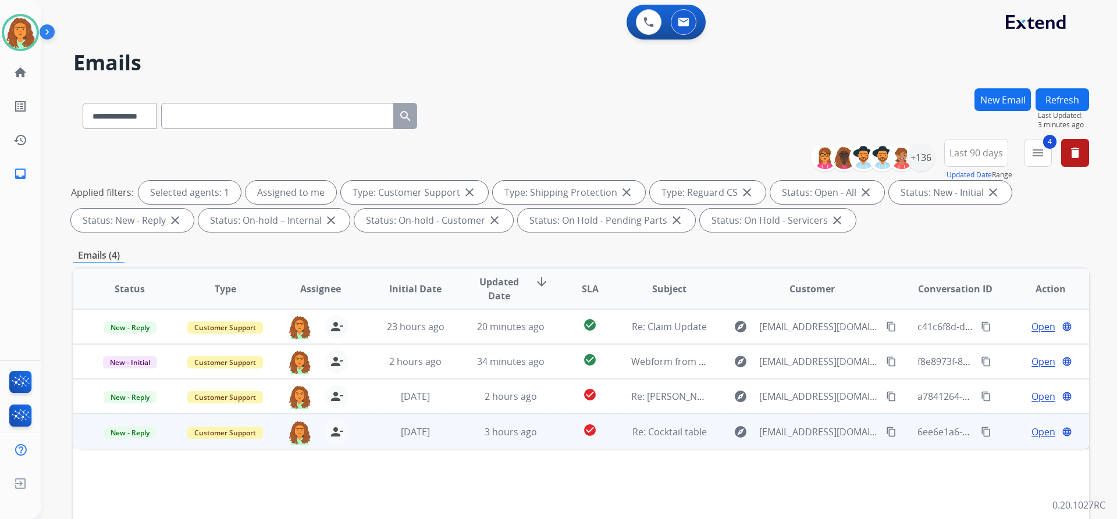
click at [886, 433] on mat-icon "content_copy" at bounding box center [891, 432] width 10 height 10
click at [658, 440] on td "Re: Cocktail table" at bounding box center [660, 431] width 95 height 35
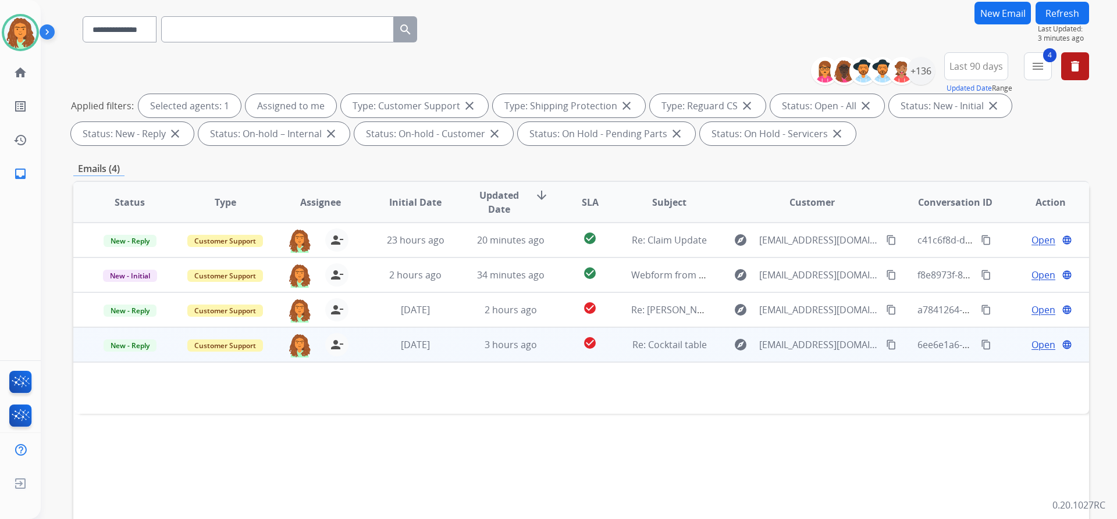
scroll to position [24, 0]
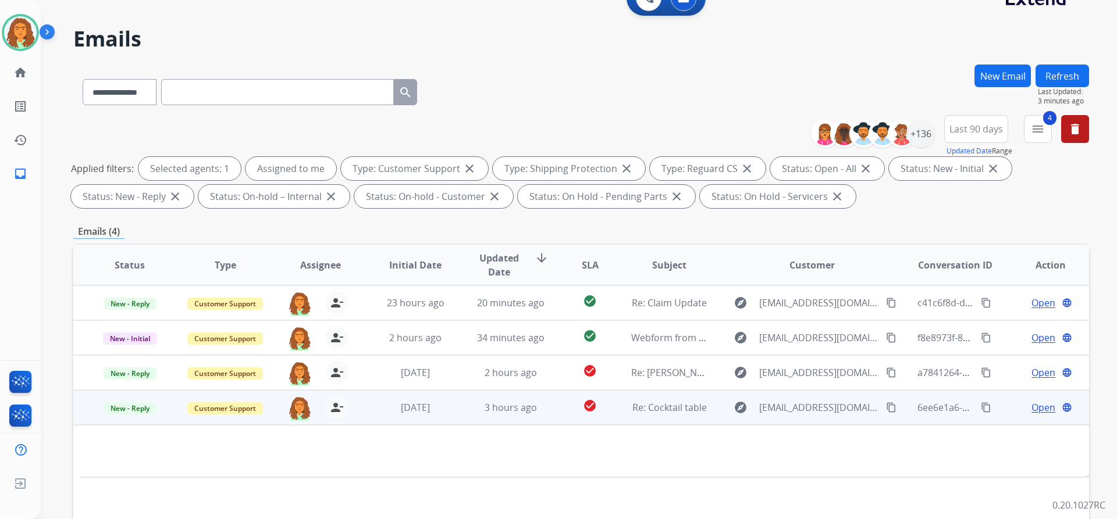
click at [1034, 407] on span "Open" at bounding box center [1043, 408] width 24 height 14
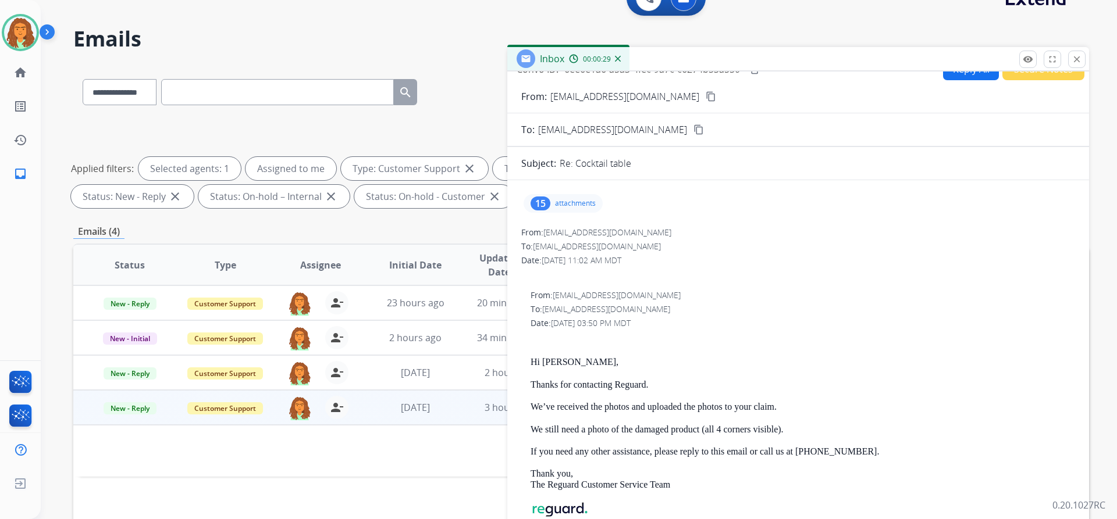
scroll to position [0, 0]
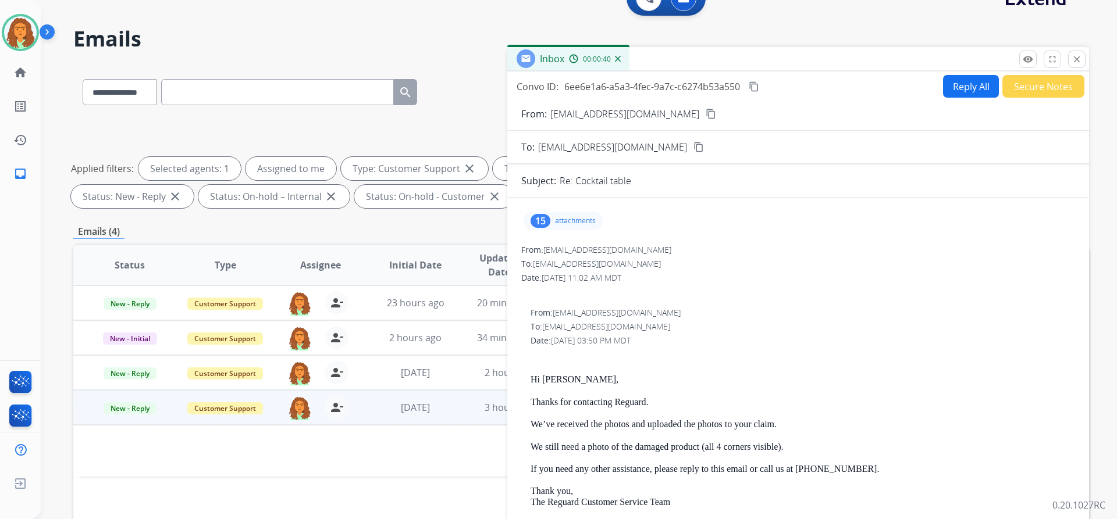
click at [537, 219] on div "15" at bounding box center [540, 221] width 20 height 14
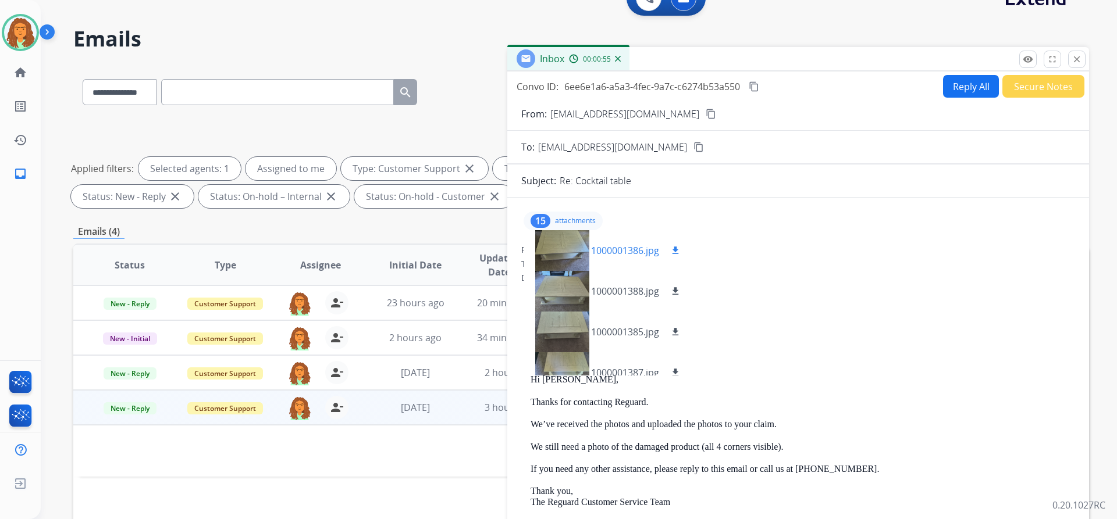
click at [557, 243] on div at bounding box center [562, 250] width 58 height 41
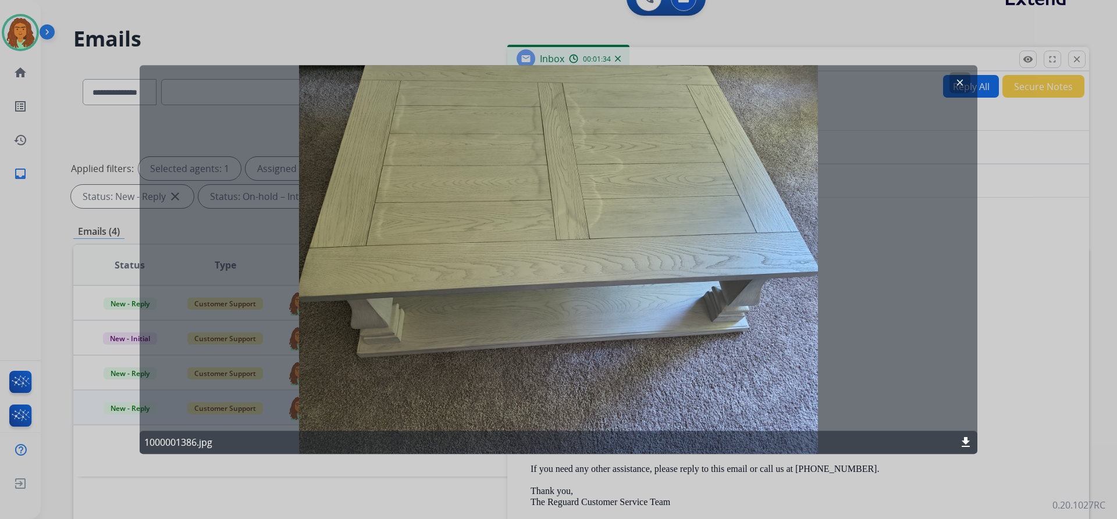
click at [959, 78] on mat-icon "clear" at bounding box center [960, 82] width 10 height 10
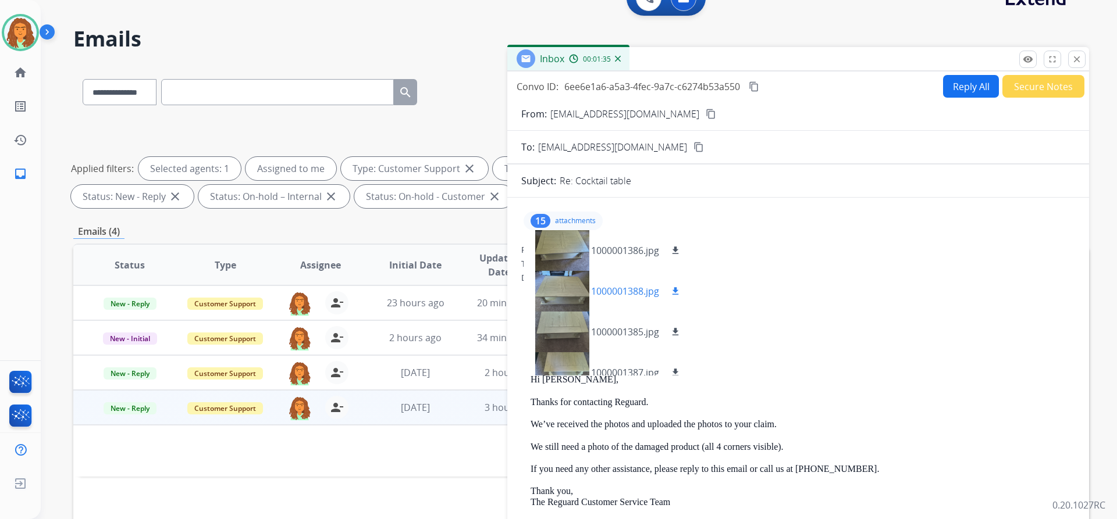
click at [567, 278] on div at bounding box center [562, 291] width 58 height 41
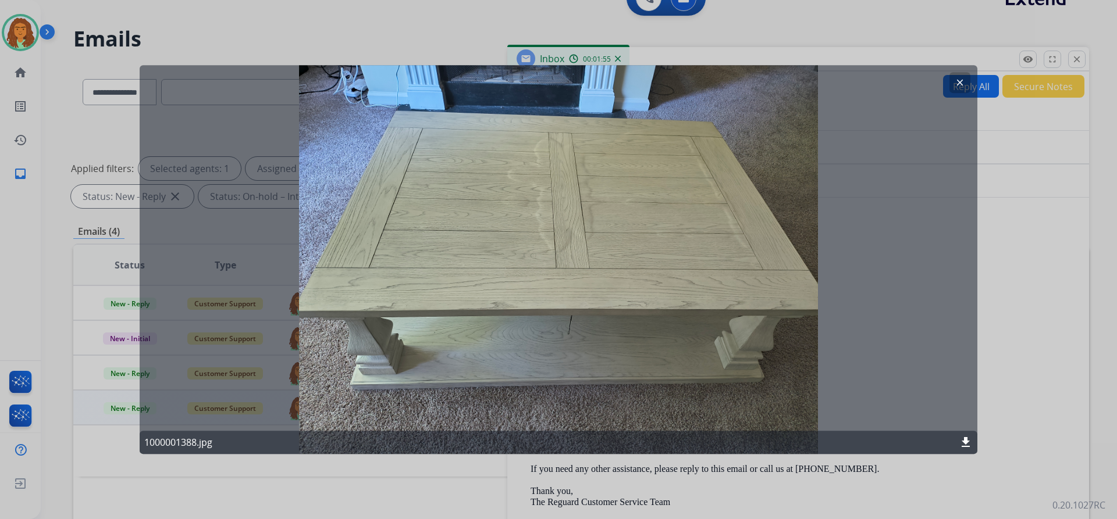
click at [959, 81] on mat-icon "clear" at bounding box center [960, 82] width 10 height 10
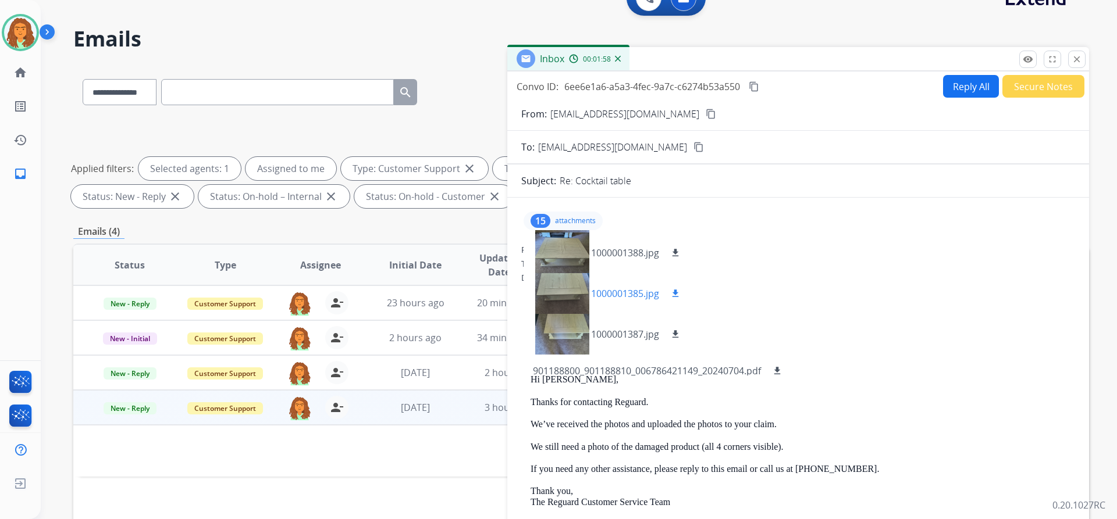
scroll to position [58, 0]
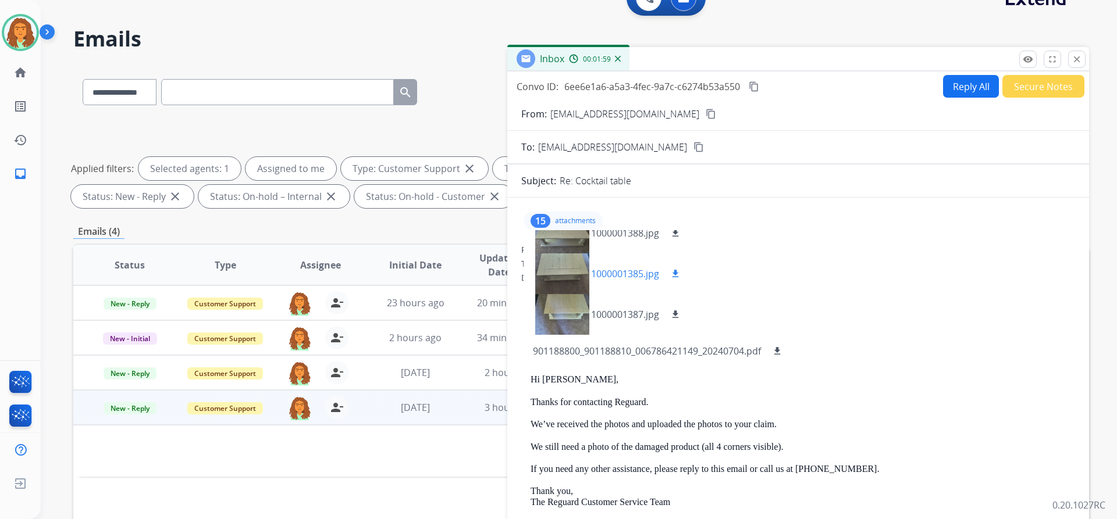
click at [565, 268] on div at bounding box center [562, 274] width 58 height 41
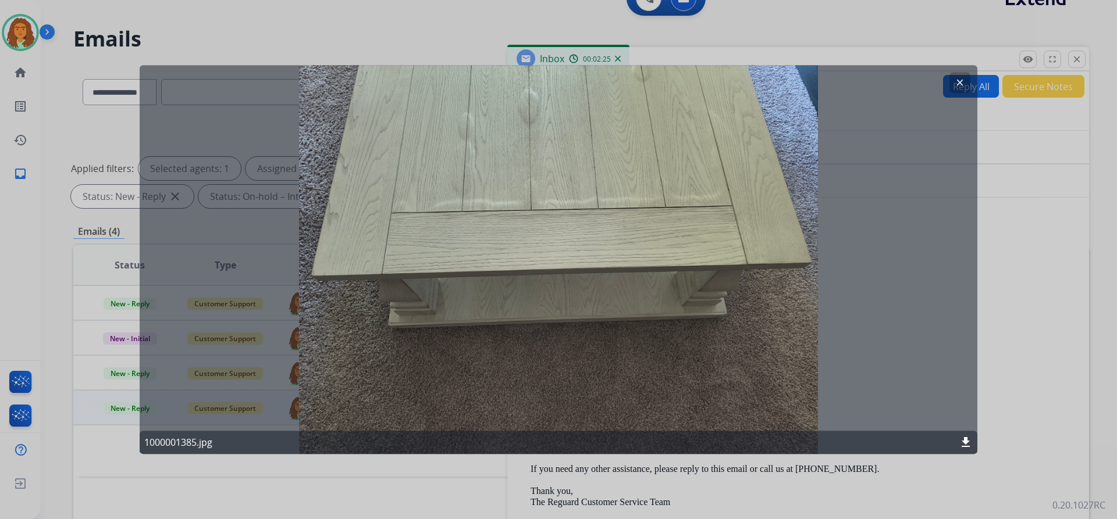
click at [959, 80] on mat-icon "clear" at bounding box center [960, 82] width 10 height 10
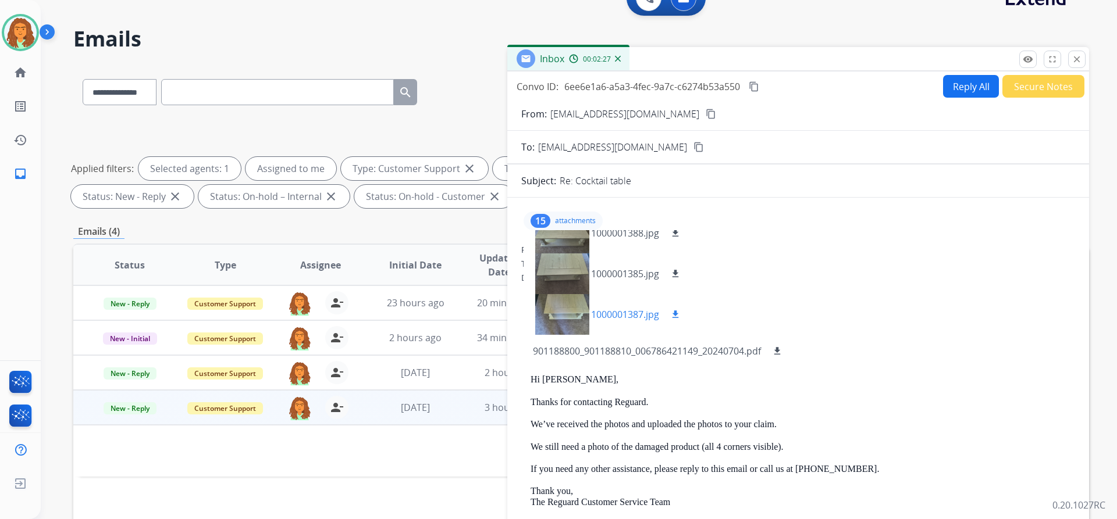
click at [577, 308] on div at bounding box center [562, 314] width 58 height 41
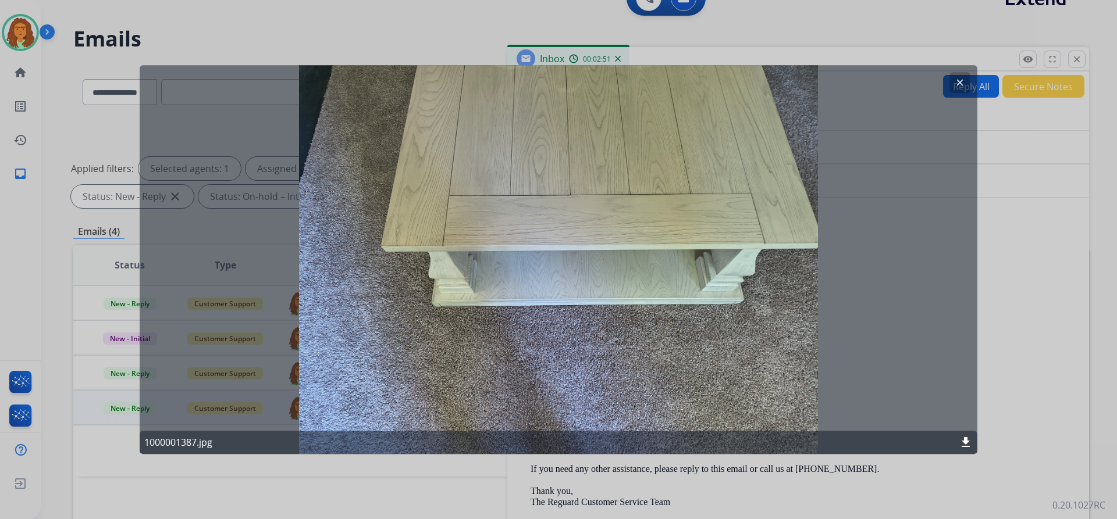
click at [959, 82] on mat-icon "clear" at bounding box center [960, 82] width 10 height 10
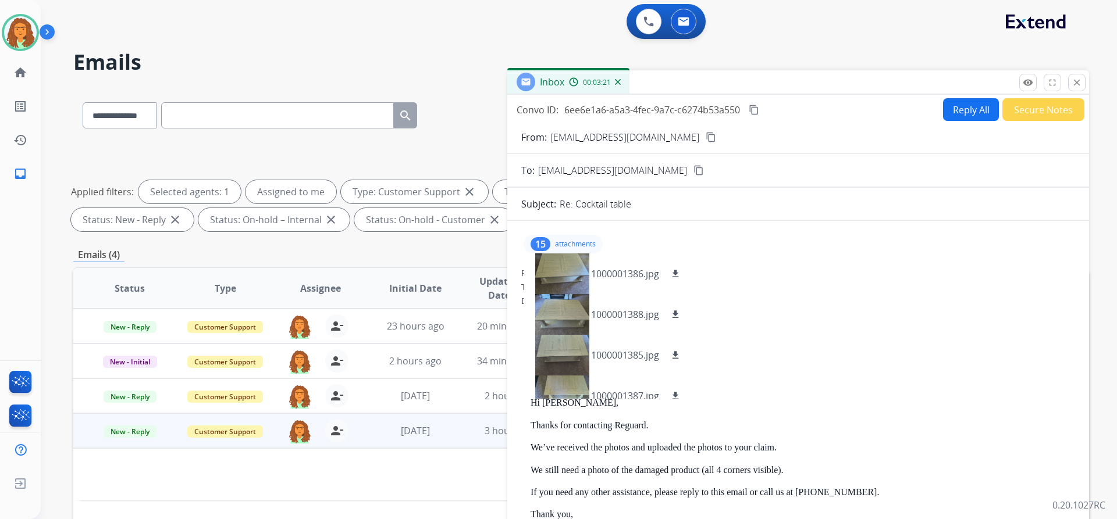
scroll to position [0, 0]
click at [554, 270] on div at bounding box center [562, 274] width 58 height 41
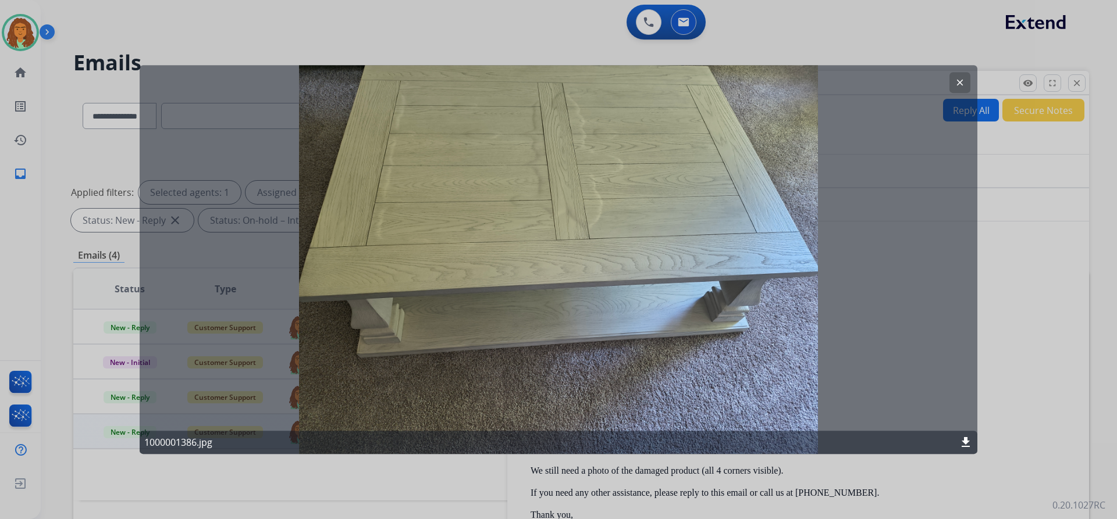
drag, startPoint x: 957, startPoint y: 85, endPoint x: 941, endPoint y: 86, distance: 16.3
click at [957, 85] on mat-icon "clear" at bounding box center [960, 82] width 10 height 10
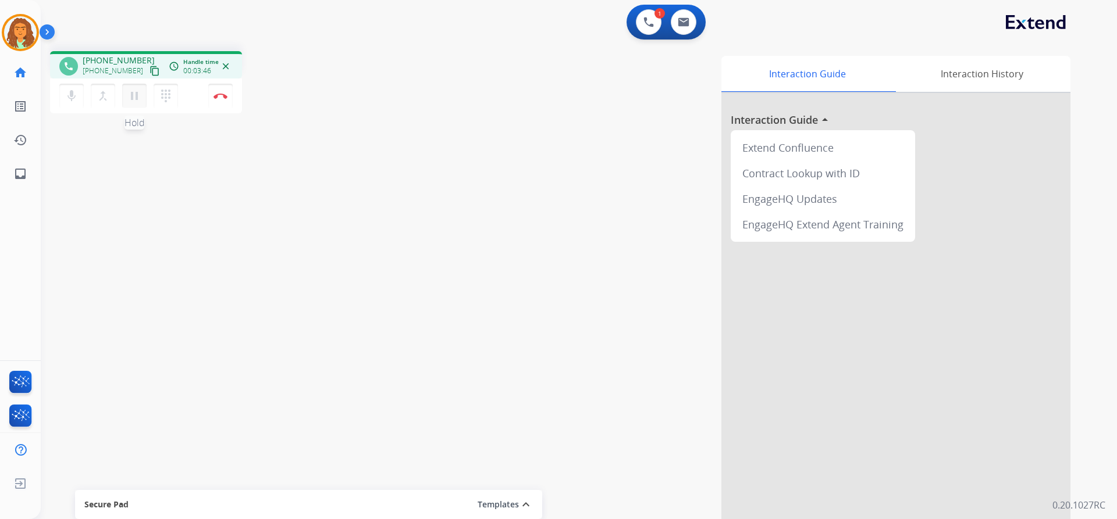
click at [136, 89] on mat-icon "pause" at bounding box center [134, 96] width 14 height 14
click at [134, 98] on mat-icon "play_arrow" at bounding box center [134, 96] width 14 height 14
click at [221, 92] on button "Disconnect" at bounding box center [220, 96] width 24 height 24
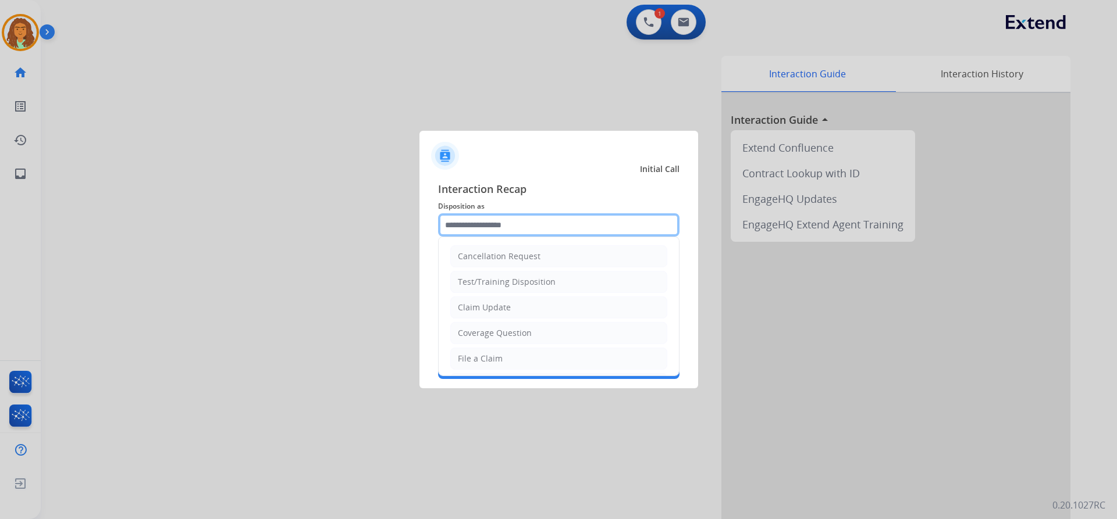
click at [451, 226] on input "text" at bounding box center [558, 224] width 241 height 23
click at [498, 358] on div "File a Claim" at bounding box center [480, 359] width 45 height 12
type input "**********"
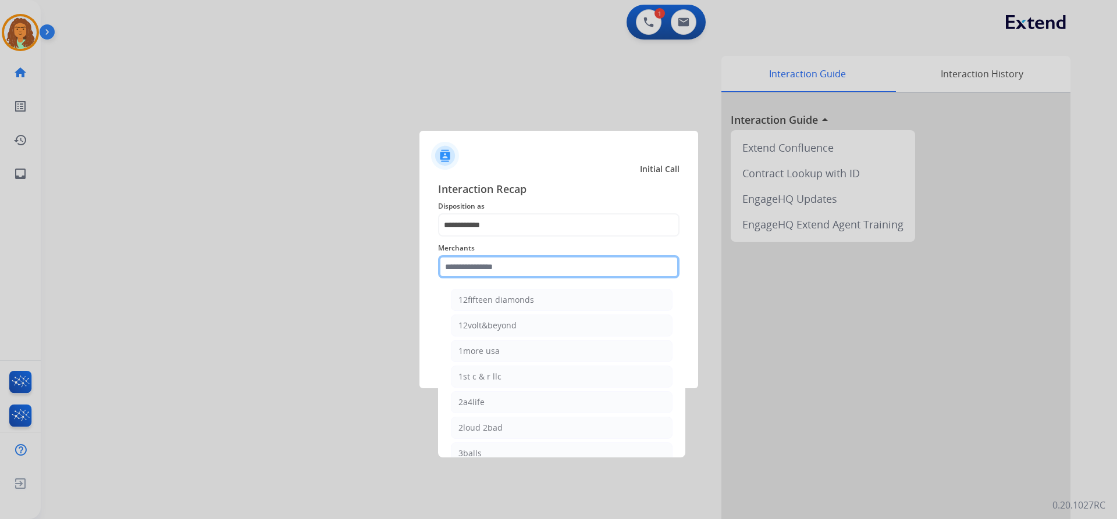
click at [498, 265] on input "text" at bounding box center [558, 266] width 241 height 23
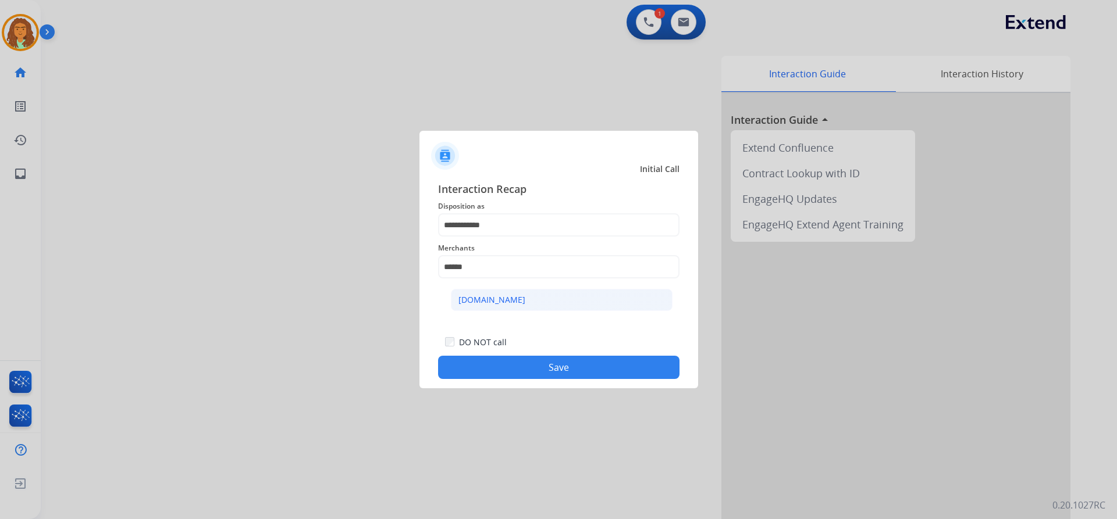
click at [484, 297] on div "[DOMAIN_NAME]" at bounding box center [491, 300] width 67 height 12
type input "**********"
click at [607, 362] on button "Save" at bounding box center [558, 367] width 241 height 23
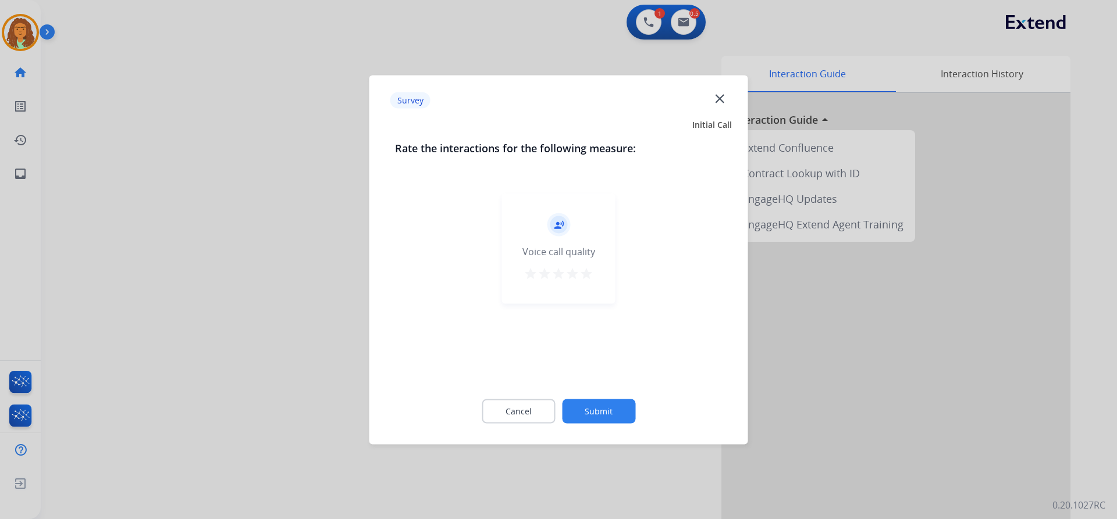
click at [589, 273] on mat-icon "star" at bounding box center [586, 273] width 14 height 14
click at [607, 405] on button "Submit" at bounding box center [598, 411] width 73 height 24
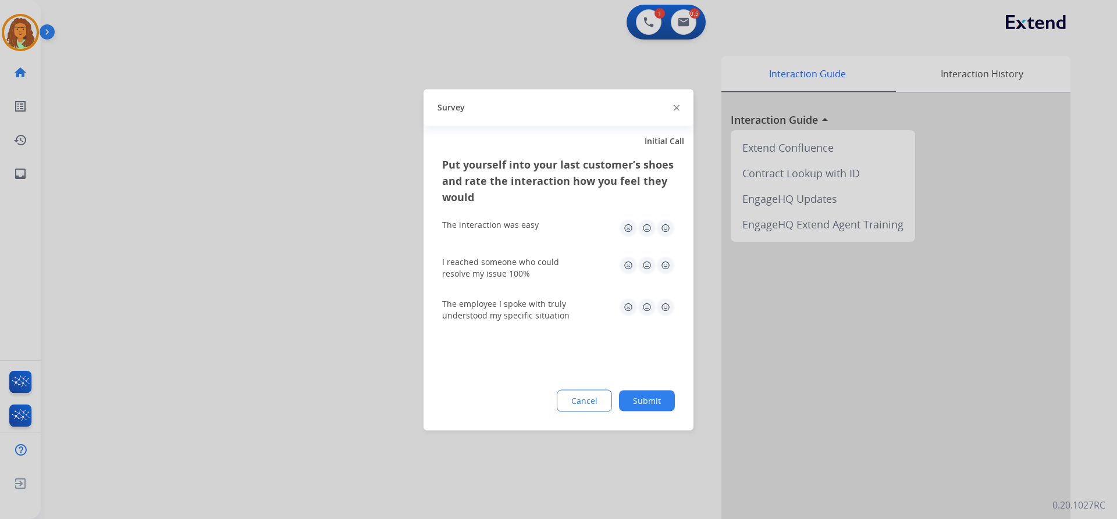
click at [664, 227] on img at bounding box center [665, 228] width 19 height 19
click at [665, 265] on img at bounding box center [665, 265] width 19 height 19
click at [664, 309] on img at bounding box center [665, 307] width 19 height 19
click at [664, 400] on button "Submit" at bounding box center [647, 400] width 56 height 21
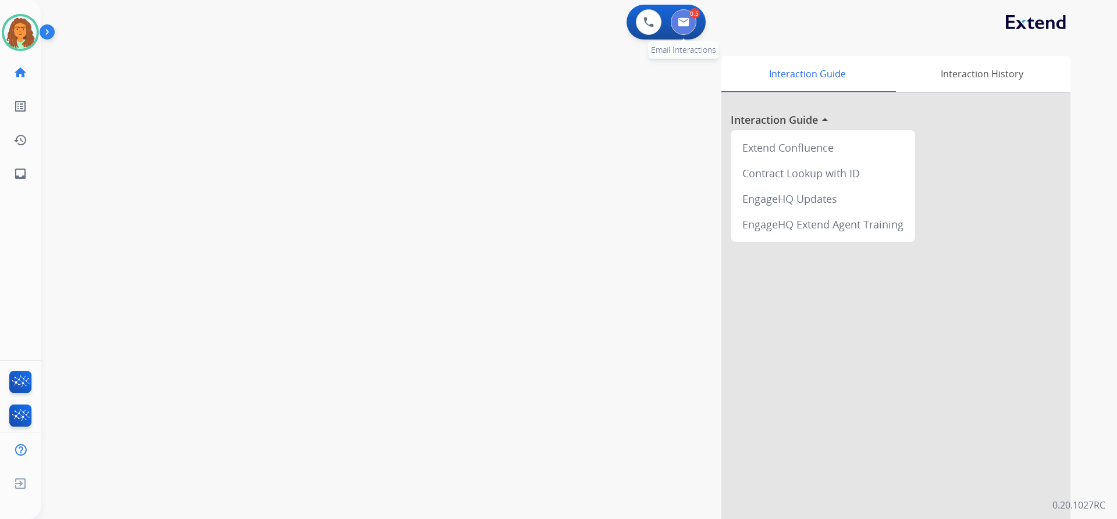
click at [683, 19] on img at bounding box center [684, 21] width 12 height 9
select select "**********"
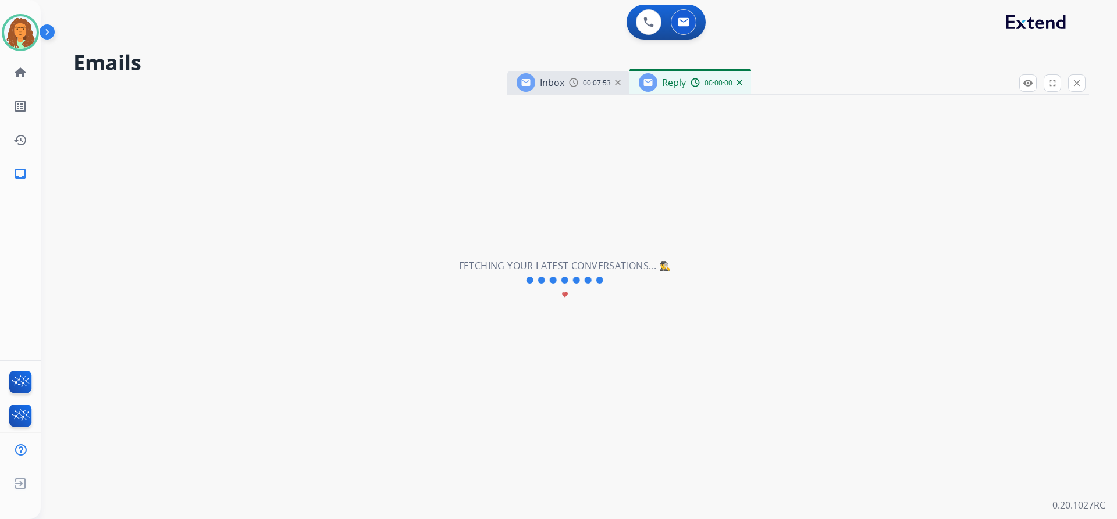
select select "**********"
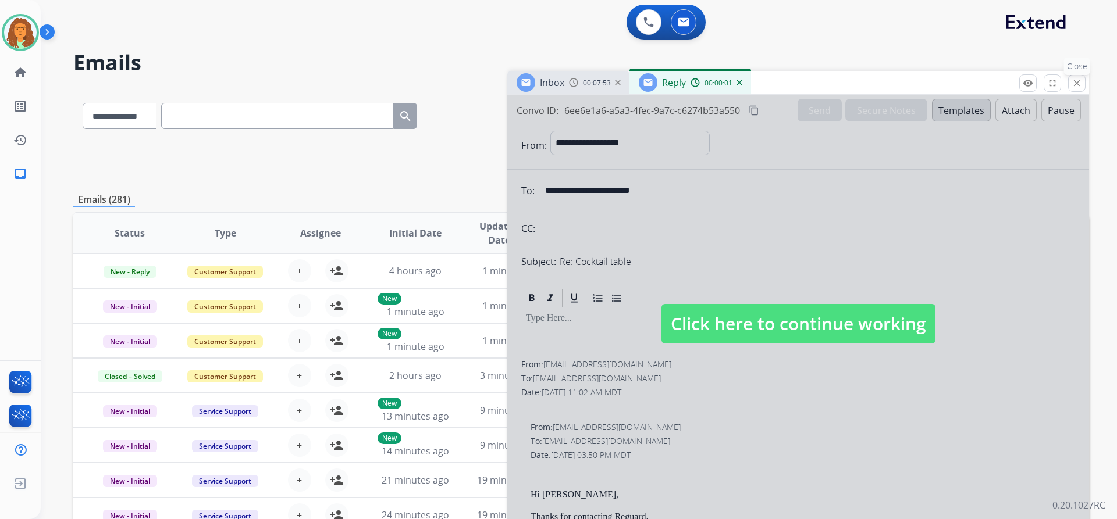
click at [1076, 86] on mat-icon "close" at bounding box center [1076, 83] width 10 height 10
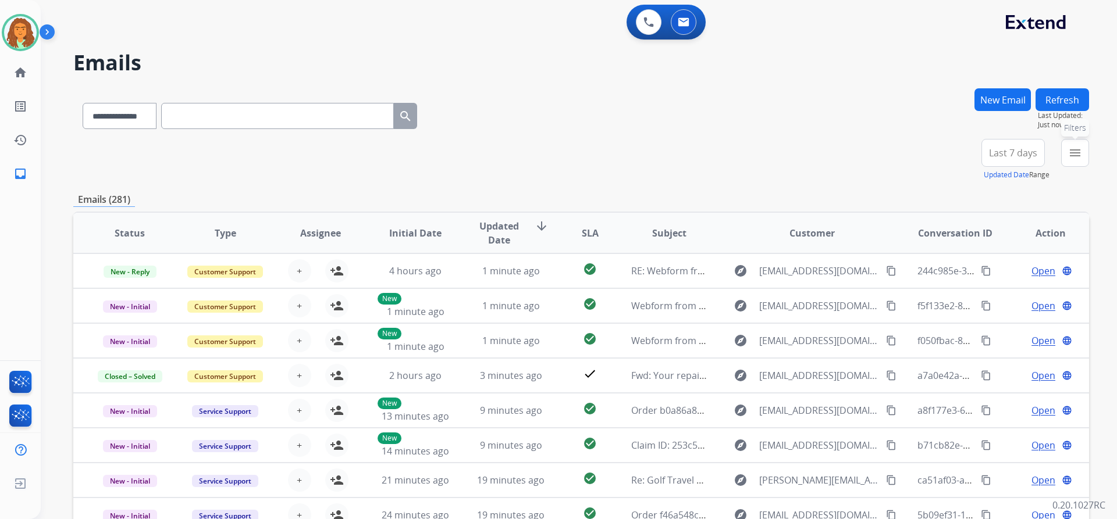
click at [1077, 147] on mat-icon "menu" at bounding box center [1075, 153] width 14 height 14
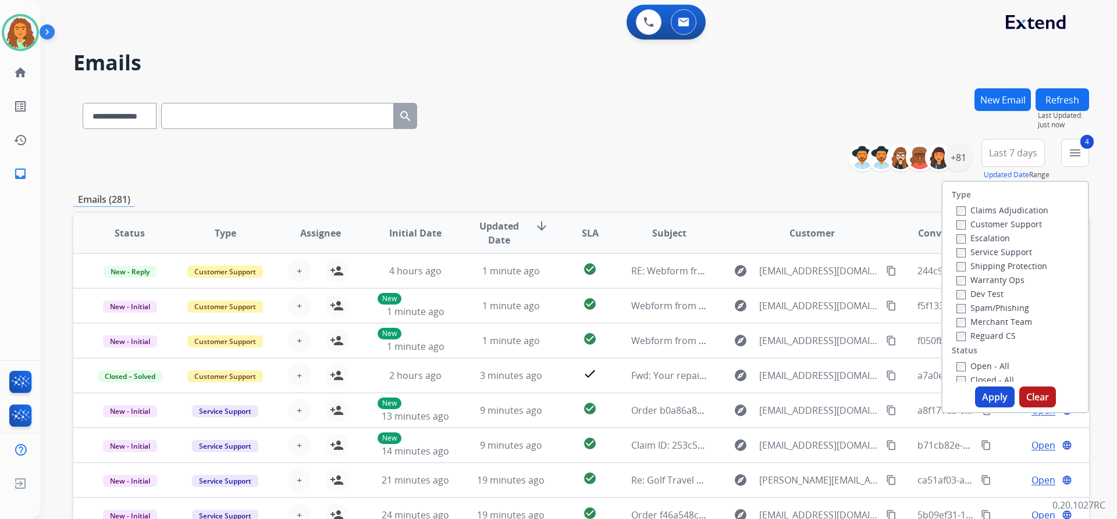
click at [985, 394] on button "Apply" at bounding box center [995, 397] width 40 height 21
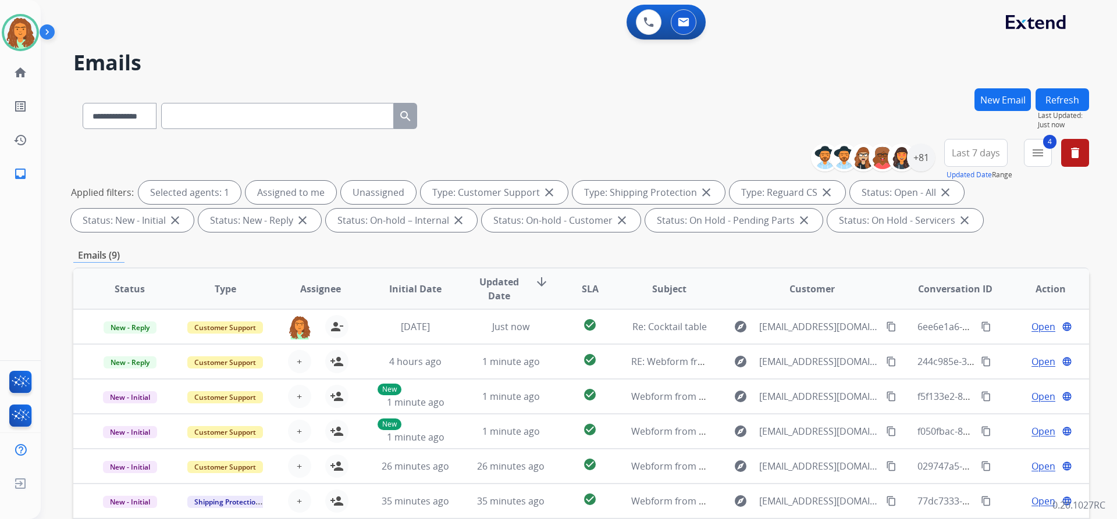
drag, startPoint x: 919, startPoint y: 238, endPoint x: 923, endPoint y: 202, distance: 36.8
click at [919, 237] on div "**********" at bounding box center [581, 402] width 1016 height 629
click at [916, 151] on div "+81" at bounding box center [921, 158] width 28 height 28
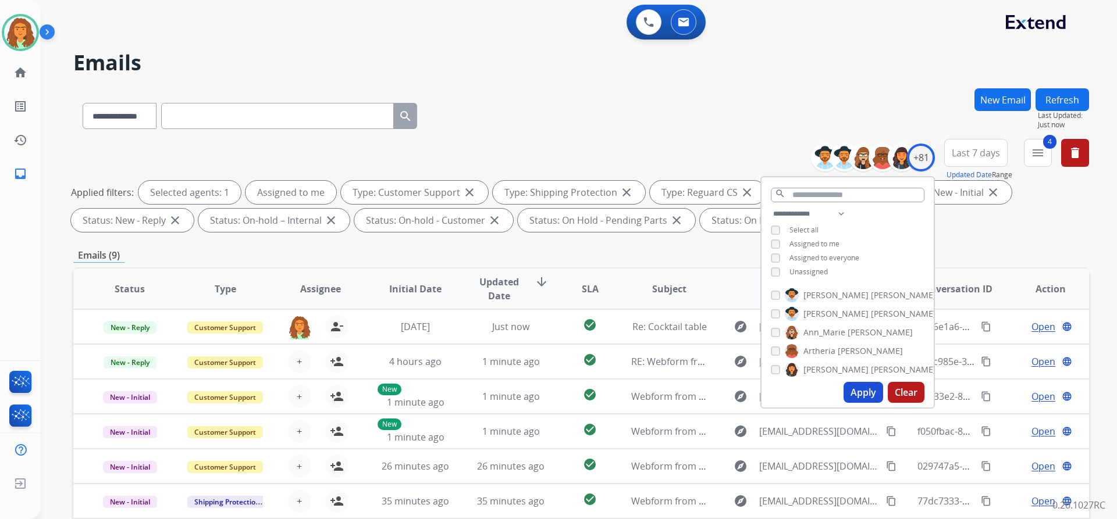
click at [856, 389] on button "Apply" at bounding box center [863, 392] width 40 height 21
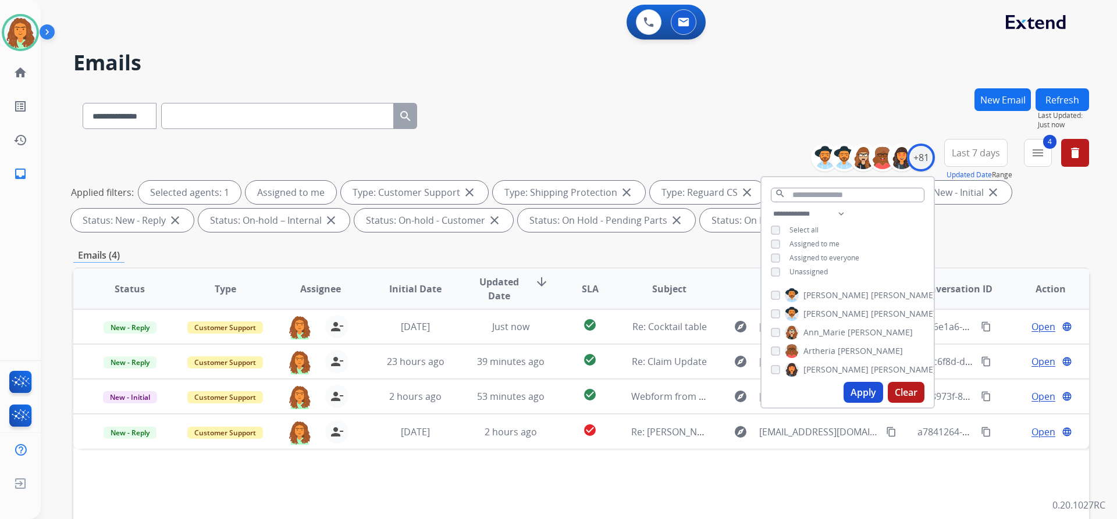
click at [971, 226] on div "Applied filters: Selected agents: 1 Assigned to me Type: Customer Support close…" at bounding box center [579, 206] width 1016 height 51
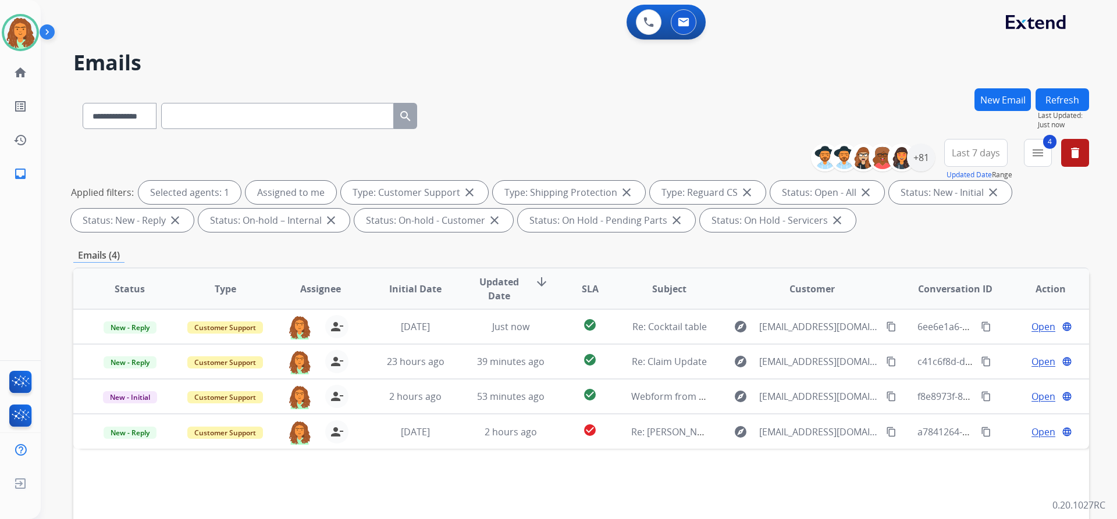
click at [982, 154] on span "Last 7 days" at bounding box center [976, 153] width 48 height 5
click at [963, 294] on div "Last 90 days" at bounding box center [972, 294] width 64 height 17
click at [870, 245] on div "**********" at bounding box center [581, 402] width 1016 height 629
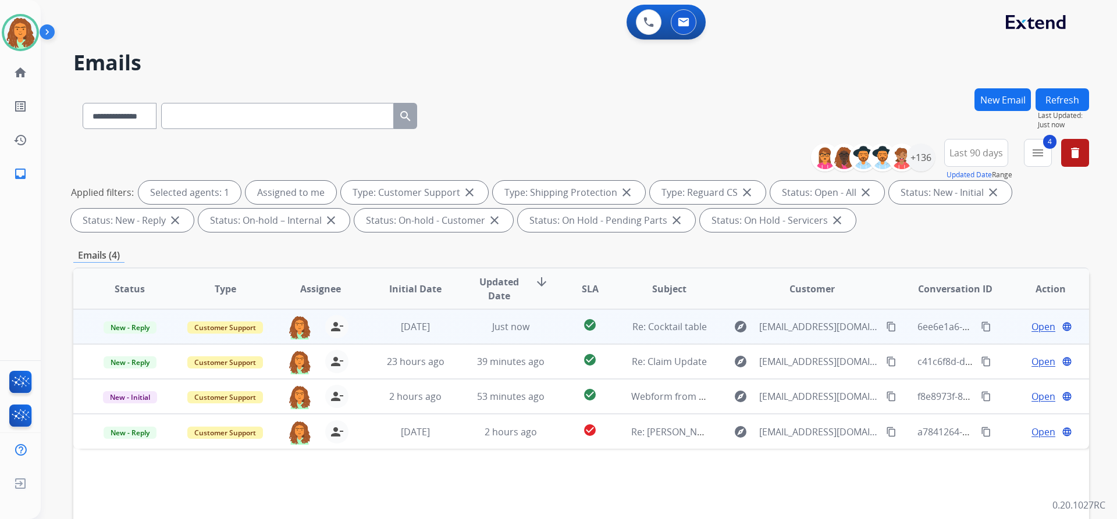
click at [551, 330] on td "check_circle" at bounding box center [580, 326] width 63 height 35
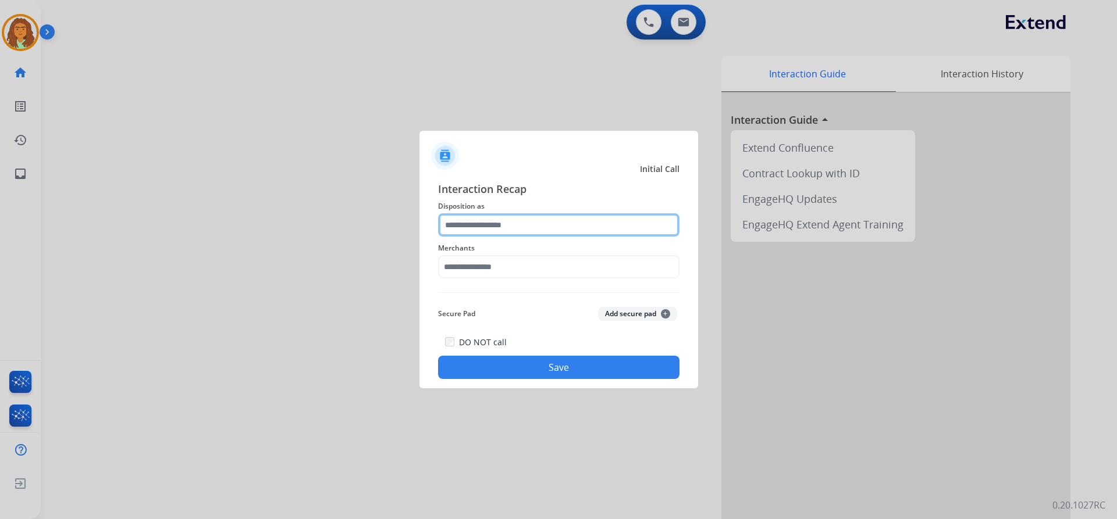
click at [503, 229] on input "text" at bounding box center [558, 224] width 241 height 23
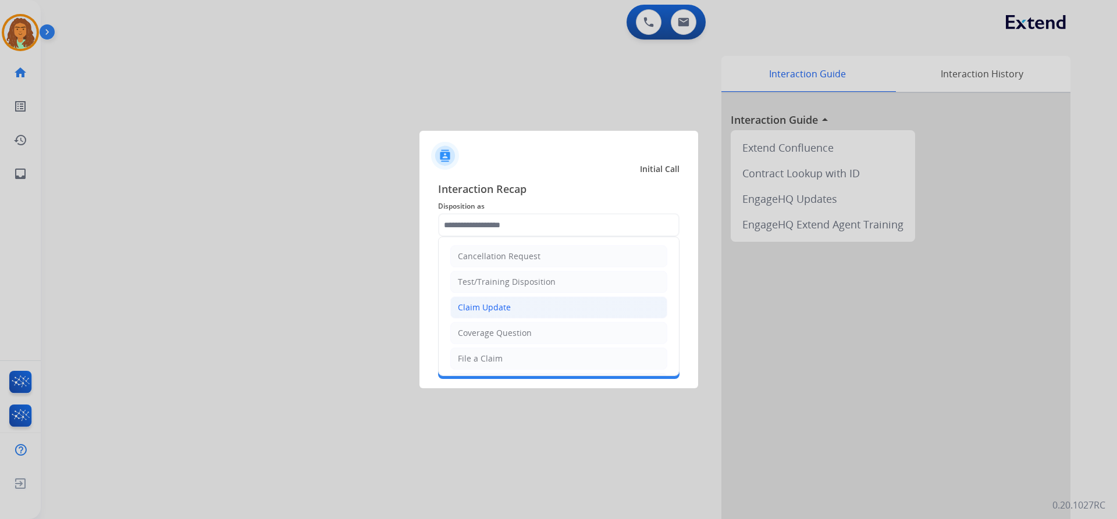
click at [469, 308] on div "Claim Update" at bounding box center [484, 308] width 53 height 12
type input "**********"
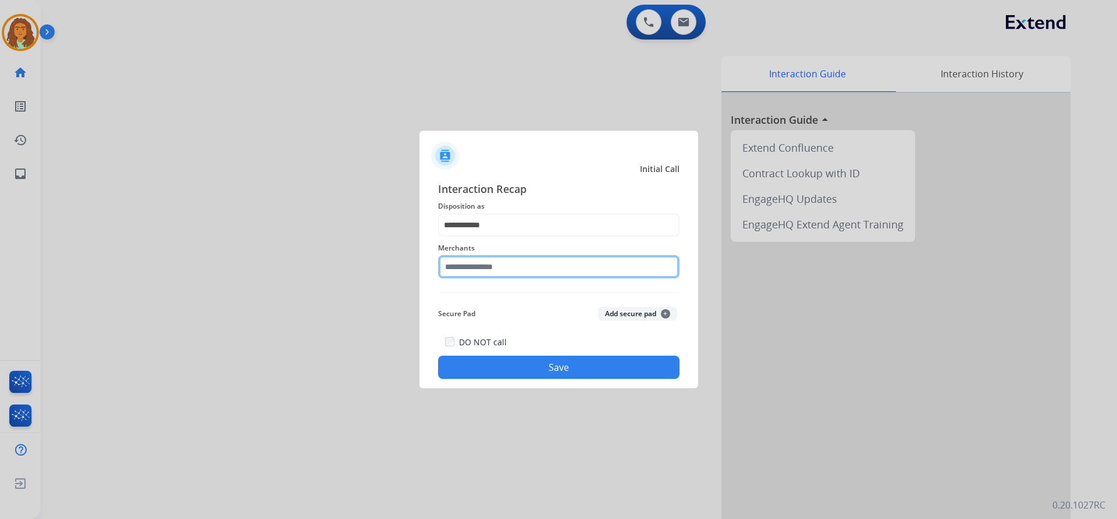
click at [482, 267] on input "text" at bounding box center [558, 266] width 241 height 23
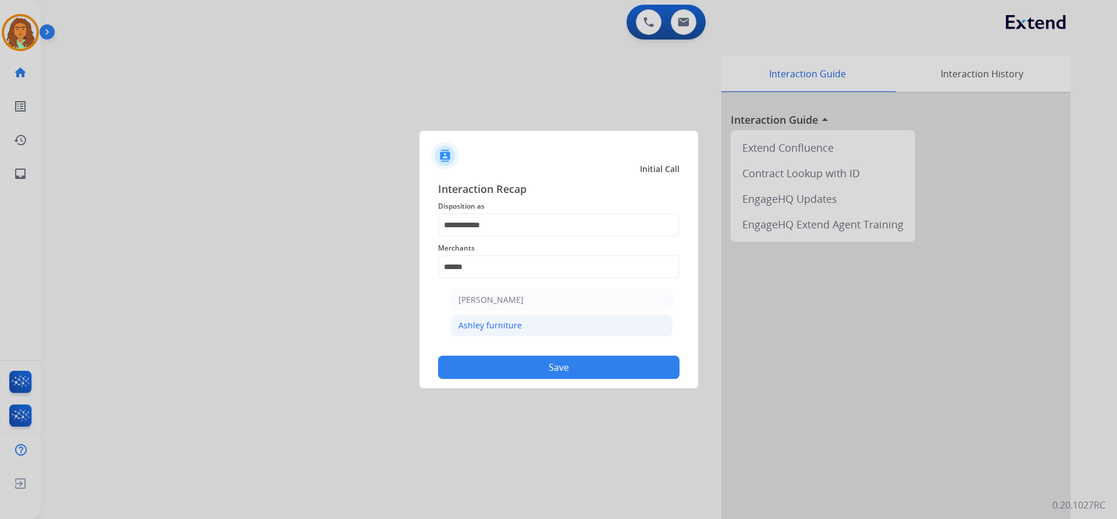
click at [492, 325] on div "Ashley furniture" at bounding box center [489, 326] width 63 height 12
type input "**********"
click at [543, 366] on button "Save" at bounding box center [558, 367] width 241 height 23
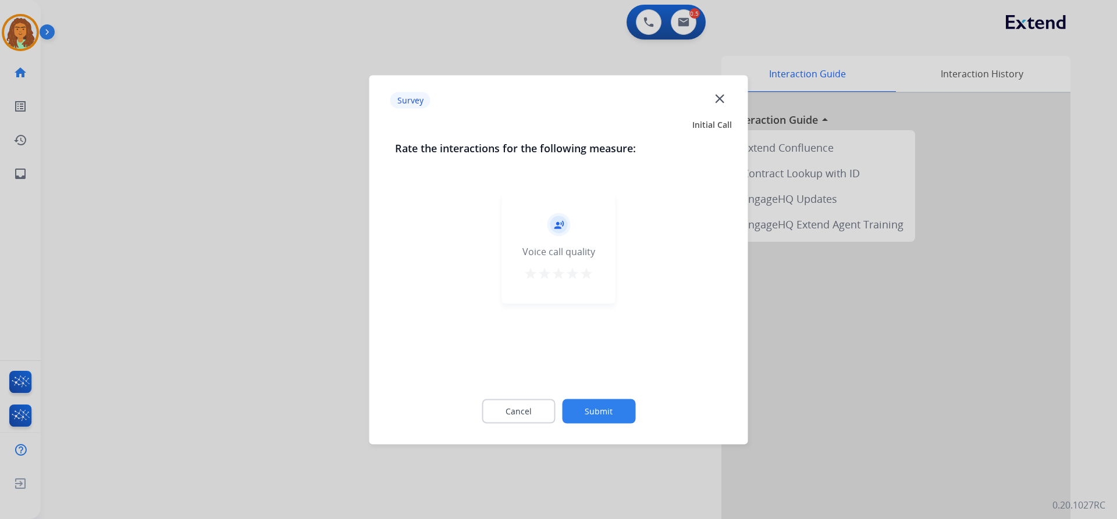
click at [590, 277] on mat-icon "star" at bounding box center [586, 273] width 14 height 14
click at [590, 408] on button "Submit" at bounding box center [598, 411] width 73 height 24
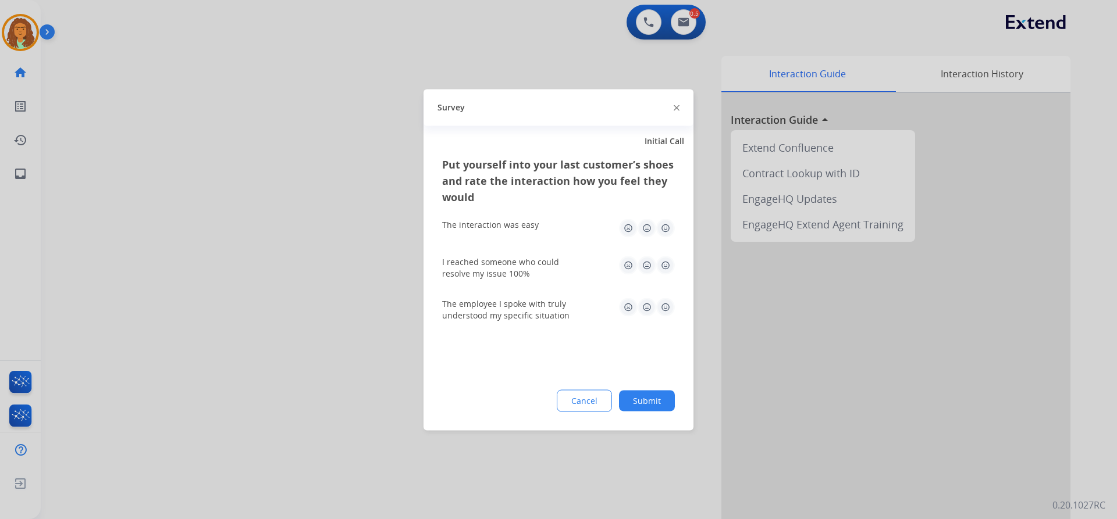
click at [664, 229] on img at bounding box center [665, 228] width 19 height 19
click at [667, 263] on img at bounding box center [665, 265] width 19 height 19
click at [663, 307] on img at bounding box center [665, 307] width 19 height 19
click at [653, 403] on button "Submit" at bounding box center [647, 400] width 56 height 21
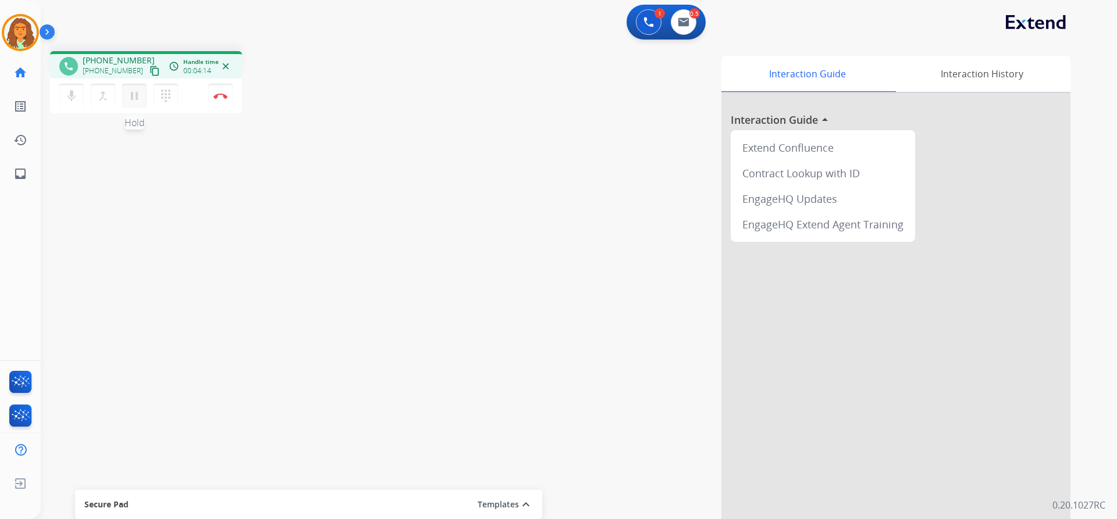
click at [130, 92] on mat-icon "pause" at bounding box center [134, 96] width 14 height 14
click at [139, 99] on mat-icon "play_arrow" at bounding box center [134, 96] width 14 height 14
click at [220, 100] on button "Disconnect" at bounding box center [220, 96] width 24 height 24
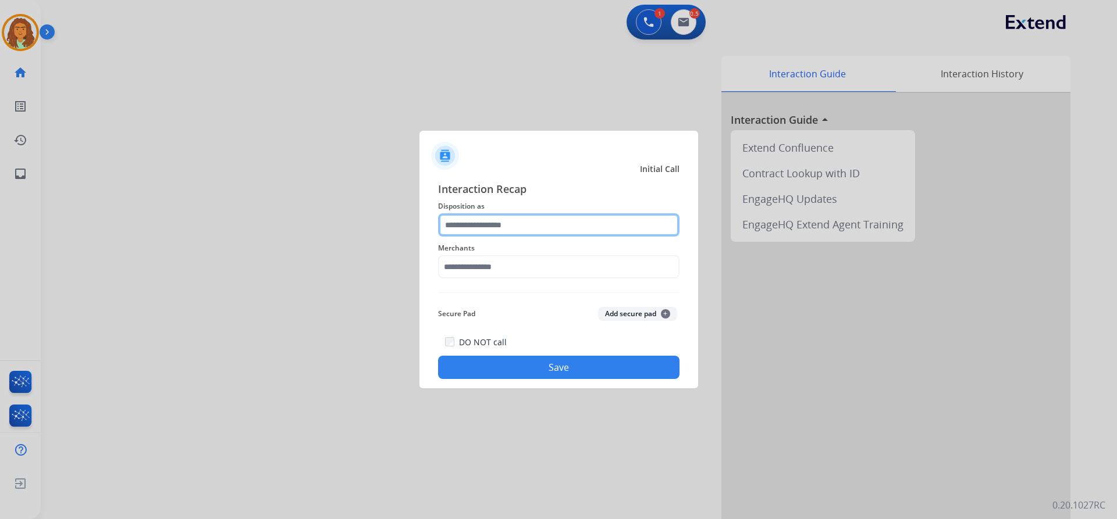
click at [543, 227] on input "text" at bounding box center [558, 224] width 241 height 23
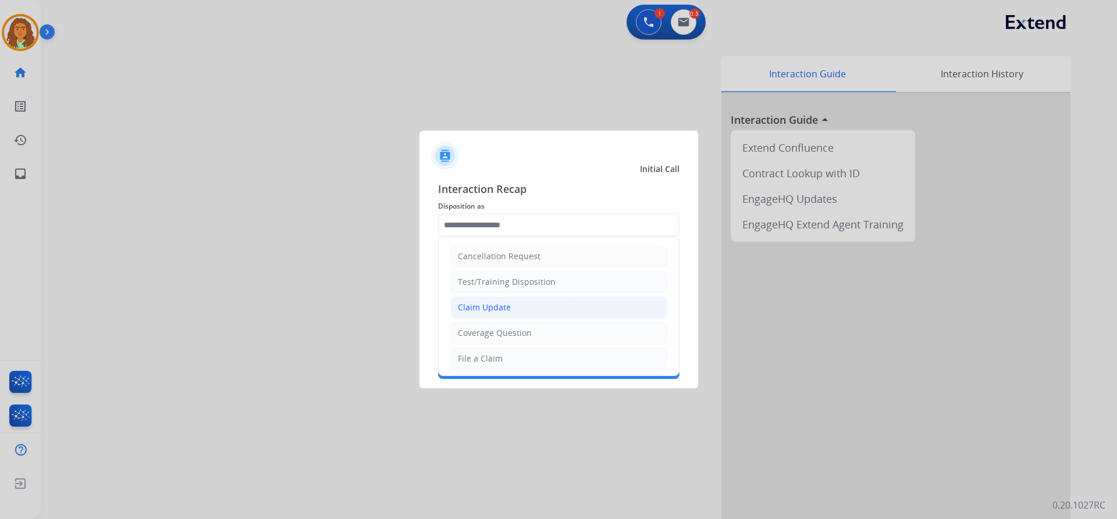
click at [507, 309] on div "Claim Update" at bounding box center [484, 308] width 53 height 12
type input "**********"
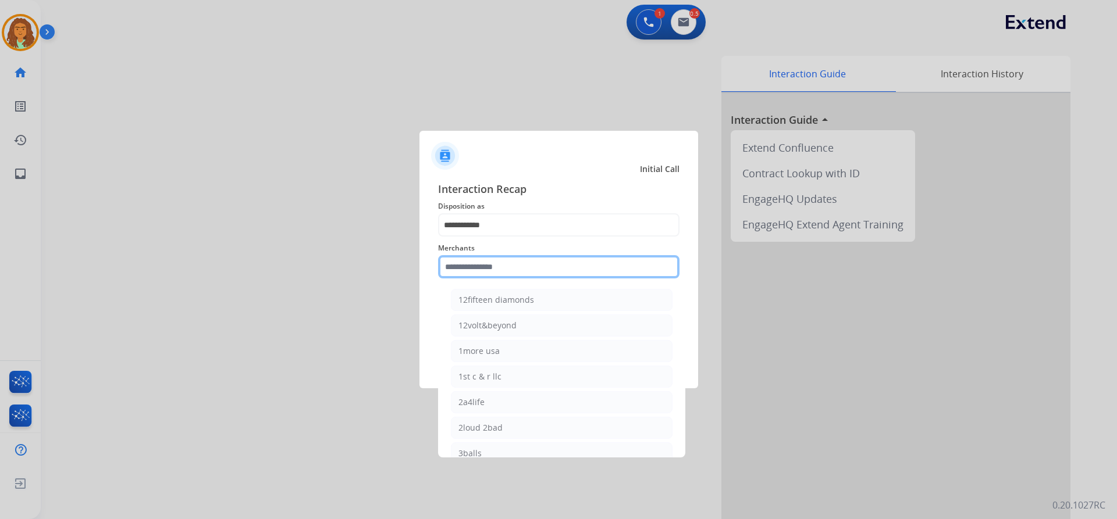
click at [490, 271] on input "text" at bounding box center [558, 266] width 241 height 23
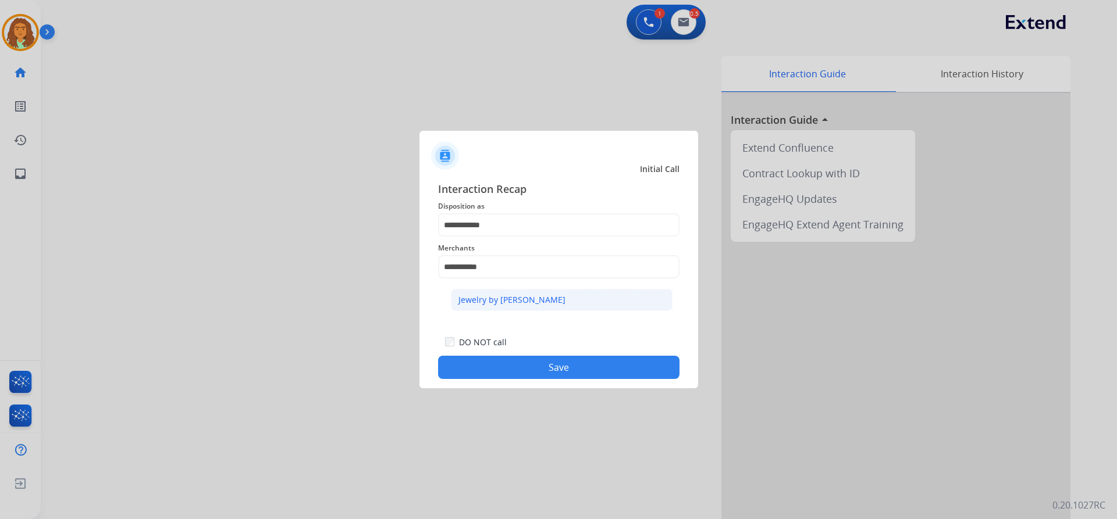
click at [500, 301] on div "Jewelry by [PERSON_NAME]" at bounding box center [511, 300] width 107 height 12
type input "**********"
click at [551, 362] on button "Save" at bounding box center [558, 367] width 241 height 23
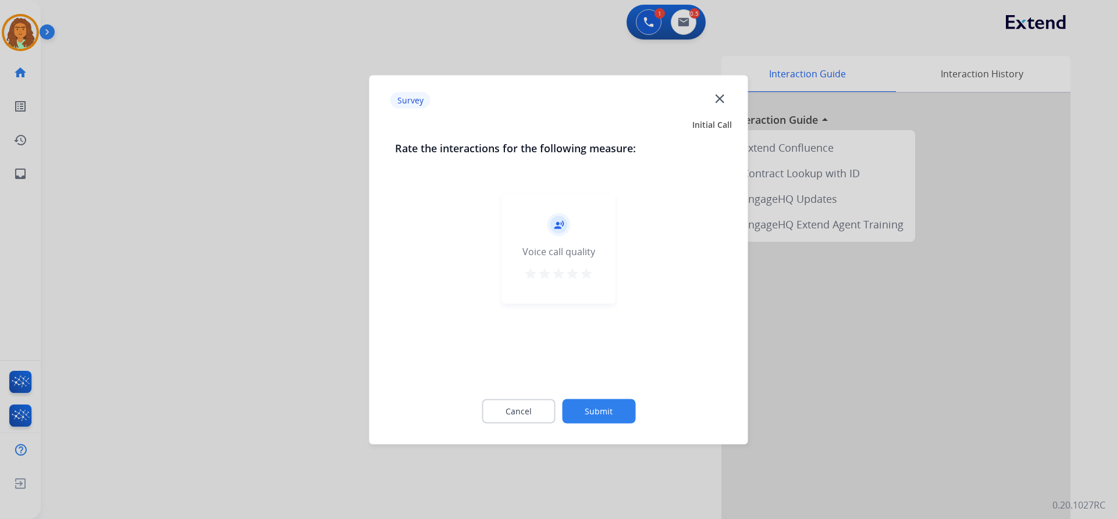
click at [589, 272] on mat-icon "star" at bounding box center [586, 273] width 14 height 14
click at [604, 405] on button "Submit" at bounding box center [598, 411] width 73 height 24
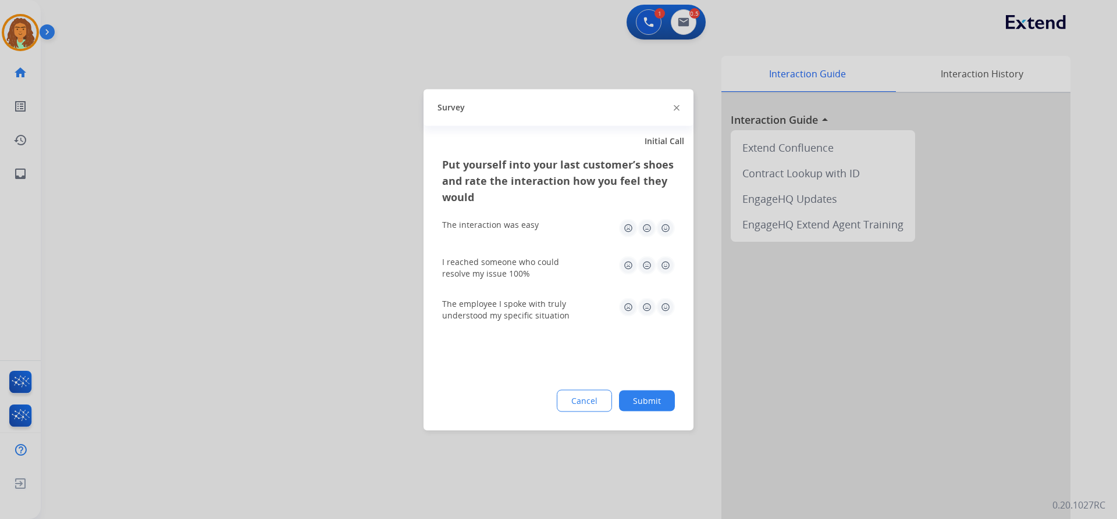
click at [663, 229] on img at bounding box center [665, 228] width 19 height 19
click at [668, 260] on img at bounding box center [665, 265] width 19 height 19
click at [664, 307] on img at bounding box center [665, 307] width 19 height 19
click at [646, 398] on button "Submit" at bounding box center [647, 400] width 56 height 21
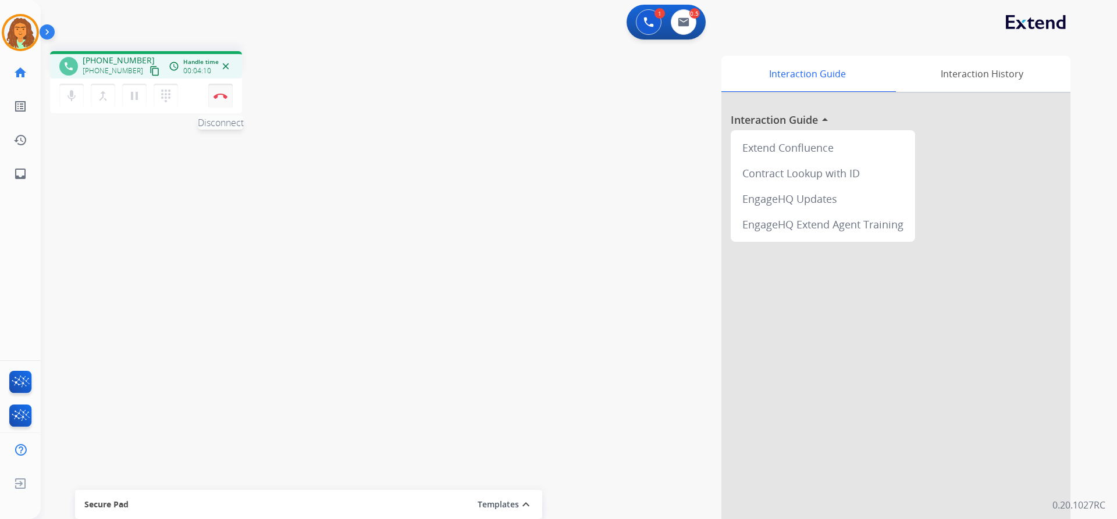
click at [221, 94] on img at bounding box center [220, 96] width 14 height 6
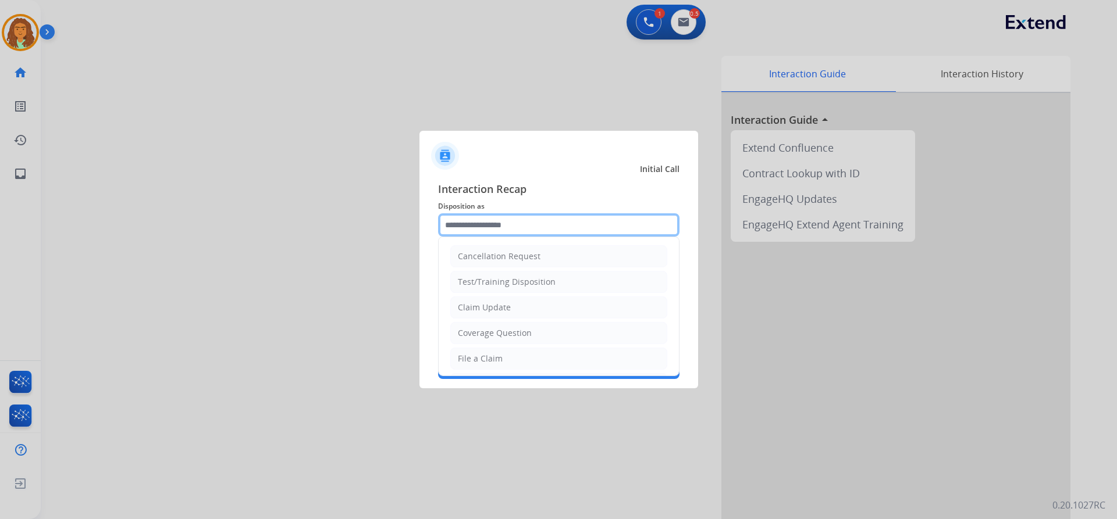
click at [509, 219] on input "text" at bounding box center [558, 224] width 241 height 23
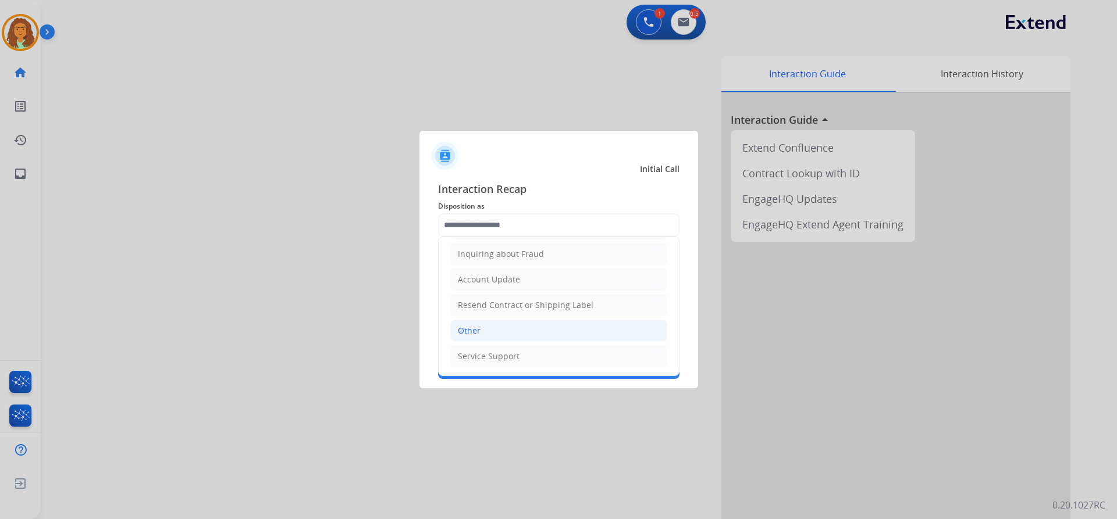
click at [479, 332] on div "Other" at bounding box center [469, 331] width 23 height 12
type input "*****"
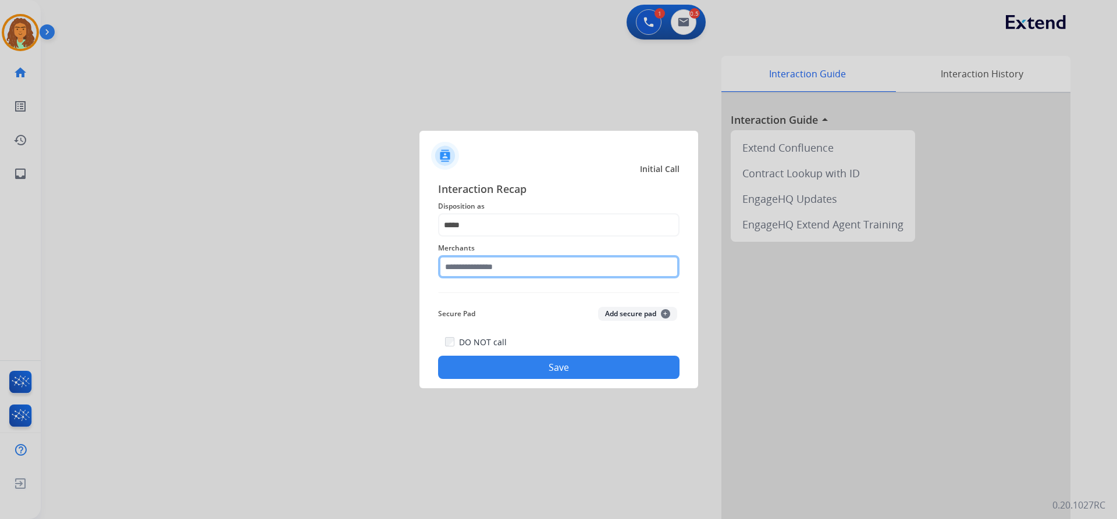
click at [478, 270] on input "text" at bounding box center [558, 266] width 241 height 23
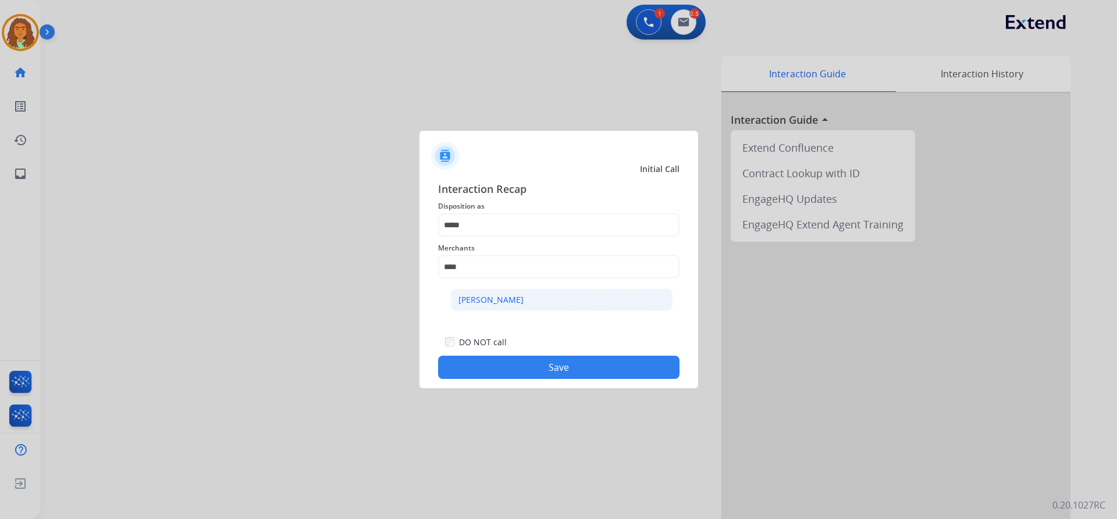
click at [505, 303] on div "[PERSON_NAME]" at bounding box center [490, 300] width 65 height 12
type input "**********"
click at [533, 368] on button "Save" at bounding box center [558, 367] width 241 height 23
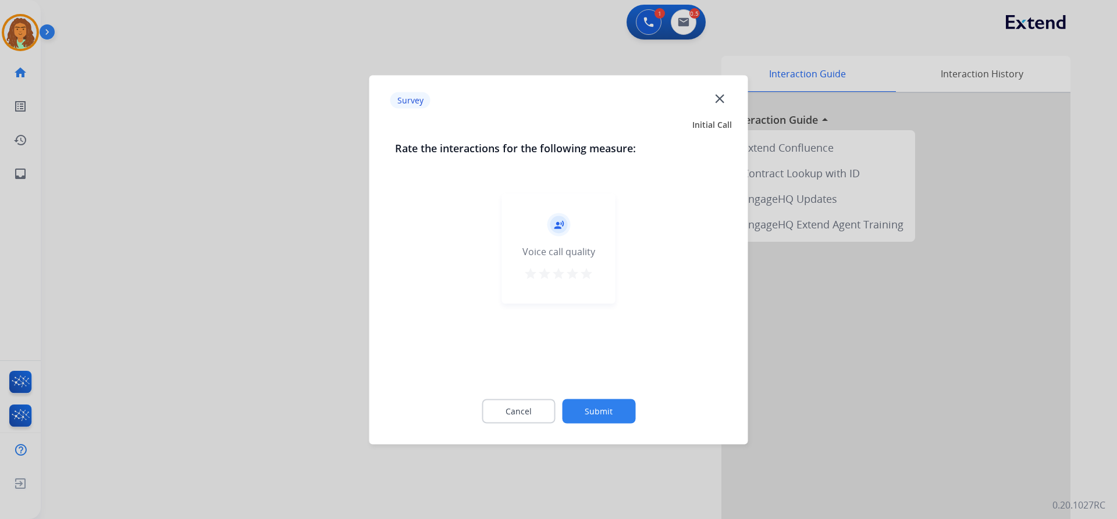
click at [588, 273] on mat-icon "star" at bounding box center [586, 273] width 14 height 14
drag, startPoint x: 594, startPoint y: 423, endPoint x: 597, endPoint y: 414, distance: 9.0
click at [595, 423] on div "Cancel Submit" at bounding box center [558, 411] width 327 height 52
click at [607, 414] on button "Submit" at bounding box center [598, 411] width 73 height 24
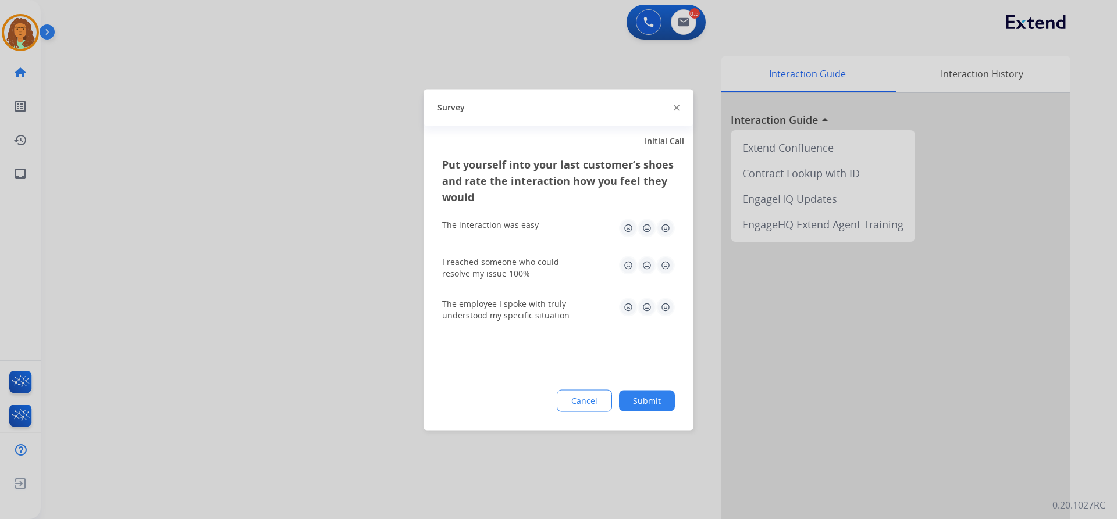
click at [665, 224] on img at bounding box center [665, 228] width 19 height 19
click at [668, 258] on img at bounding box center [665, 265] width 19 height 19
click at [664, 305] on img at bounding box center [665, 307] width 19 height 19
click at [650, 402] on button "Submit" at bounding box center [647, 400] width 56 height 21
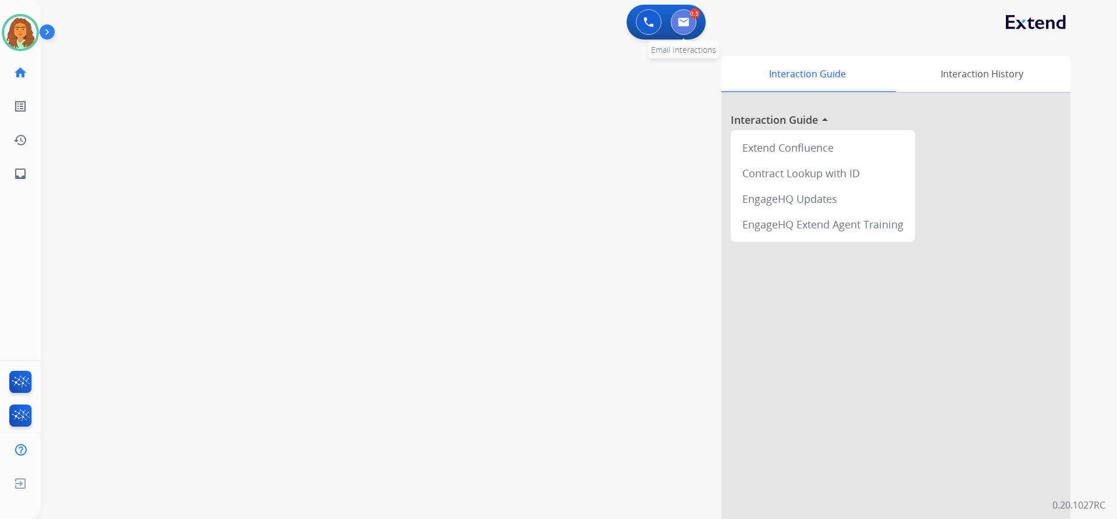
click at [692, 23] on button at bounding box center [684, 22] width 26 height 26
select select "**********"
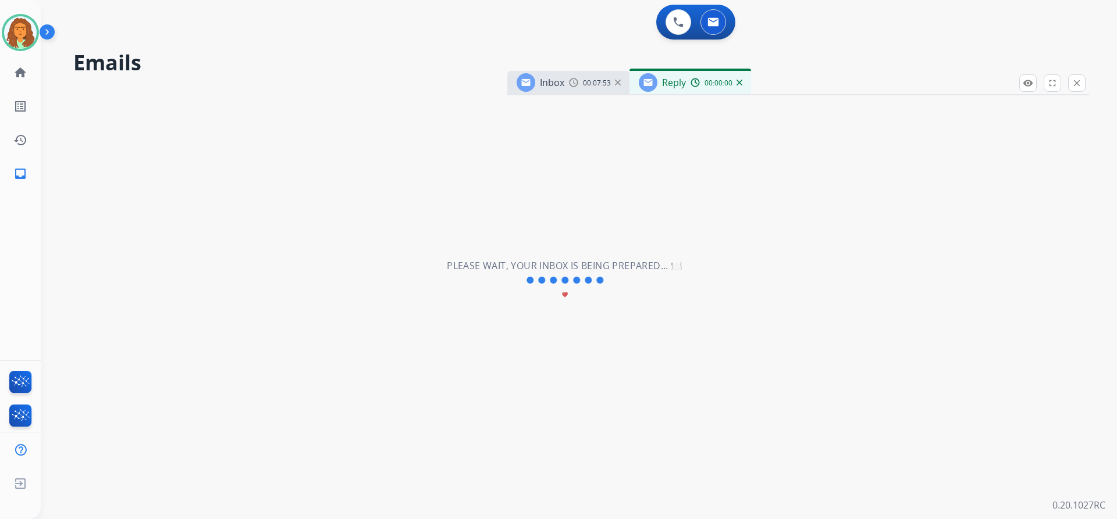
select select "**********"
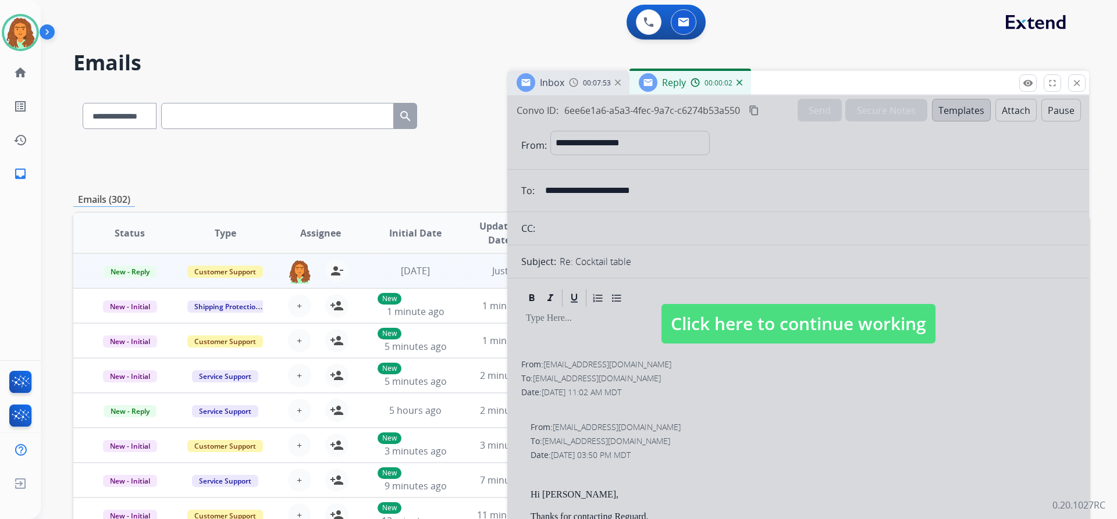
click at [768, 322] on span "Click here to continue working" at bounding box center [798, 324] width 274 height 40
select select
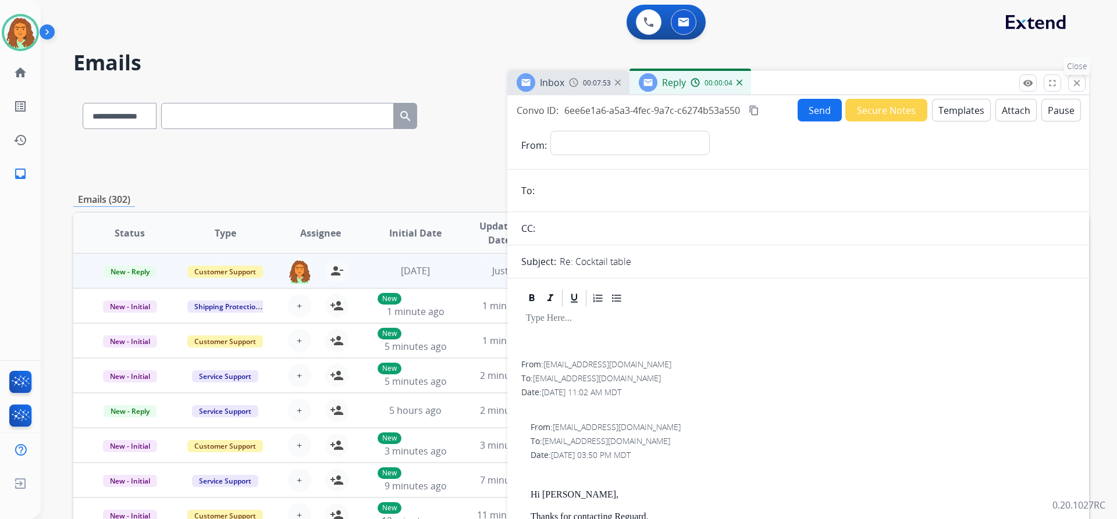
click at [1075, 81] on mat-icon "close" at bounding box center [1076, 83] width 10 height 10
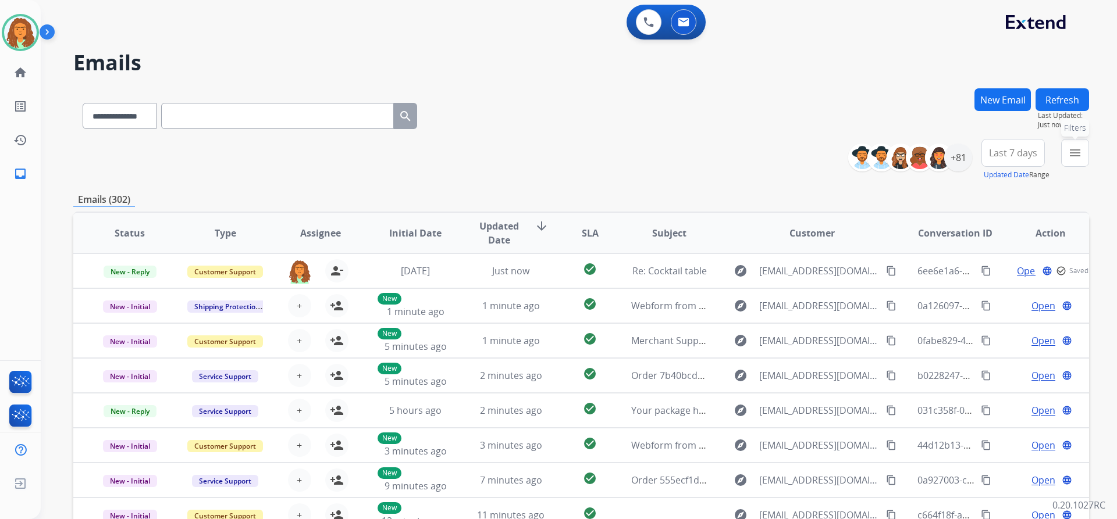
click at [1074, 151] on mat-icon "menu" at bounding box center [1075, 153] width 14 height 14
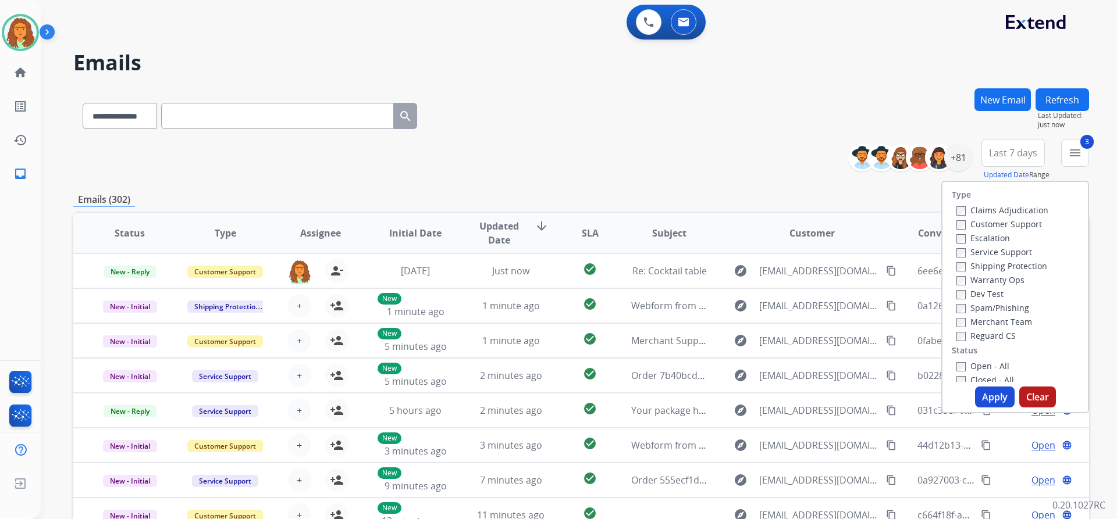
click at [959, 365] on label "Open - All" at bounding box center [982, 366] width 53 height 11
click at [991, 395] on button "Apply" at bounding box center [995, 397] width 40 height 21
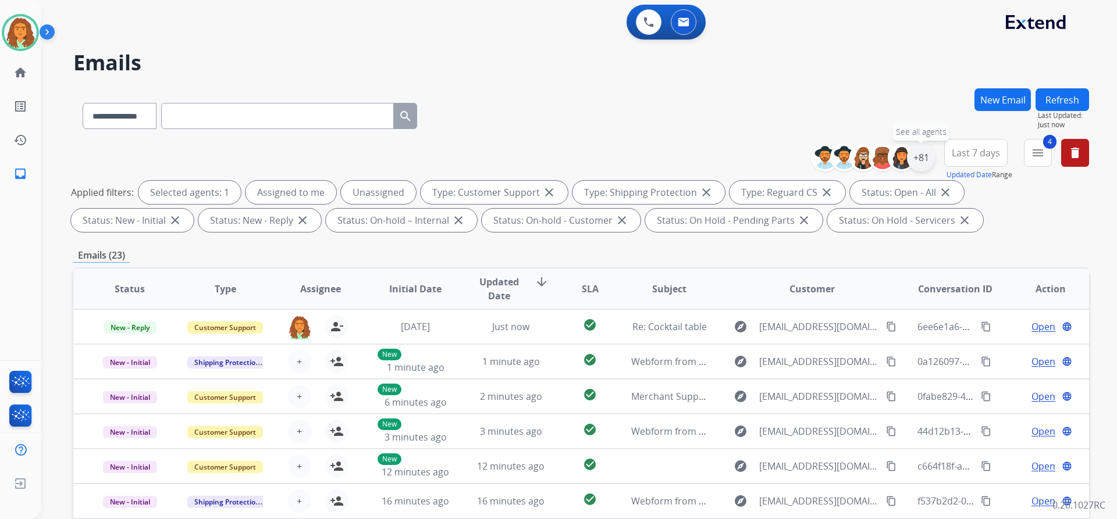
click at [923, 154] on div "+81" at bounding box center [921, 158] width 28 height 28
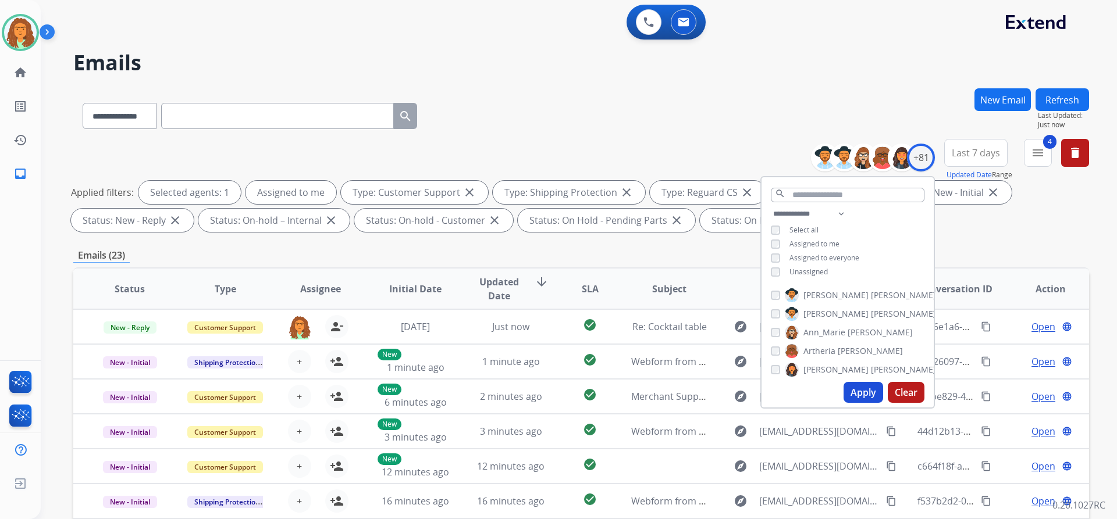
click at [863, 394] on button "Apply" at bounding box center [863, 392] width 40 height 21
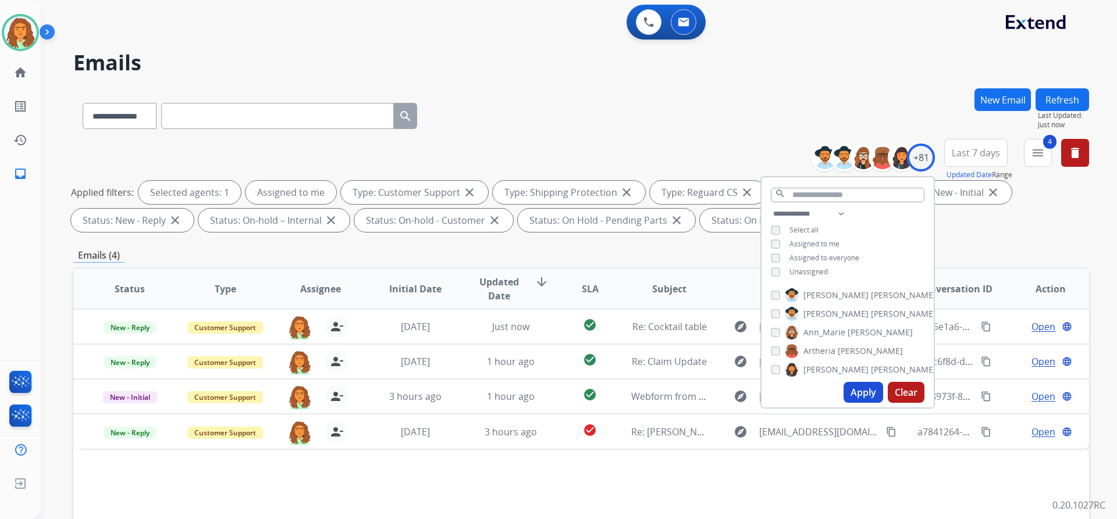
click at [994, 227] on div "Applied filters: Selected agents: 1 Assigned to me Type: Customer Support close…" at bounding box center [579, 206] width 1016 height 51
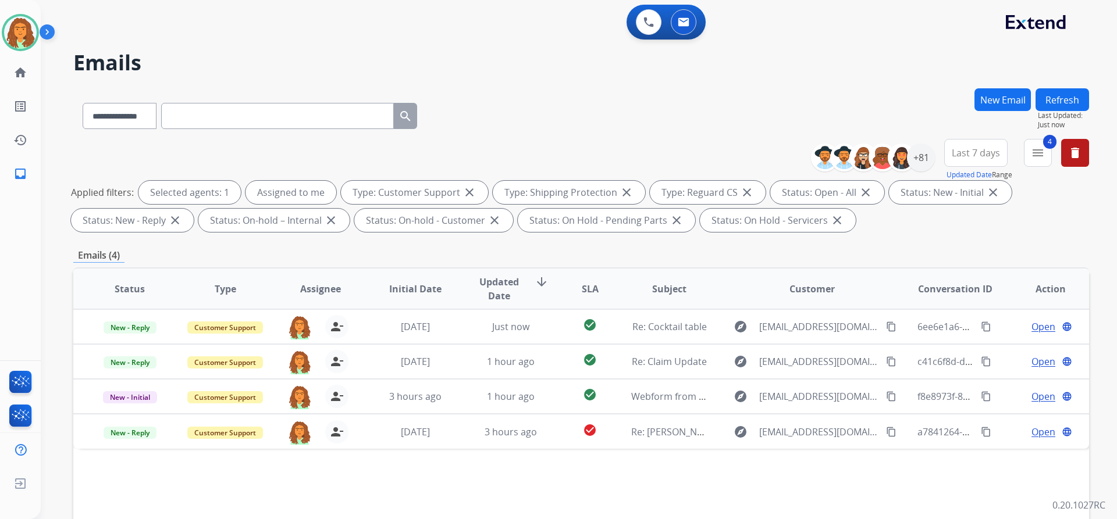
click at [989, 138] on div "New Email" at bounding box center [1002, 113] width 56 height 51
click at [984, 155] on span "Last 7 days" at bounding box center [976, 153] width 48 height 5
click at [955, 290] on div "Last 90 days" at bounding box center [972, 294] width 64 height 17
click at [888, 229] on div "Applied filters: Selected agents: 1 Assigned to me Type: Customer Support close…" at bounding box center [579, 206] width 1016 height 51
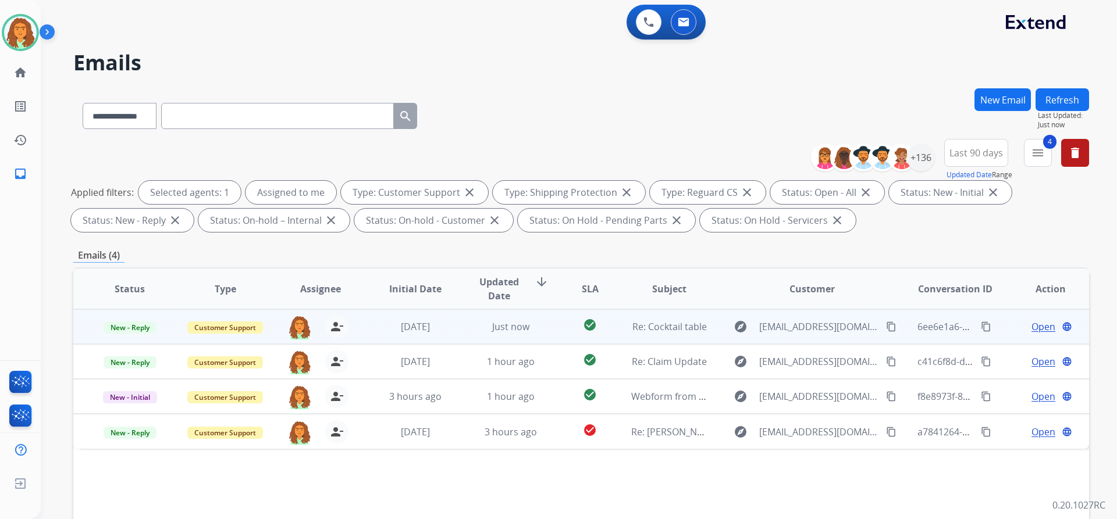
click at [551, 330] on td "check_circle" at bounding box center [580, 326] width 63 height 35
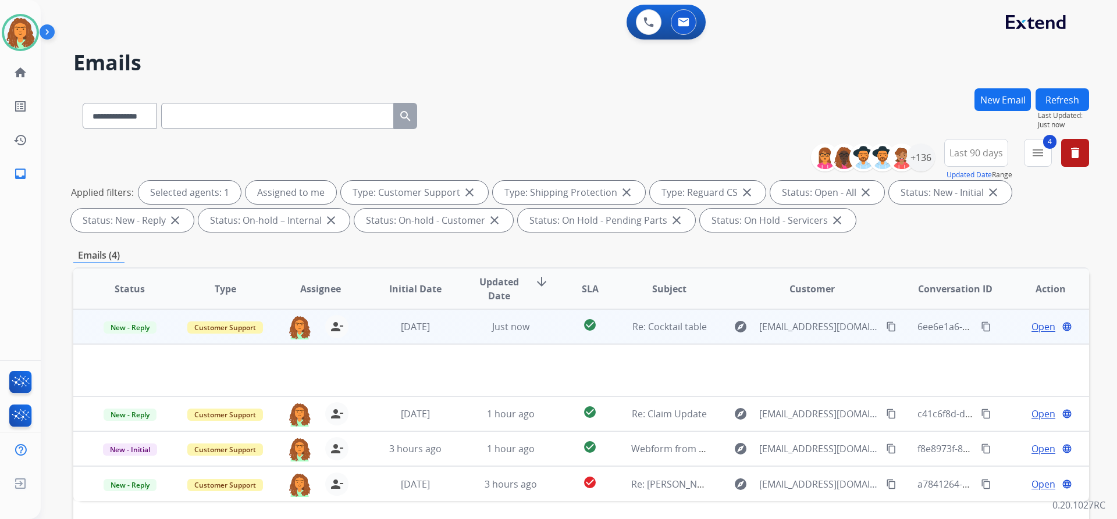
click at [1032, 330] on span "Open" at bounding box center [1043, 327] width 24 height 14
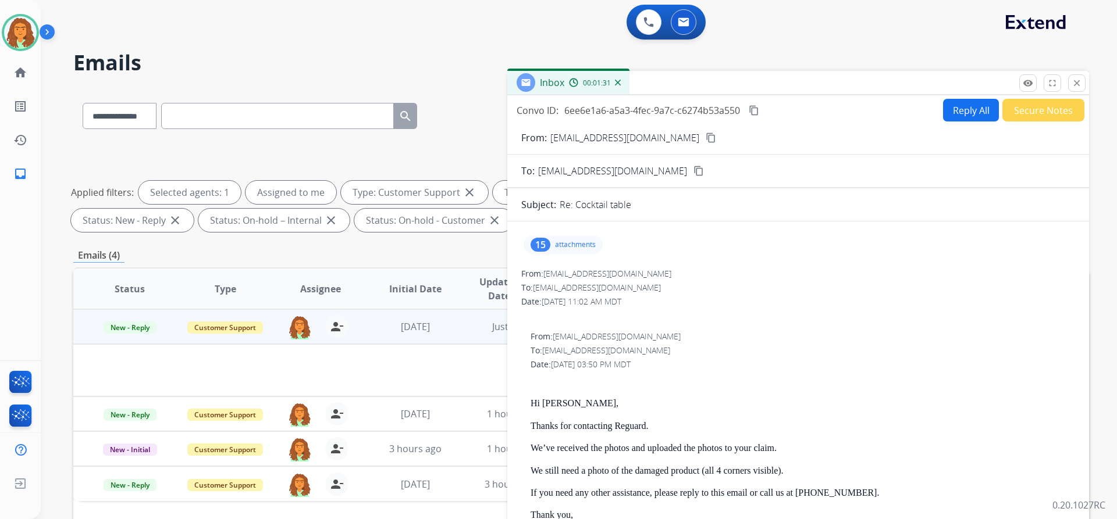
click at [969, 111] on button "Reply All" at bounding box center [971, 110] width 56 height 23
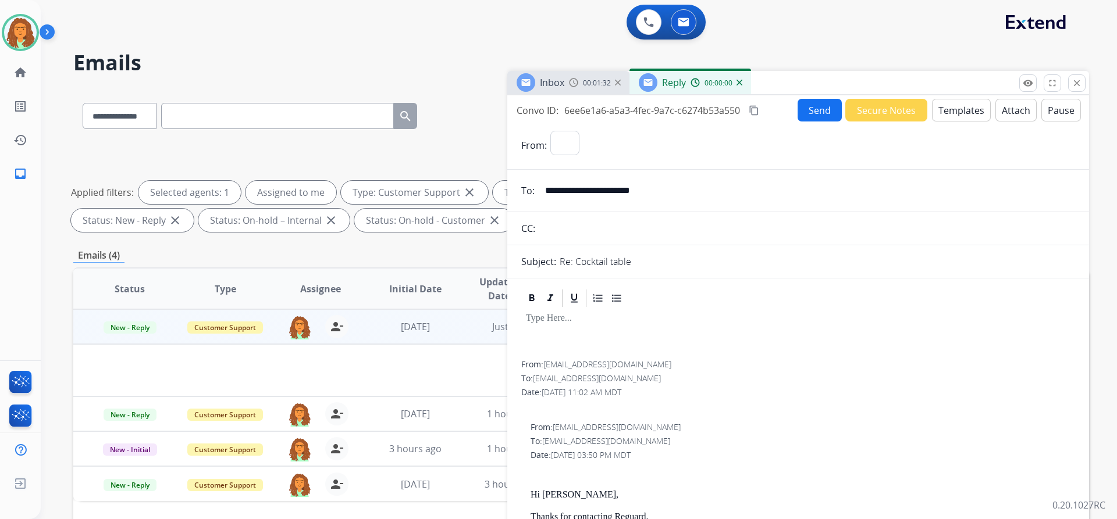
select select "**********"
click at [949, 109] on button "Templates" at bounding box center [961, 110] width 59 height 23
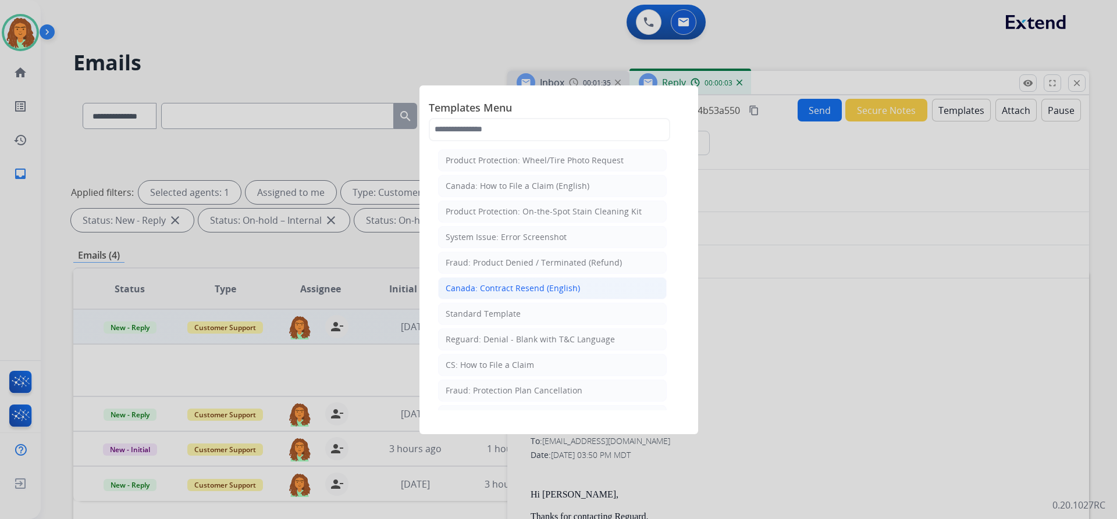
scroll to position [58, 0]
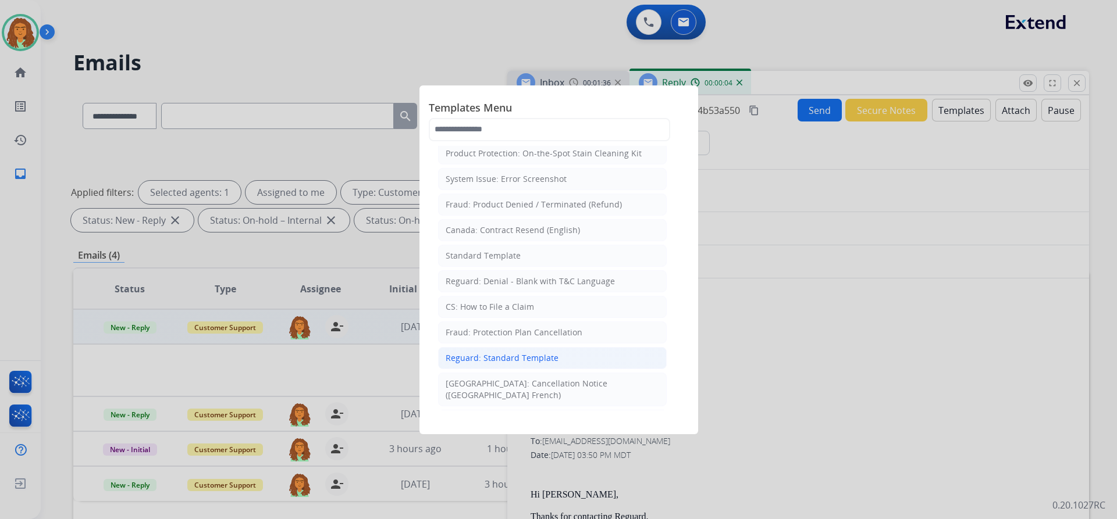
click at [505, 359] on div "Reguard: Standard Template" at bounding box center [502, 358] width 113 height 12
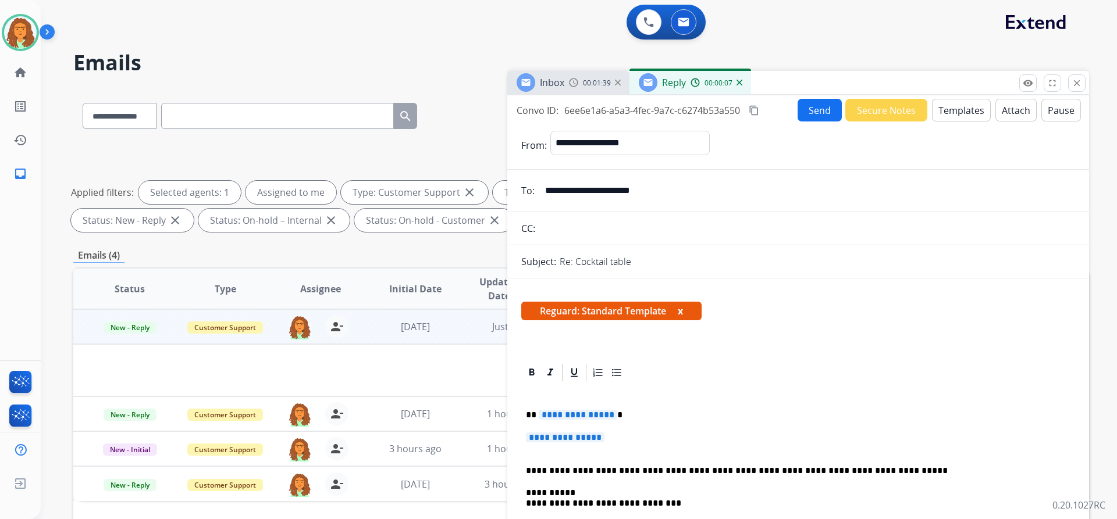
click at [607, 416] on span "**********" at bounding box center [578, 415] width 79 height 10
click at [537, 440] on span "**********" at bounding box center [565, 438] width 79 height 10
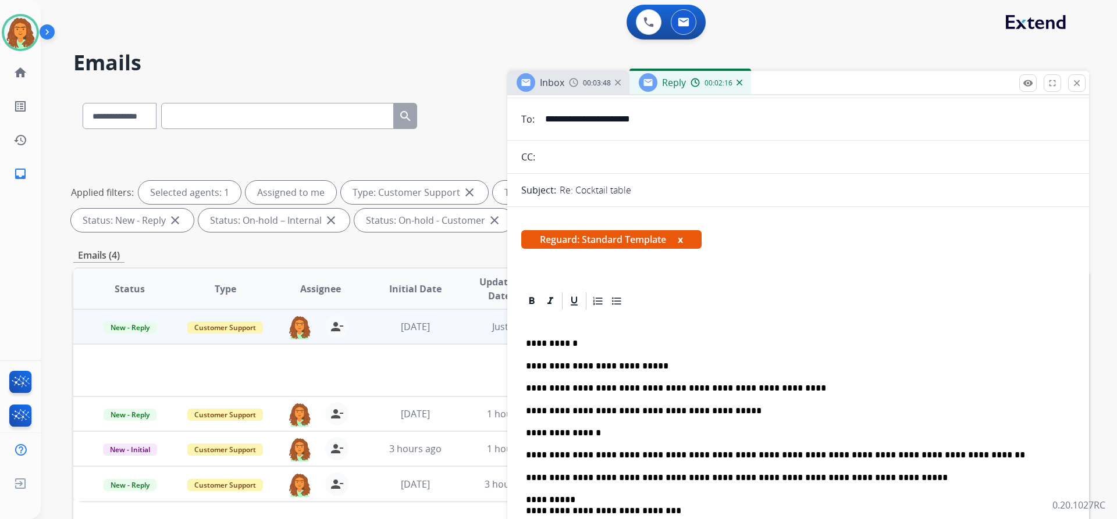
scroll to position [0, 0]
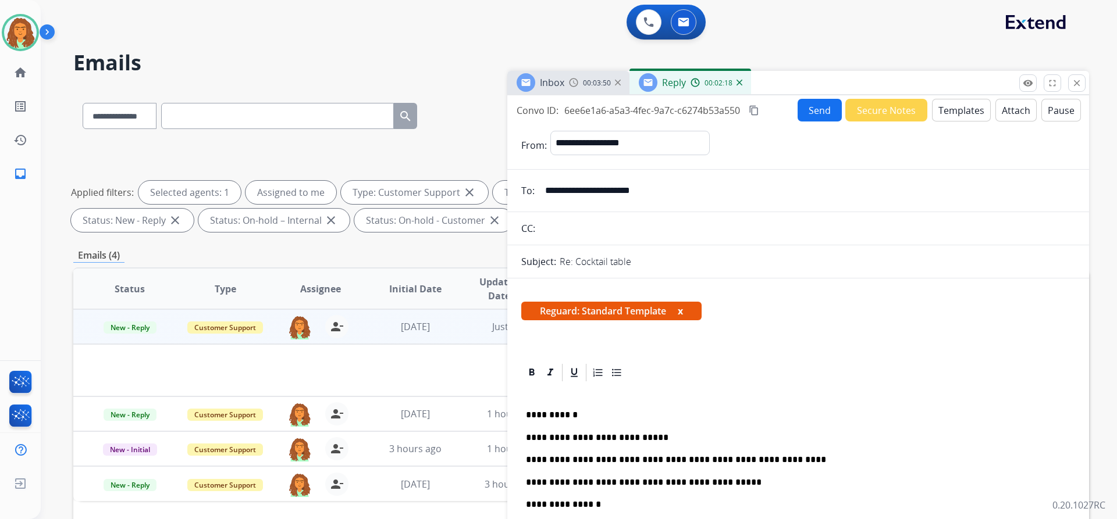
click at [754, 109] on mat-icon "content_copy" at bounding box center [754, 110] width 10 height 10
click at [813, 108] on button "Send" at bounding box center [819, 110] width 44 height 23
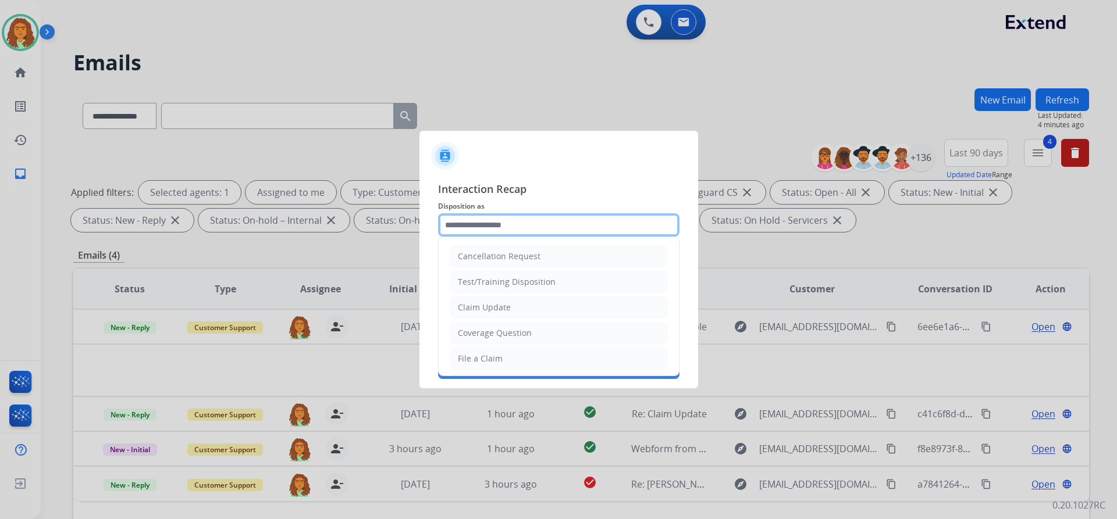
click at [486, 223] on input "text" at bounding box center [558, 224] width 241 height 23
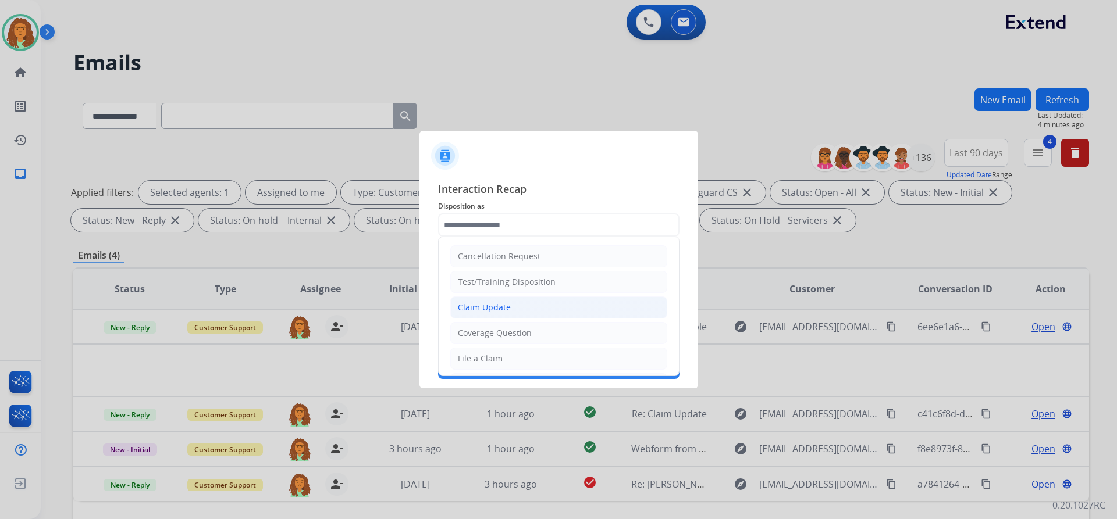
click at [506, 309] on div "Claim Update" at bounding box center [484, 308] width 53 height 12
type input "**********"
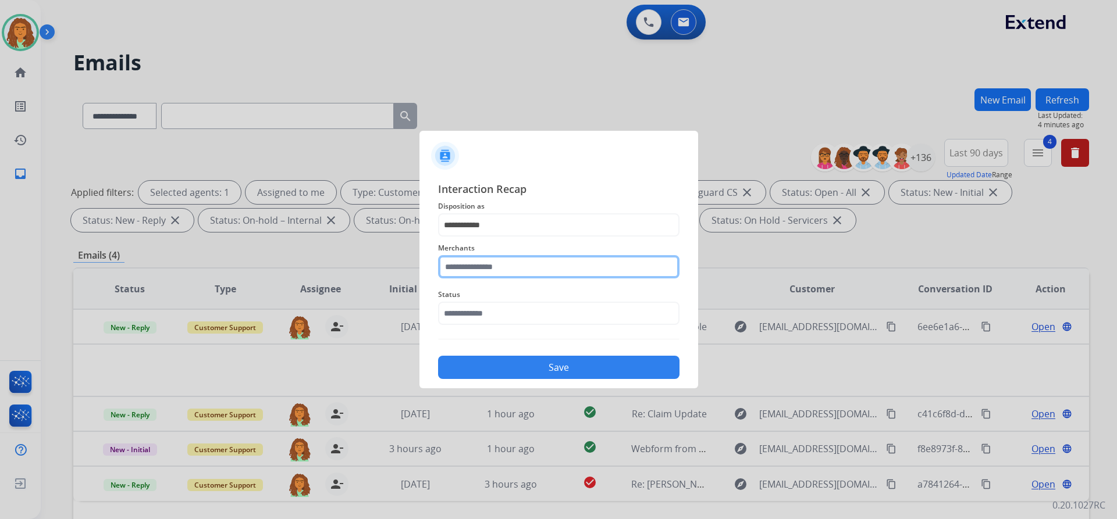
click at [490, 272] on input "text" at bounding box center [558, 266] width 241 height 23
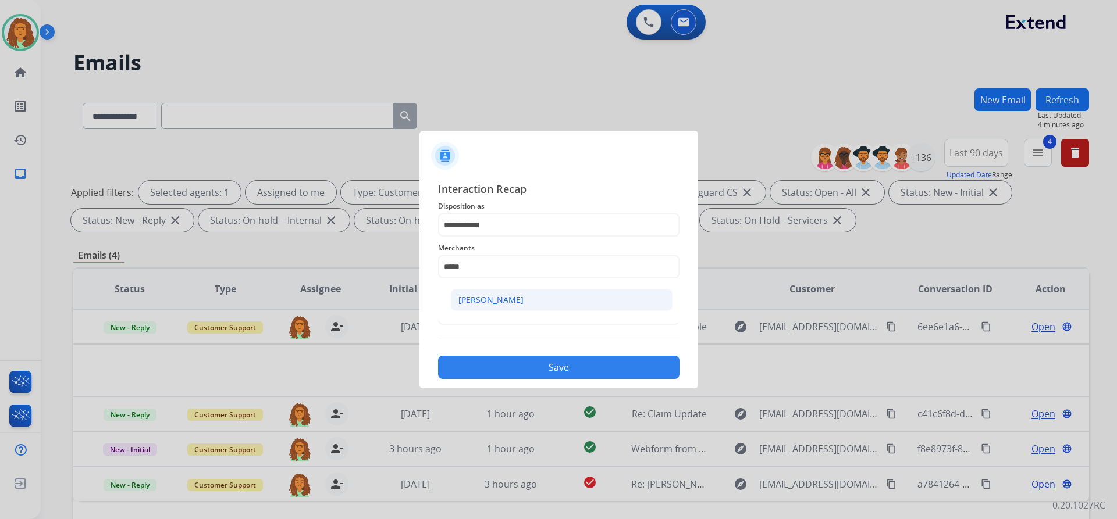
click at [496, 297] on div "[PERSON_NAME]" at bounding box center [490, 300] width 65 height 12
type input "**********"
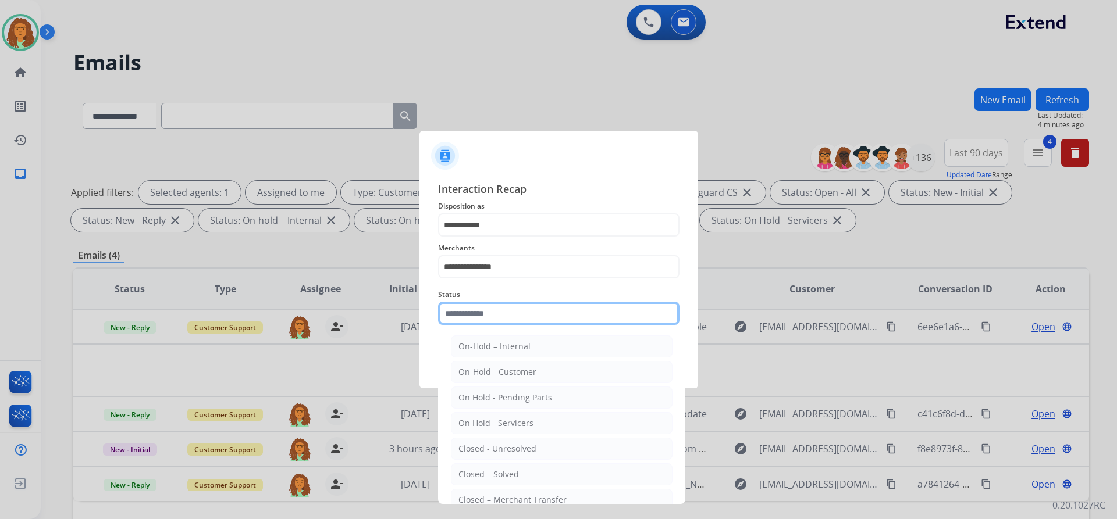
click at [495, 314] on input "text" at bounding box center [558, 313] width 241 height 23
drag, startPoint x: 501, startPoint y: 472, endPoint x: 504, endPoint y: 416, distance: 55.9
click at [500, 473] on div "Closed – Solved" at bounding box center [488, 475] width 60 height 12
type input "**********"
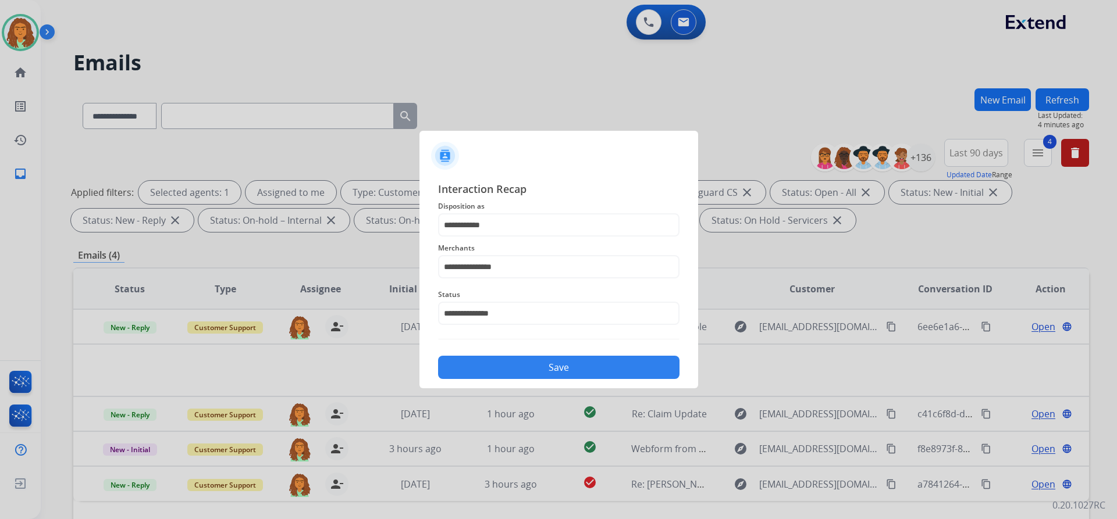
click at [530, 370] on button "Save" at bounding box center [558, 367] width 241 height 23
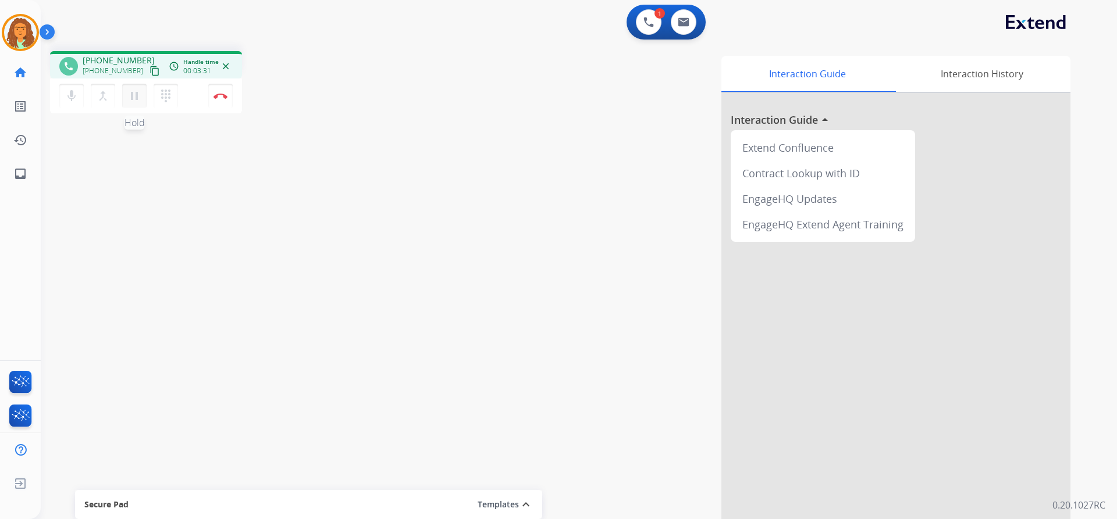
click at [138, 94] on mat-icon "pause" at bounding box center [134, 96] width 14 height 14
click at [137, 97] on mat-icon "play_arrow" at bounding box center [134, 96] width 14 height 14
click at [218, 97] on img at bounding box center [220, 96] width 14 height 6
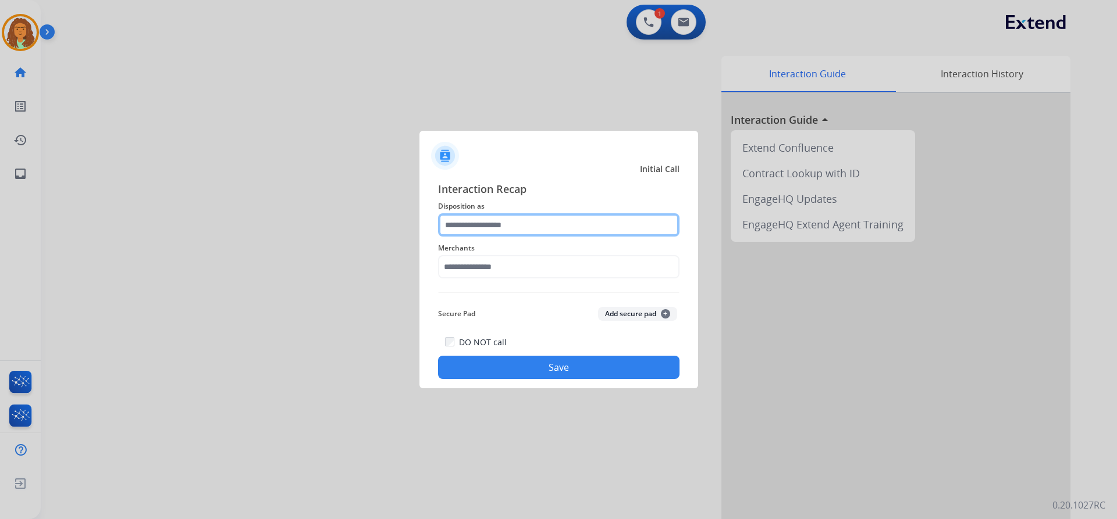
click at [466, 223] on input "text" at bounding box center [558, 224] width 241 height 23
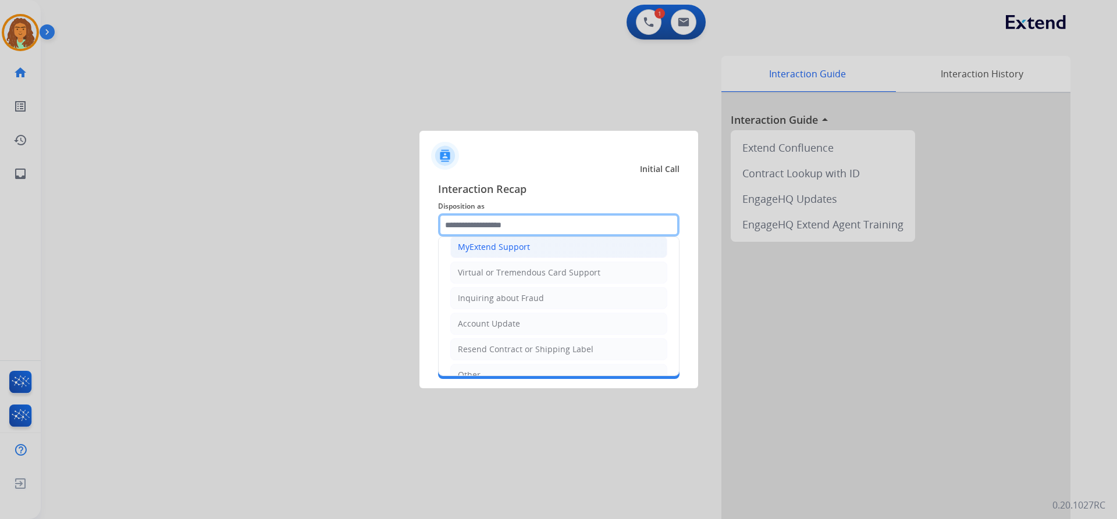
scroll to position [116, 0]
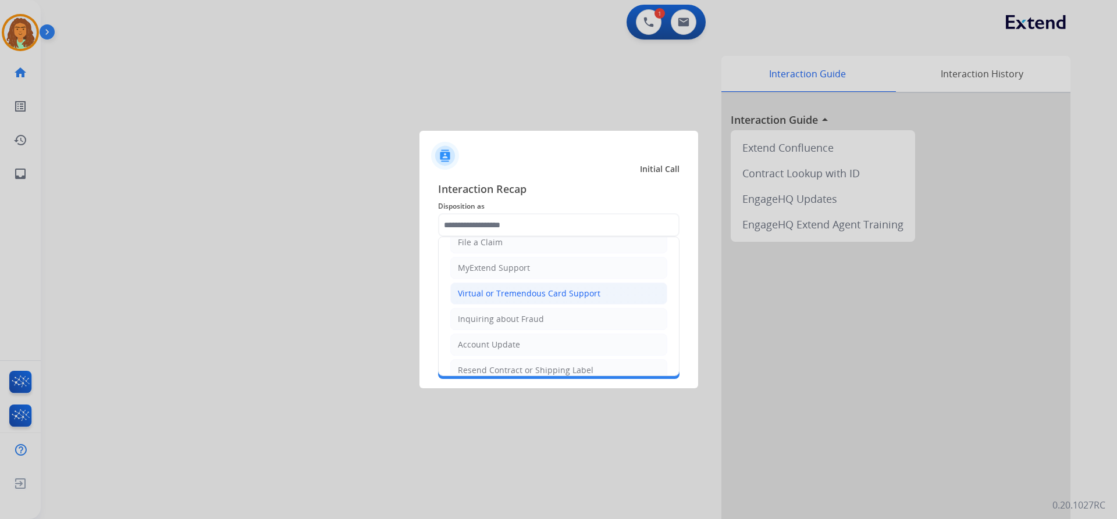
click at [530, 291] on div "Virtual or Tremendous Card Support" at bounding box center [529, 294] width 143 height 12
type input "**********"
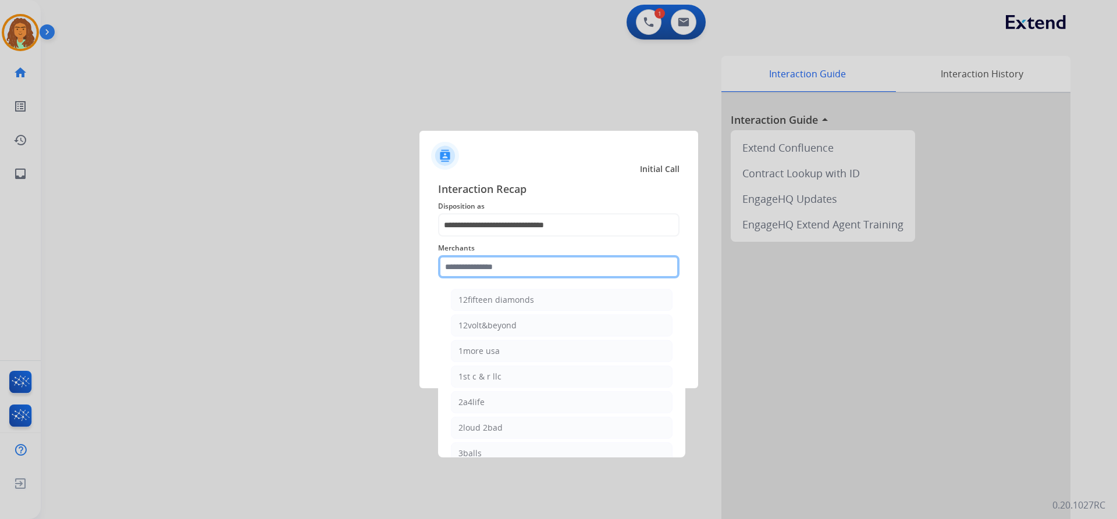
click at [522, 268] on input "text" at bounding box center [558, 266] width 241 height 23
type input "*"
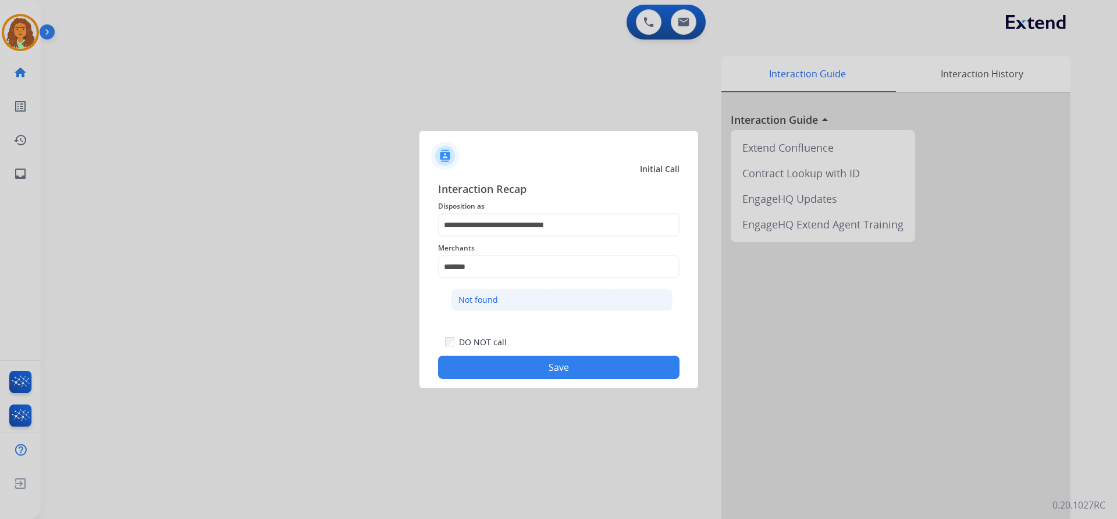
click at [526, 300] on li "Not found" at bounding box center [562, 300] width 222 height 22
type input "*********"
click at [540, 365] on button "Save" at bounding box center [558, 367] width 241 height 23
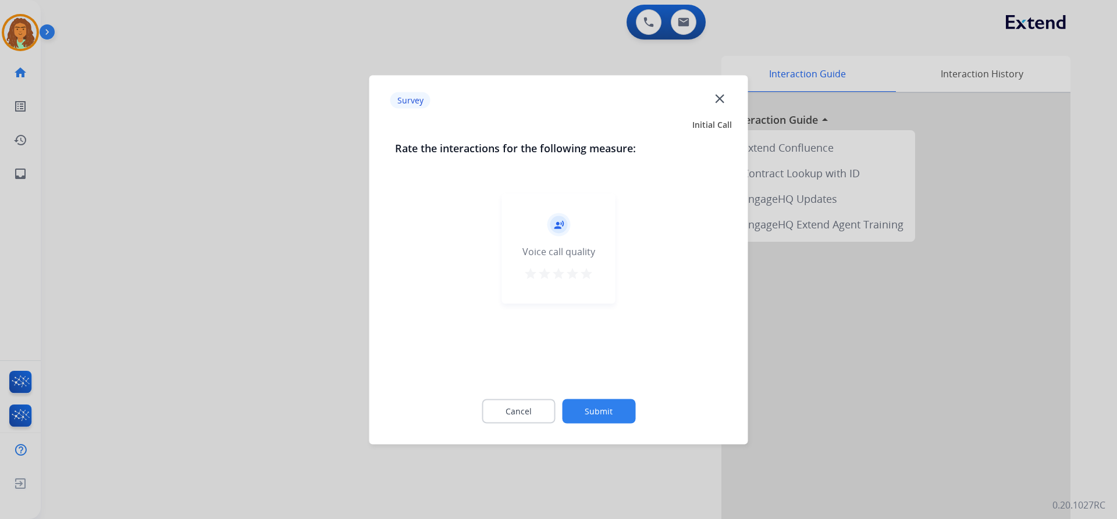
click at [580, 272] on mat-icon "star" at bounding box center [586, 273] width 14 height 14
click at [594, 407] on button "Submit" at bounding box center [598, 411] width 73 height 24
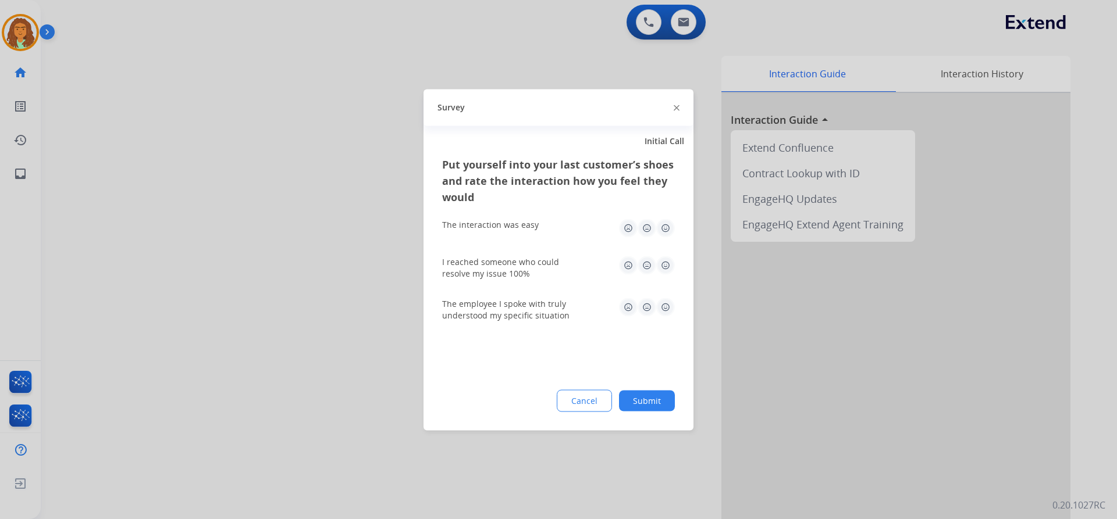
click at [664, 227] on img at bounding box center [665, 228] width 19 height 19
drag, startPoint x: 663, startPoint y: 262, endPoint x: 664, endPoint y: 269, distance: 6.6
click at [663, 262] on img at bounding box center [665, 265] width 19 height 19
click at [664, 306] on img at bounding box center [665, 307] width 19 height 19
click at [660, 398] on button "Submit" at bounding box center [647, 400] width 56 height 21
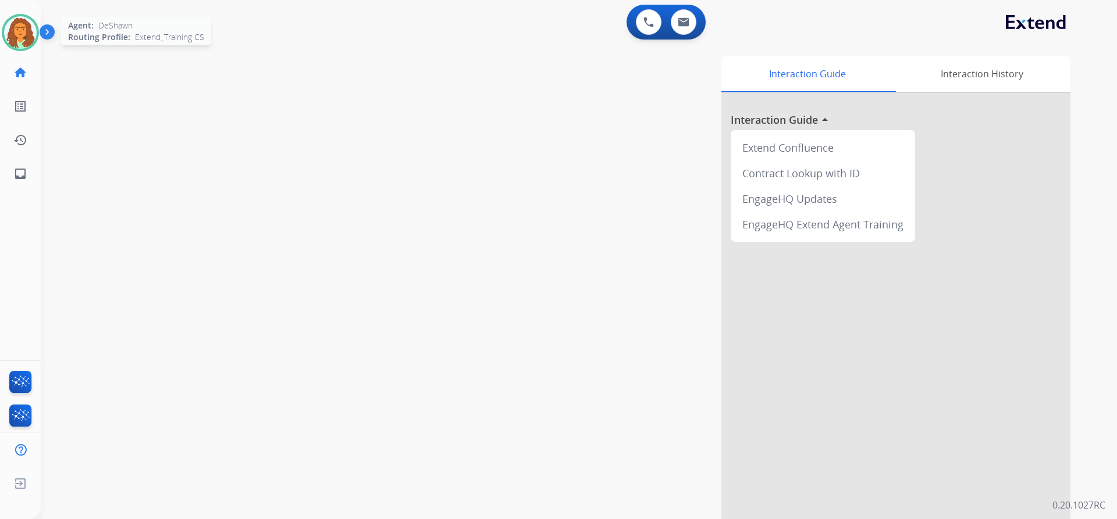
click at [24, 38] on img at bounding box center [20, 32] width 33 height 33
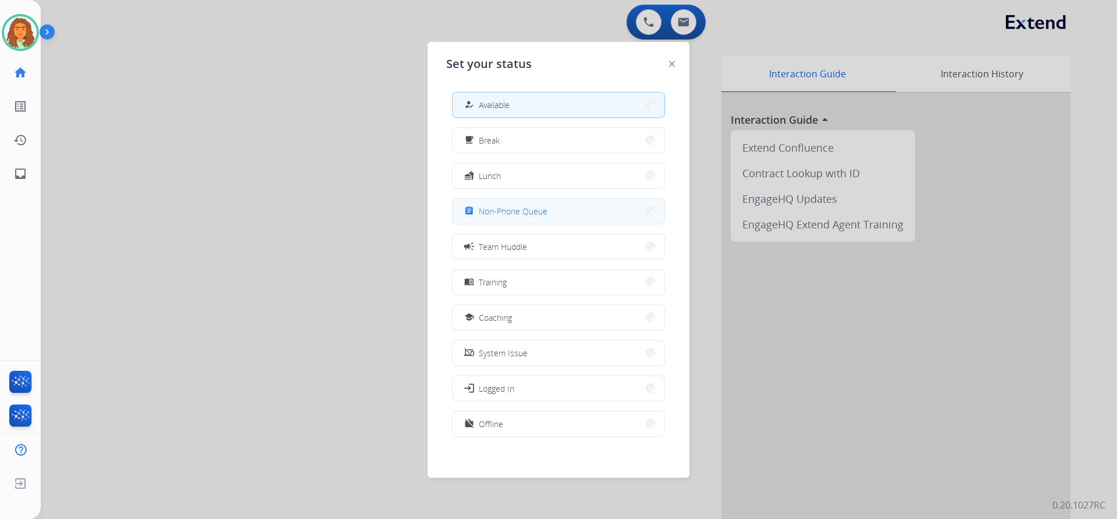
click at [524, 211] on span "Non-Phone Queue" at bounding box center [513, 211] width 69 height 12
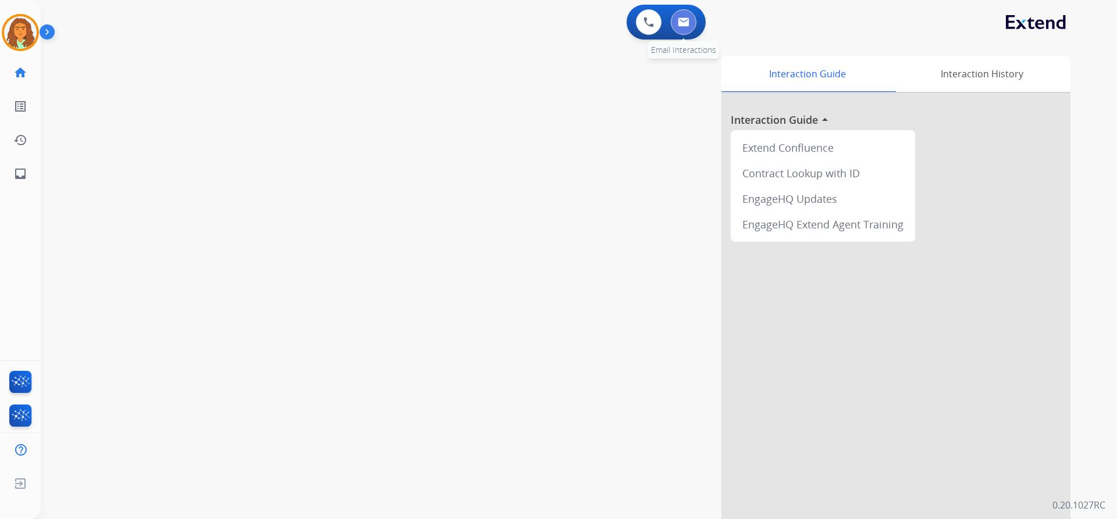
click at [685, 21] on img at bounding box center [684, 21] width 12 height 9
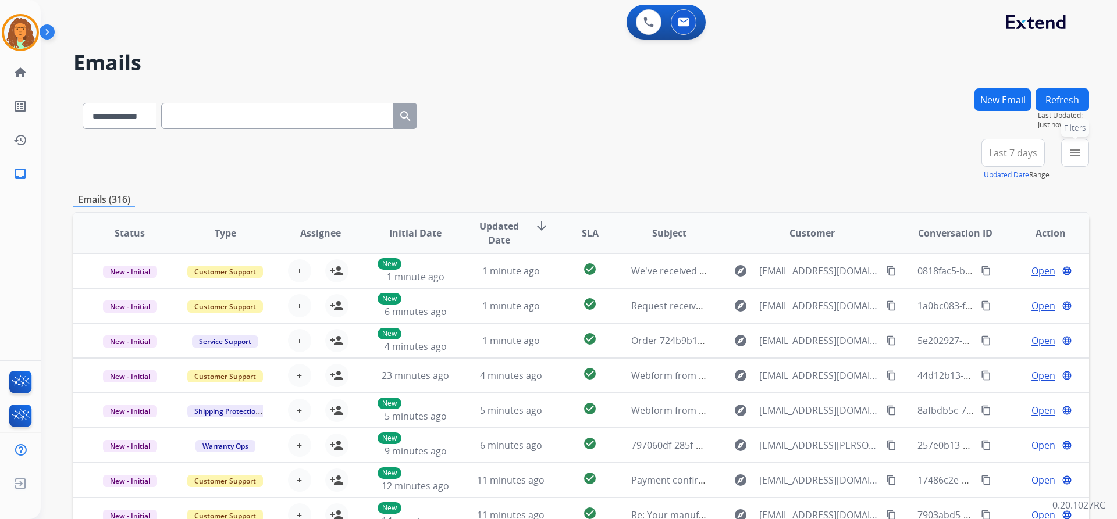
click at [1069, 155] on mat-icon "menu" at bounding box center [1075, 153] width 14 height 14
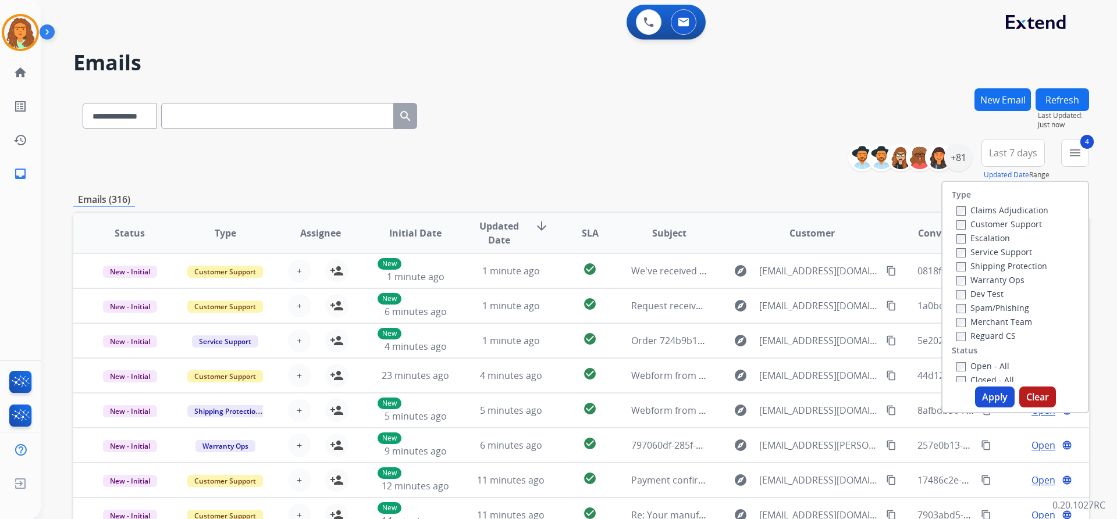
click at [984, 397] on button "Apply" at bounding box center [995, 397] width 40 height 21
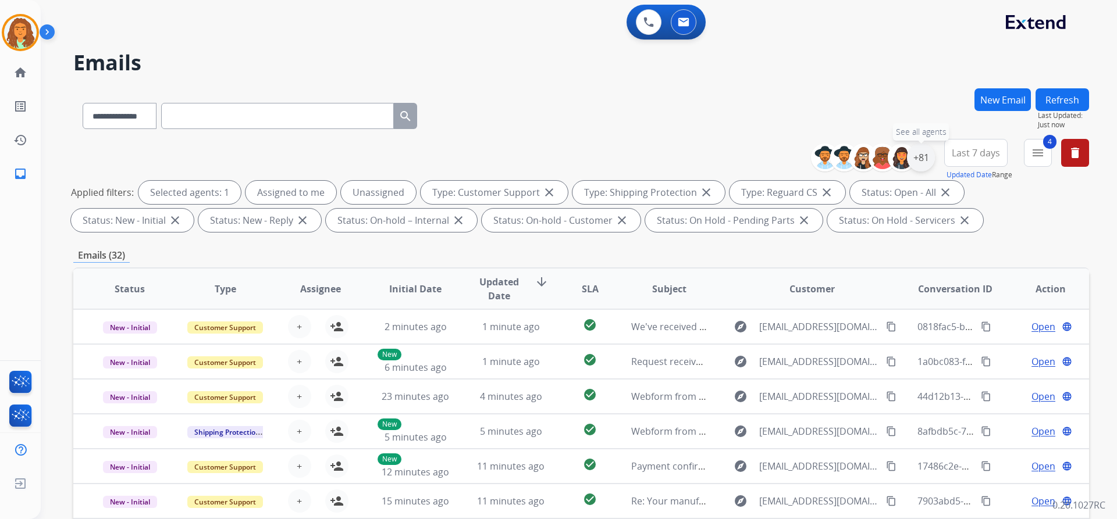
click at [928, 159] on div "+81" at bounding box center [921, 158] width 28 height 28
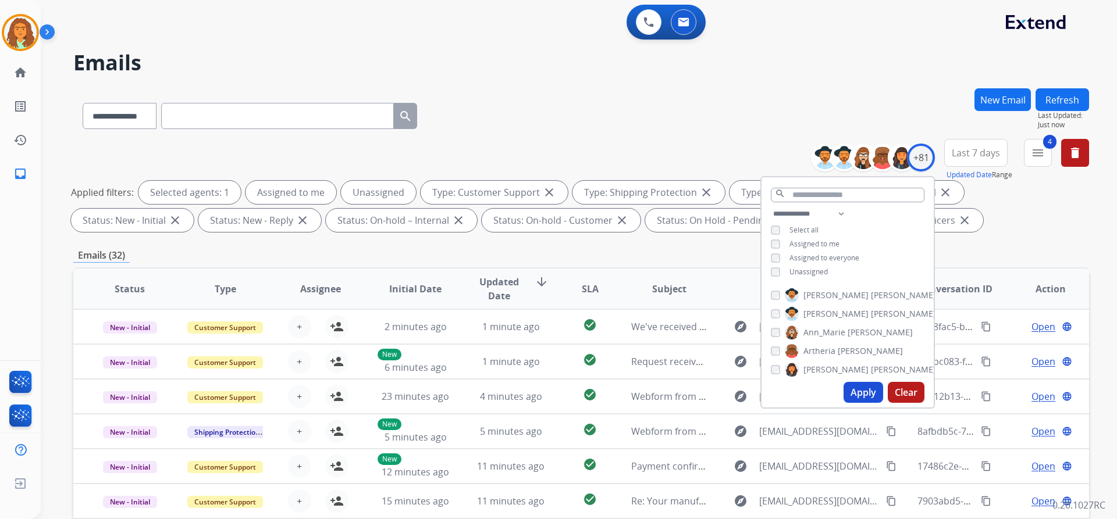
click at [765, 266] on div "**********" at bounding box center [847, 244] width 172 height 74
click at [862, 391] on button "Apply" at bounding box center [863, 392] width 40 height 21
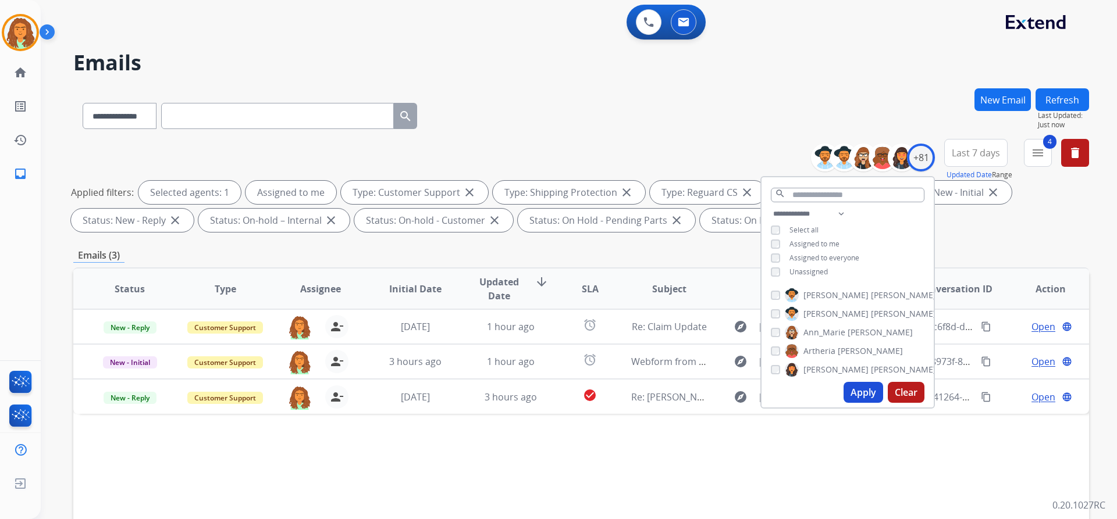
click at [689, 254] on div "Emails (3)" at bounding box center [581, 255] width 1016 height 15
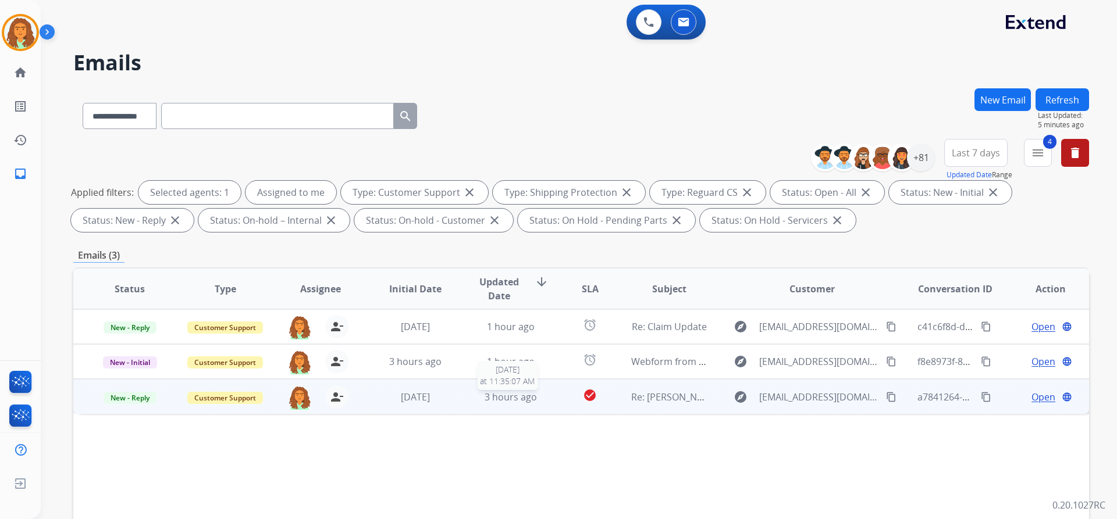
click at [515, 400] on span "3 hours ago" at bounding box center [511, 397] width 52 height 13
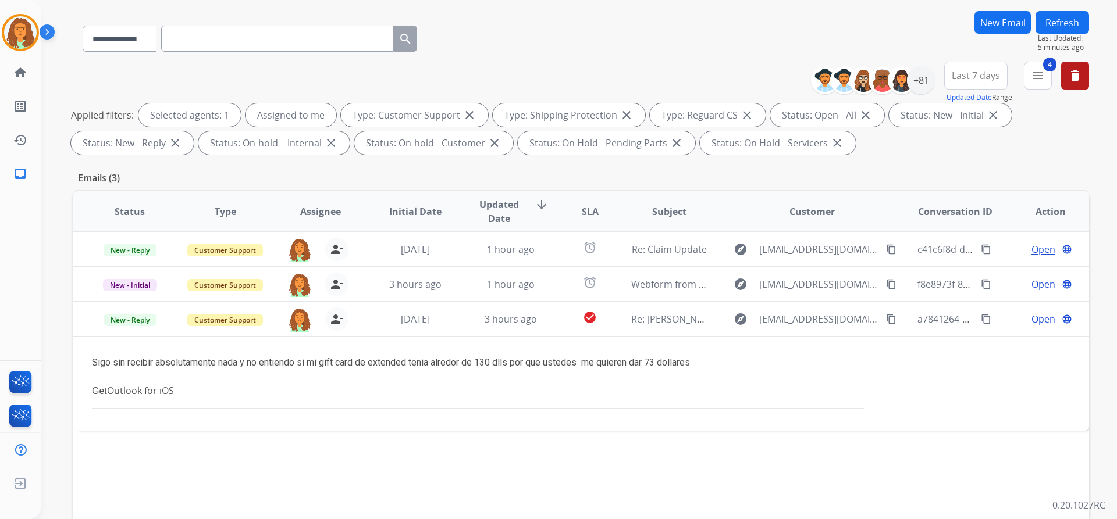
scroll to position [116, 0]
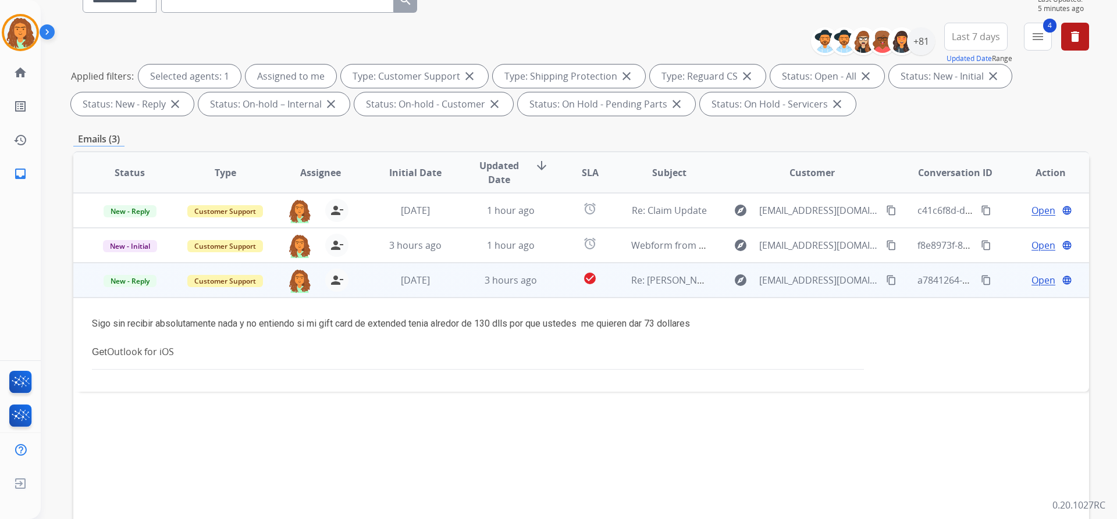
drag, startPoint x: 703, startPoint y: 327, endPoint x: 81, endPoint y: 316, distance: 621.3
click at [81, 316] on td "Sigo sin recibir absolutamente nada y no entiendo si mi gift card de extended t…" at bounding box center [485, 345] width 825 height 94
copy div "Sigo sin recibir absolutamente nada y no entiendo si mi gift card de extended t…"
click at [886, 277] on mat-icon "content_copy" at bounding box center [891, 280] width 10 height 10
click at [437, 287] on td "[DATE]" at bounding box center [406, 280] width 95 height 35
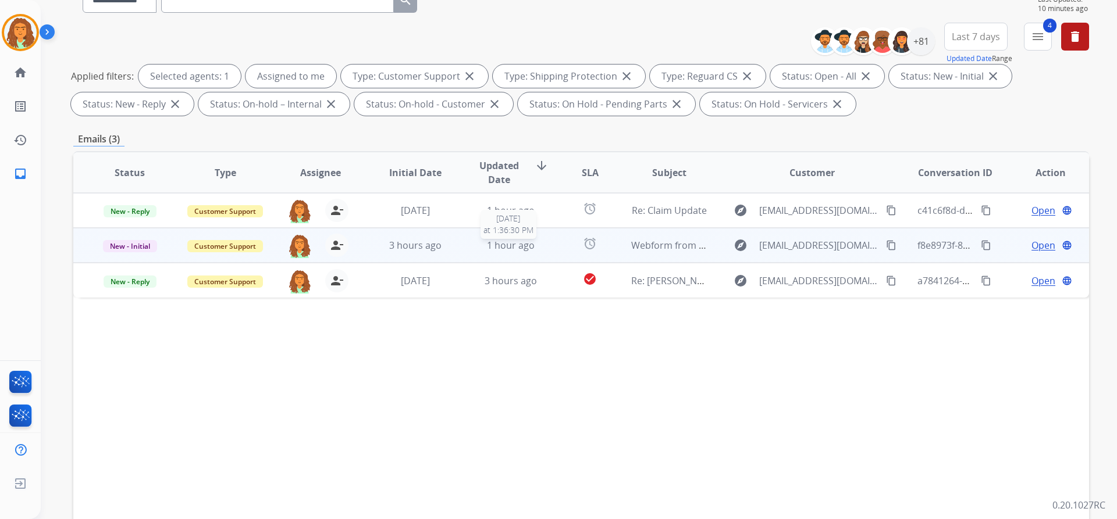
click at [483, 249] on div "1 hour ago" at bounding box center [511, 245] width 76 height 14
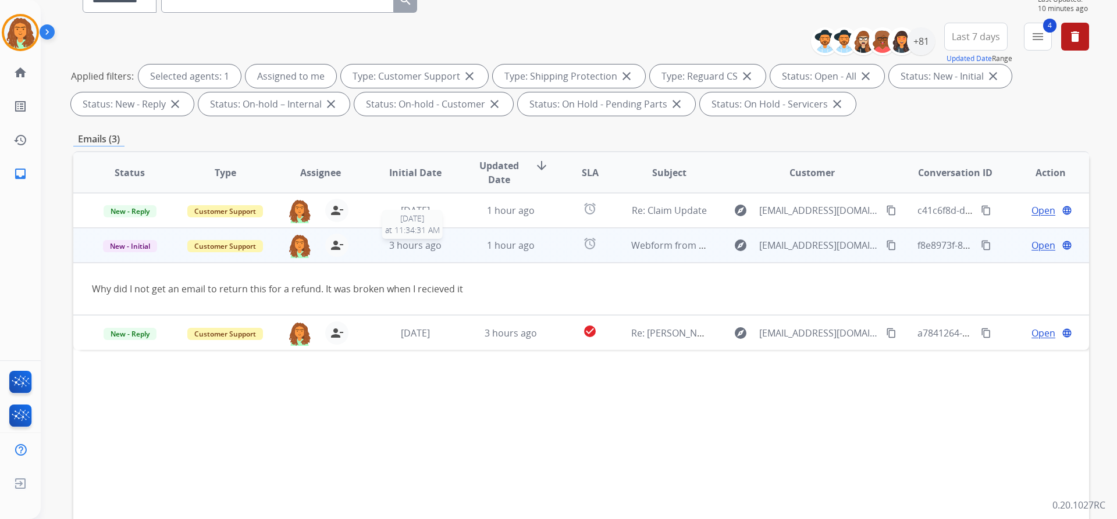
click at [449, 248] on div "3 hours ago" at bounding box center [416, 245] width 76 height 14
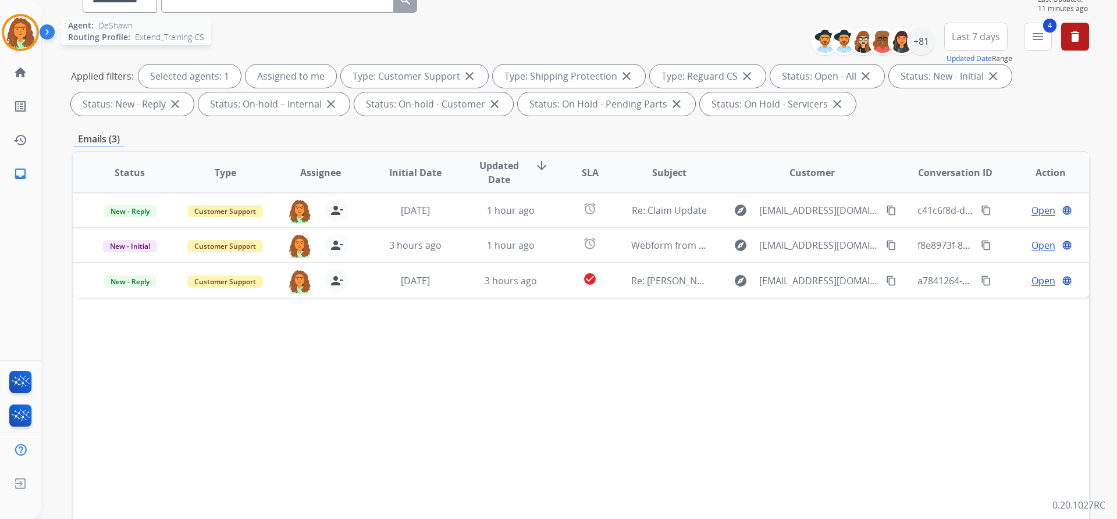
click at [33, 36] on img at bounding box center [20, 32] width 33 height 33
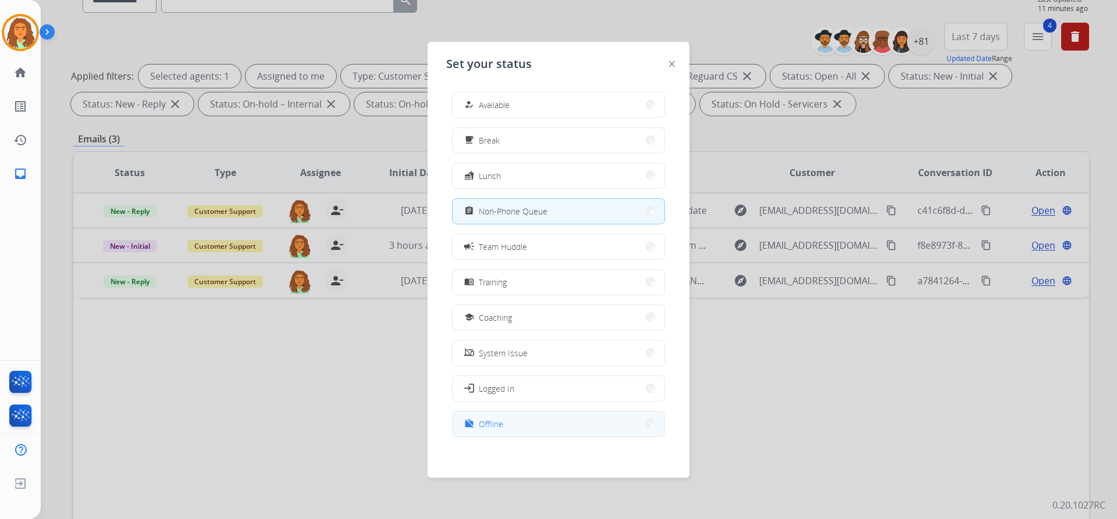
click at [494, 426] on span "Offline" at bounding box center [491, 424] width 24 height 12
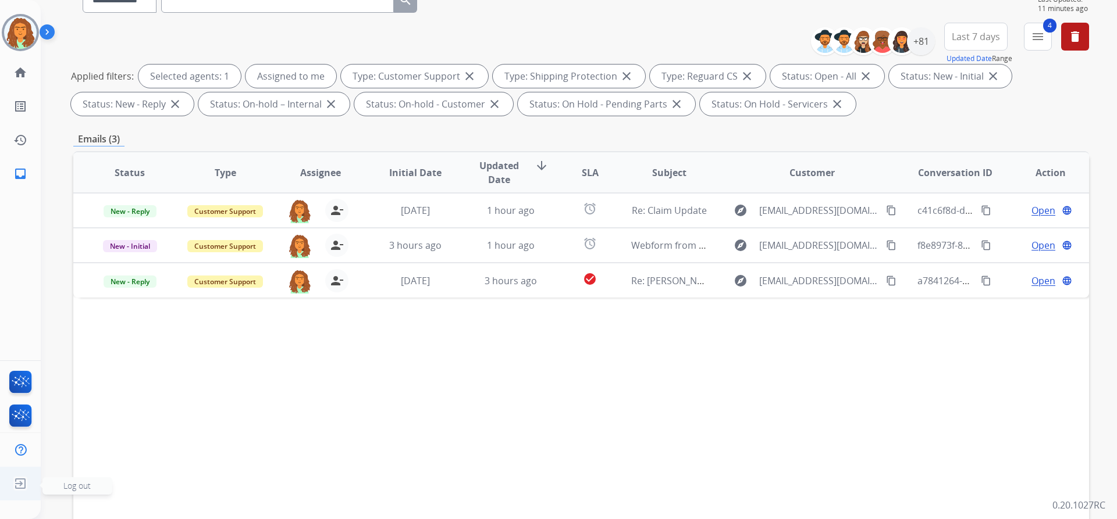
click at [20, 478] on img at bounding box center [20, 484] width 21 height 22
click at [74, 492] on span "Log out" at bounding box center [77, 486] width 70 height 17
